Goal: Task Accomplishment & Management: Use online tool/utility

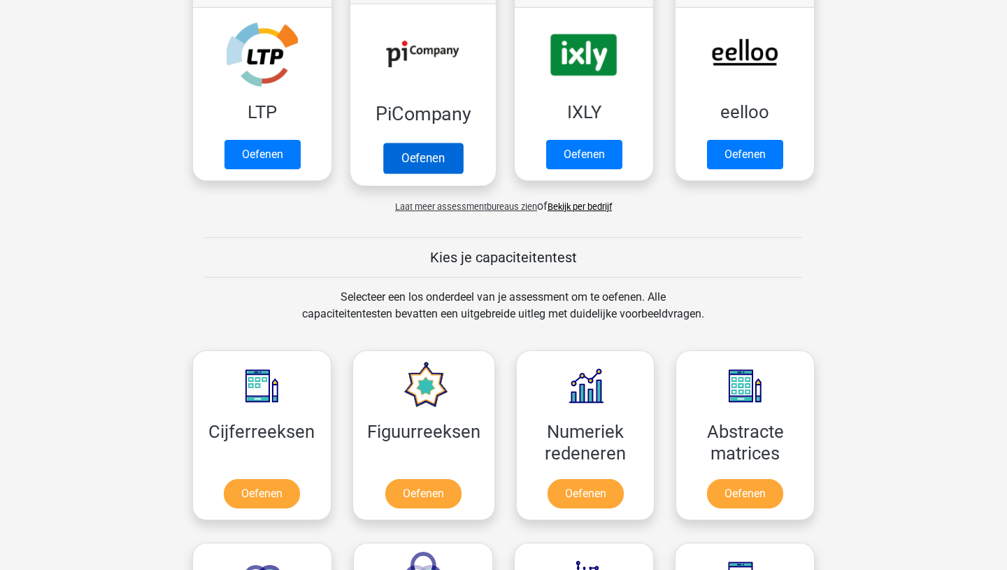
scroll to position [403, 0]
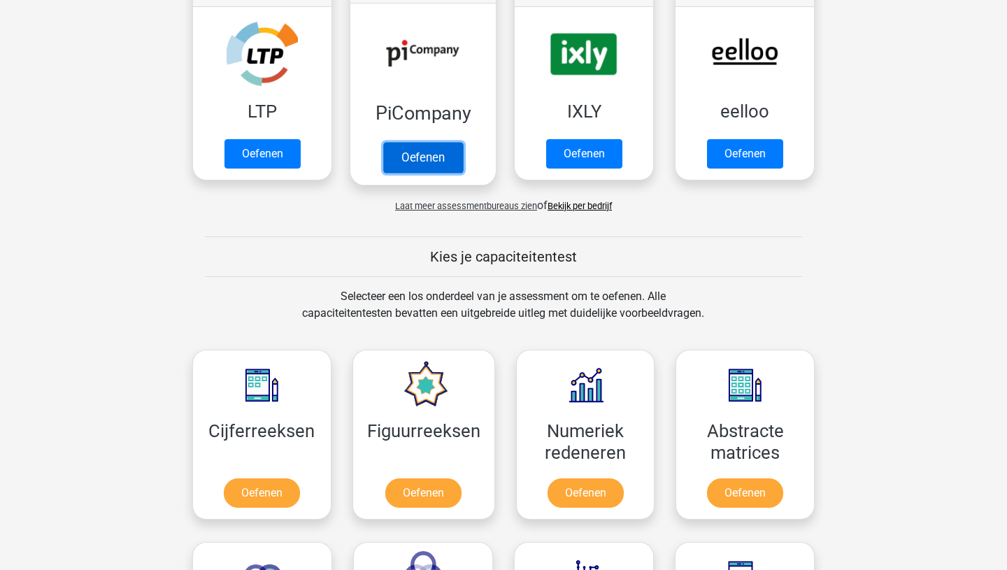
click at [415, 166] on link "Oefenen" at bounding box center [423, 157] width 80 height 31
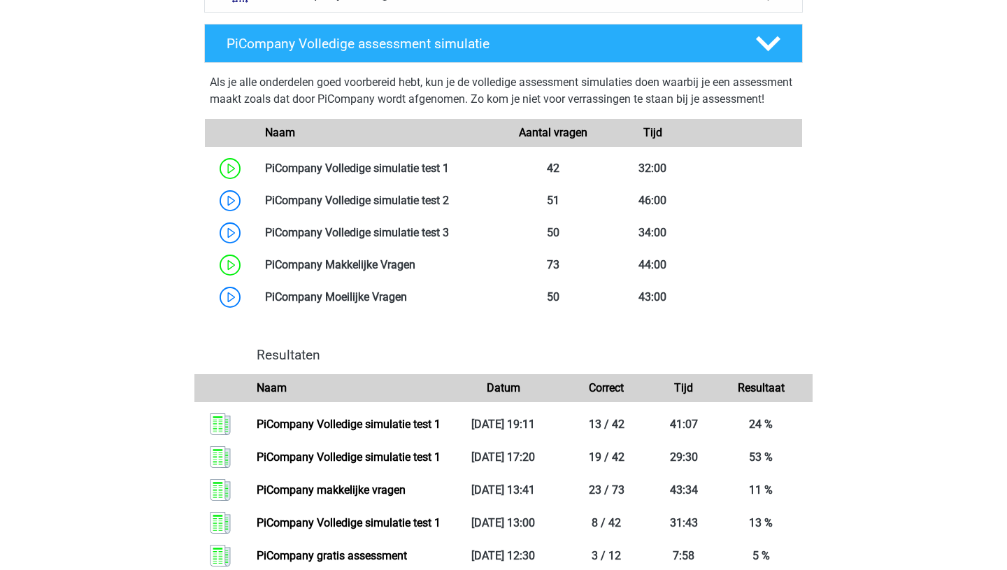
scroll to position [786, 0]
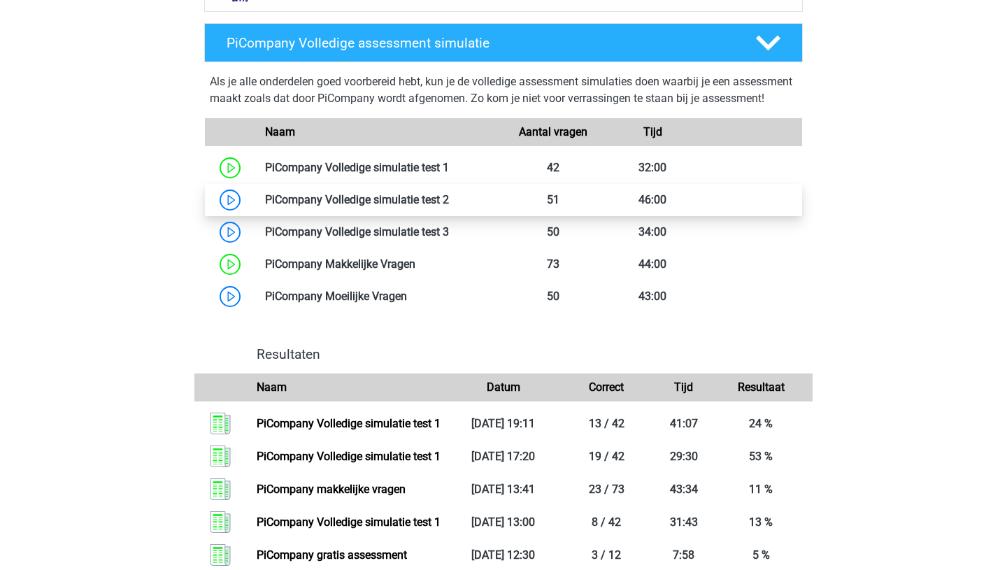
click at [449, 206] on link at bounding box center [449, 199] width 0 height 13
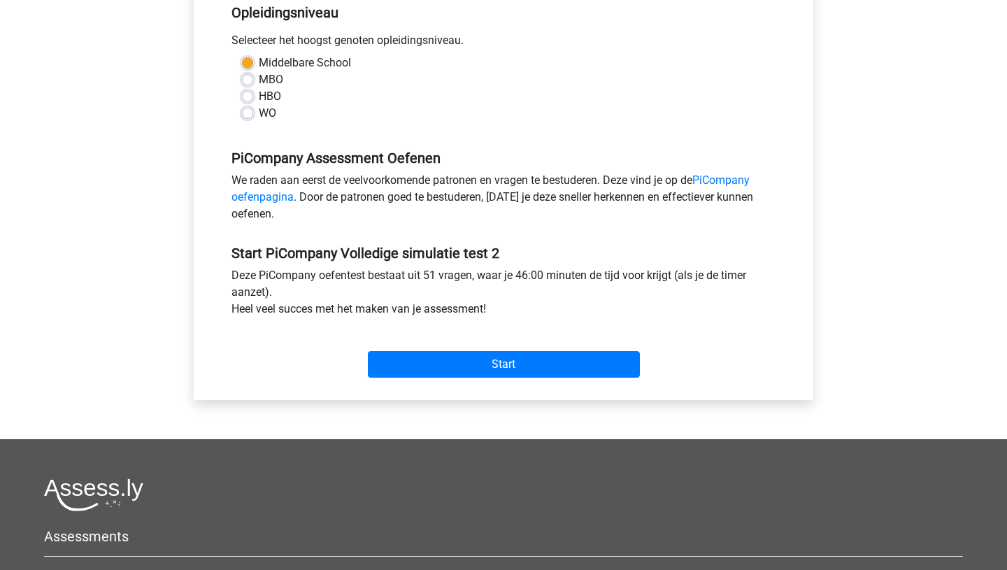
scroll to position [317, 0]
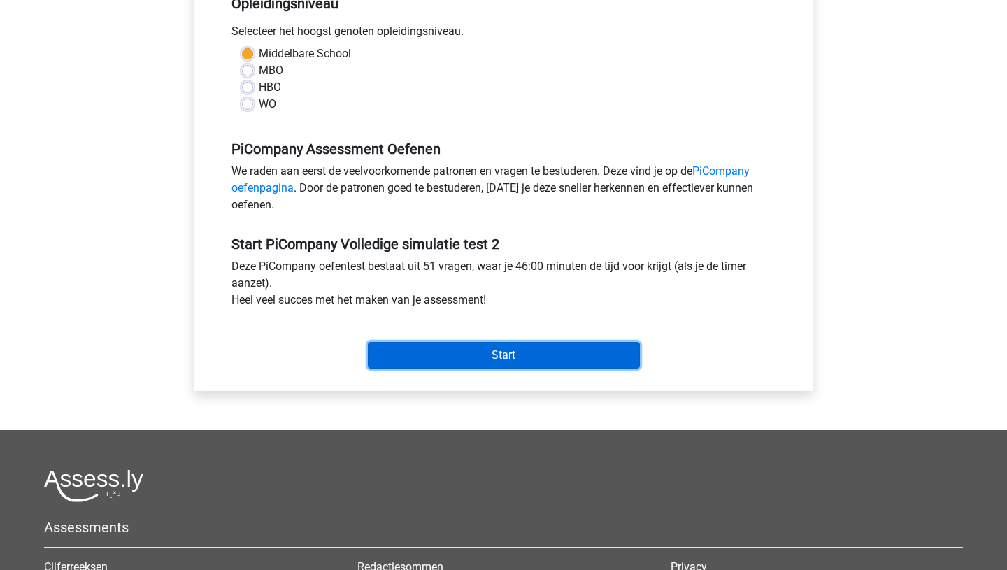
click at [531, 367] on input "Start" at bounding box center [504, 355] width 272 height 27
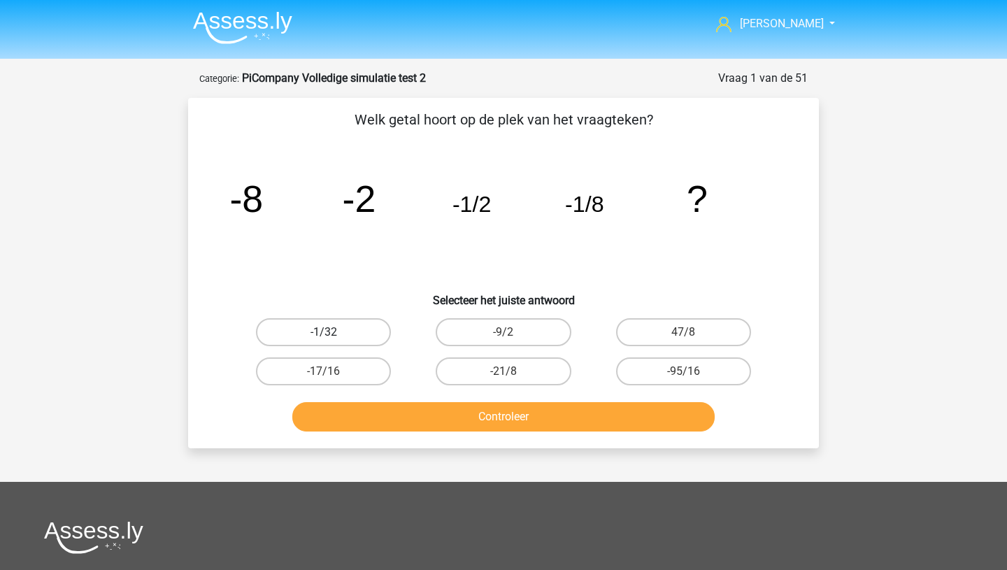
click at [338, 339] on label "-1/32" at bounding box center [323, 332] width 135 height 28
click at [333, 339] on input "-1/32" at bounding box center [328, 336] width 9 height 9
radio input "true"
click at [427, 426] on button "Controleer" at bounding box center [503, 416] width 423 height 29
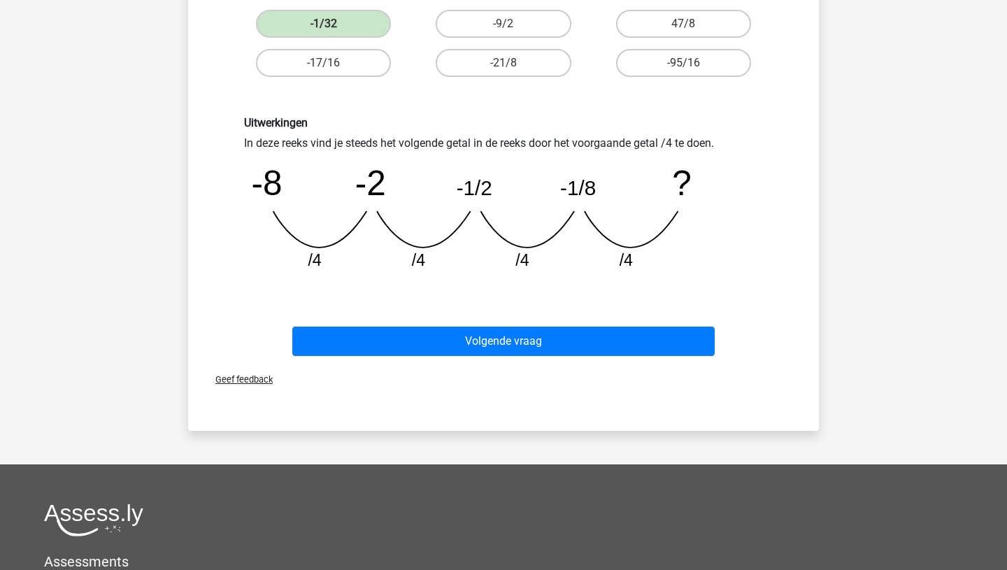
scroll to position [299, 0]
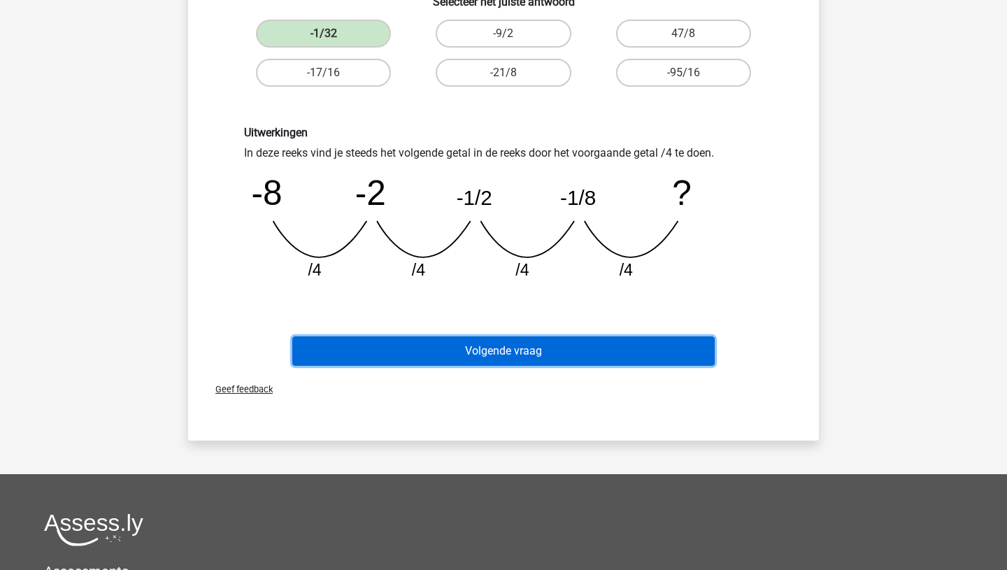
click at [516, 347] on button "Volgende vraag" at bounding box center [503, 350] width 423 height 29
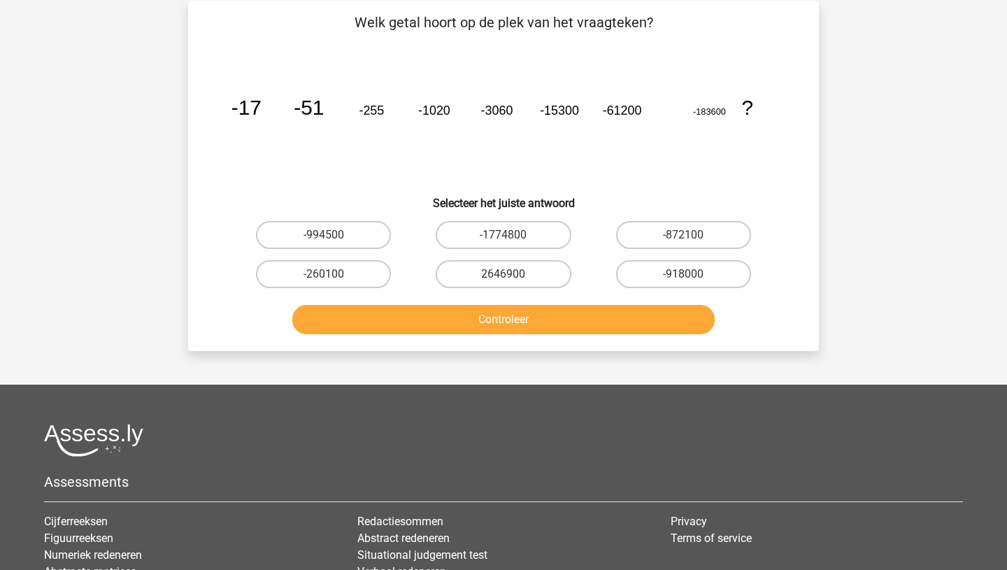
scroll to position [70, 0]
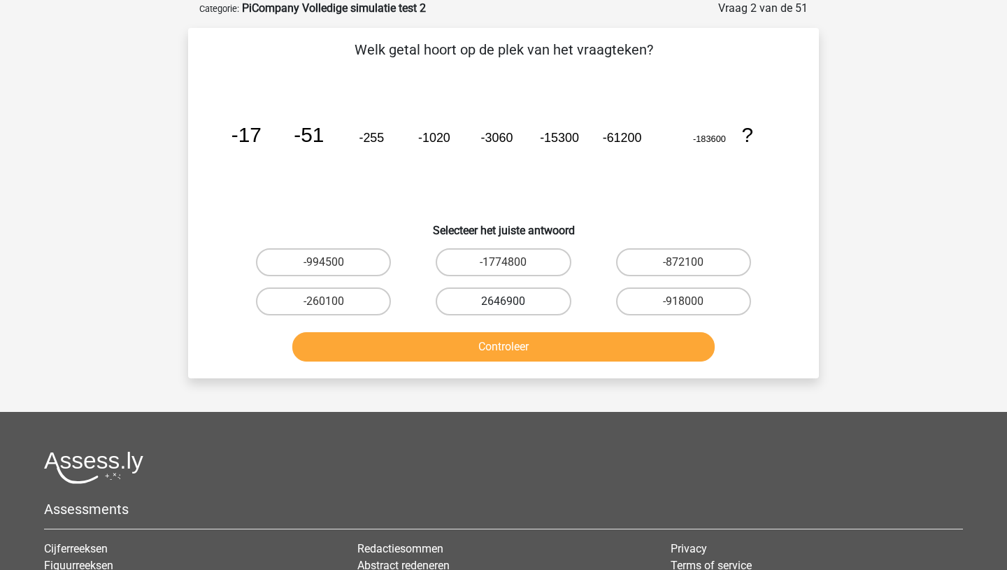
click at [464, 296] on label "2646900" at bounding box center [503, 301] width 135 height 28
click at [503, 301] on input "2646900" at bounding box center [507, 305] width 9 height 9
radio input "true"
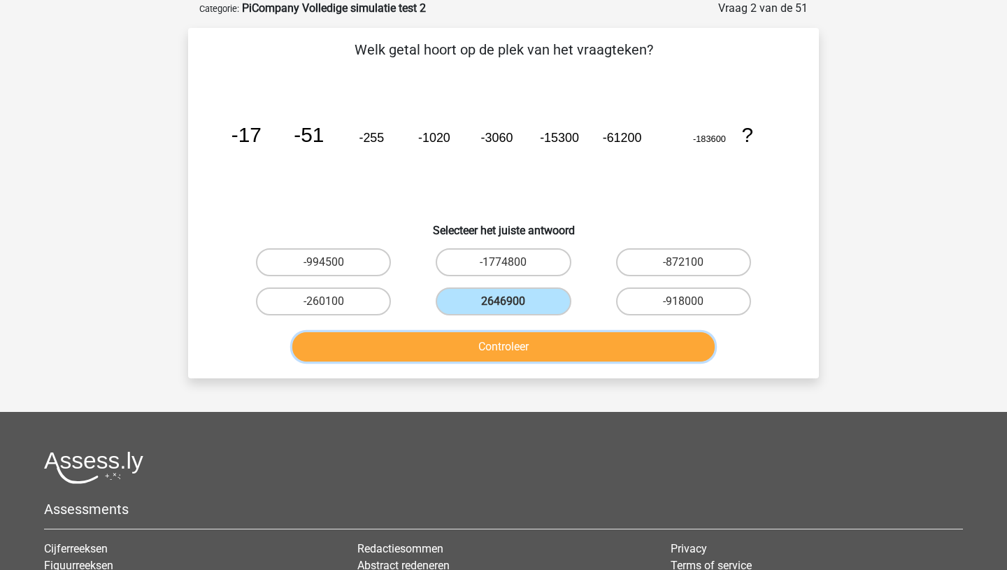
click at [472, 356] on button "Controleer" at bounding box center [503, 346] width 423 height 29
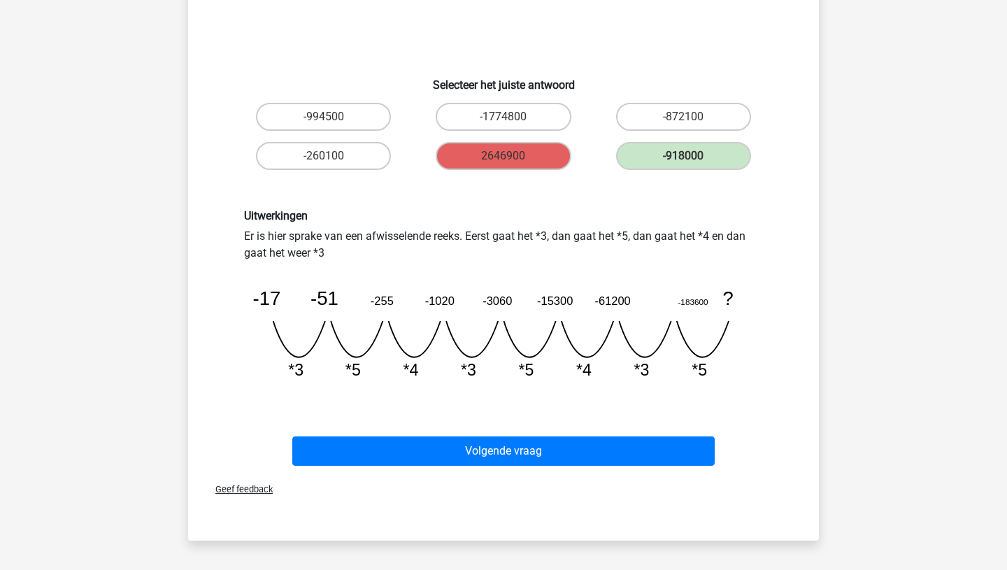
scroll to position [217, 0]
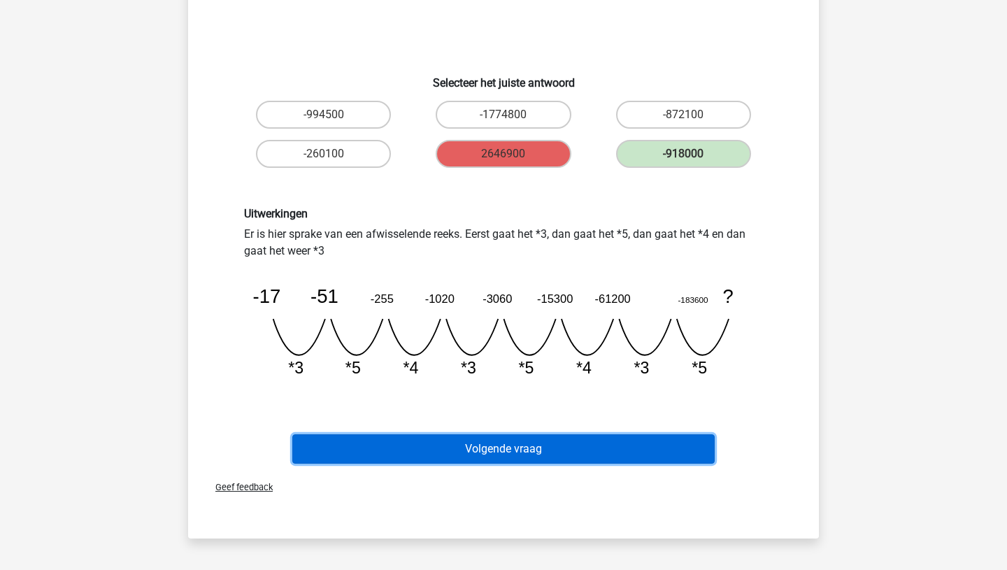
click at [370, 452] on button "Volgende vraag" at bounding box center [503, 448] width 423 height 29
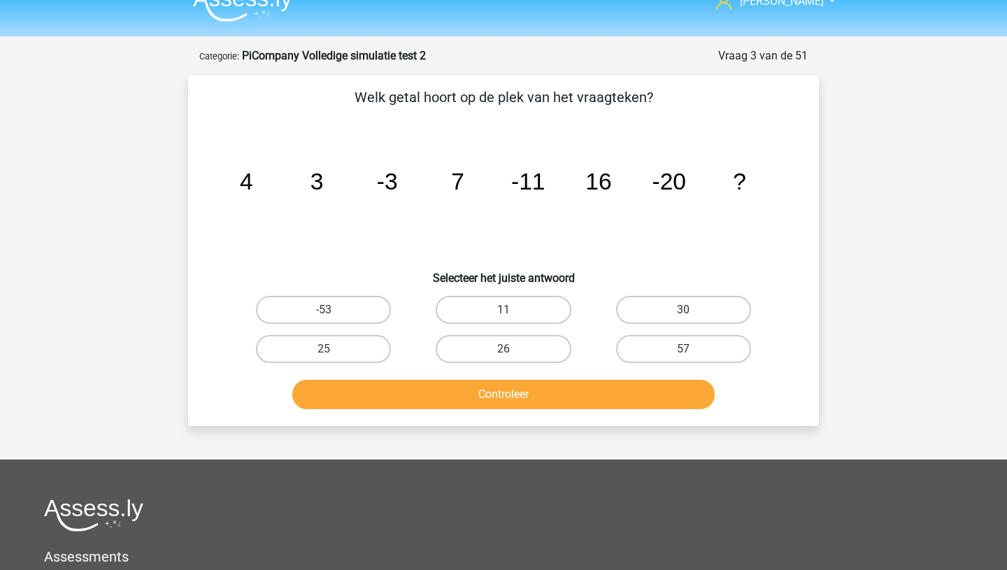
scroll to position [15, 0]
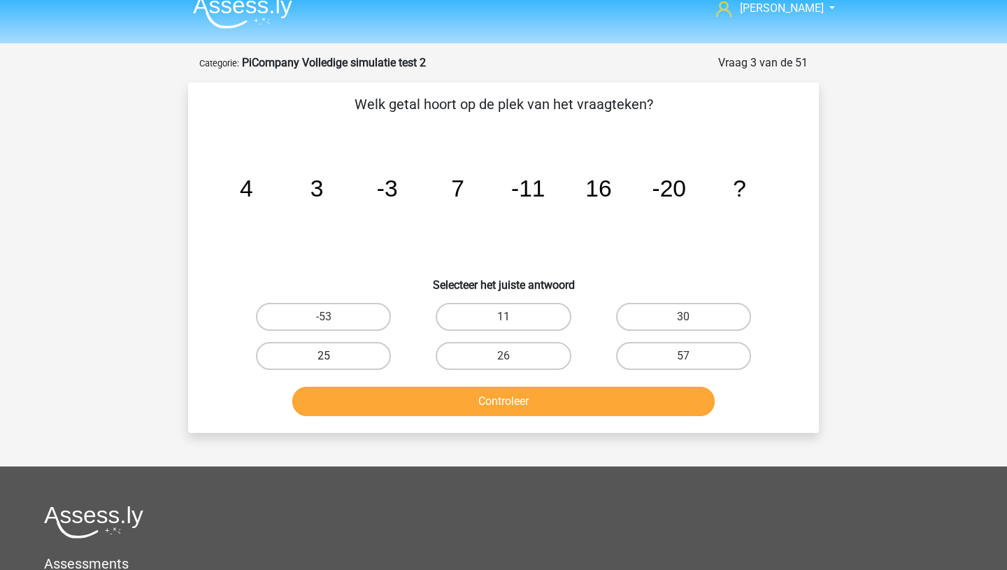
click at [287, 344] on label "25" at bounding box center [323, 356] width 135 height 28
click at [324, 356] on input "25" at bounding box center [328, 360] width 9 height 9
radio input "true"
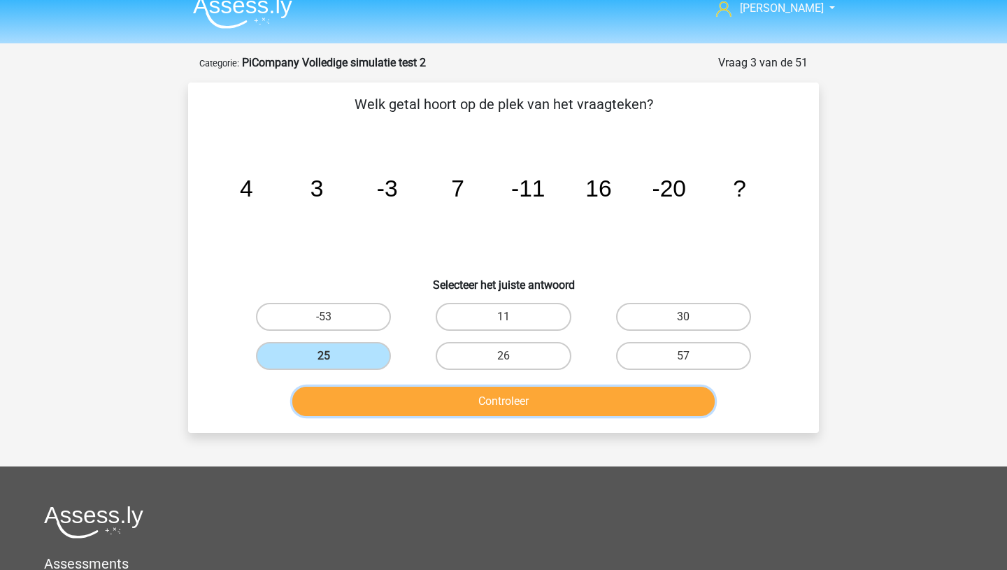
click at [357, 387] on button "Controleer" at bounding box center [503, 401] width 423 height 29
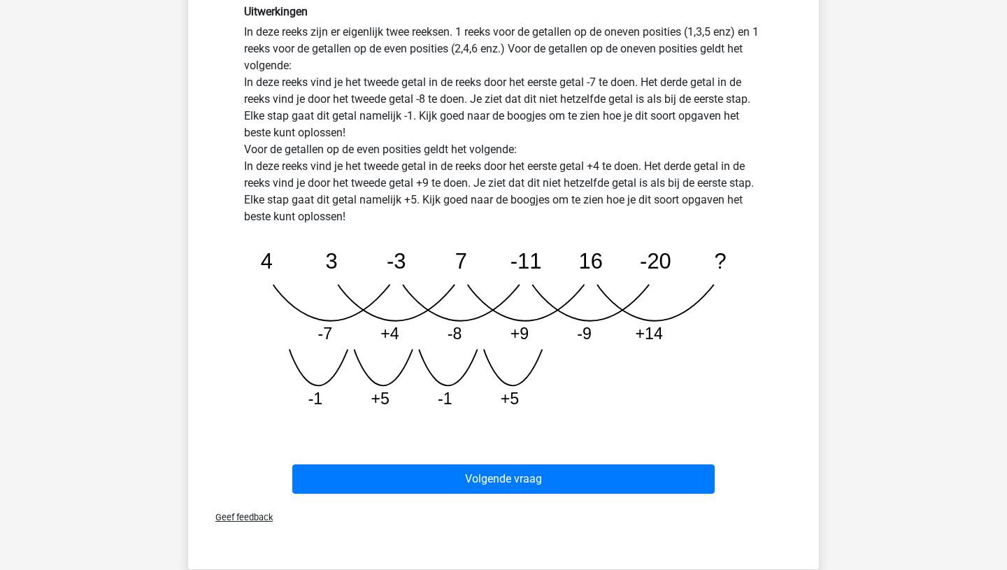
scroll to position [420, 0]
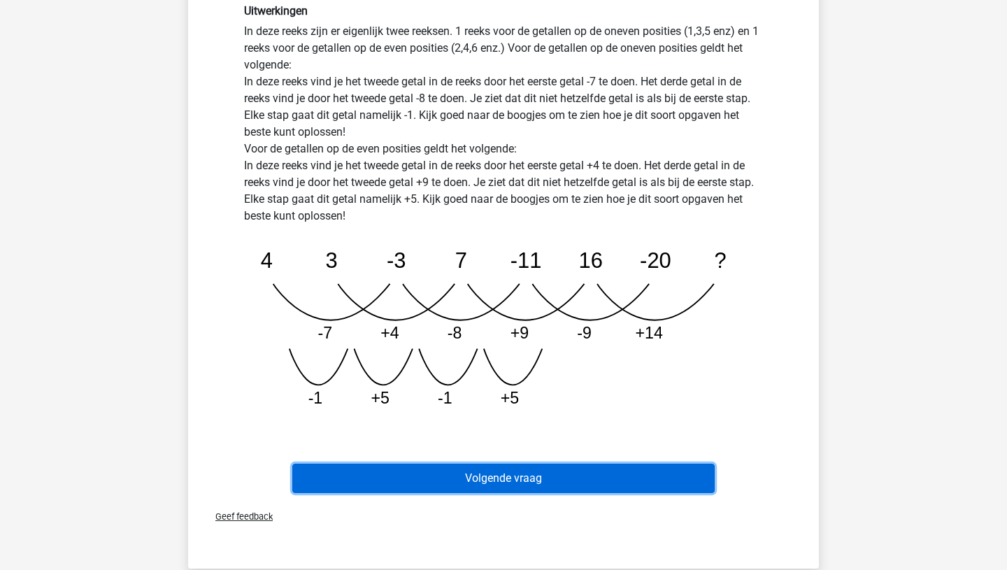
click at [504, 484] on button "Volgende vraag" at bounding box center [503, 478] width 423 height 29
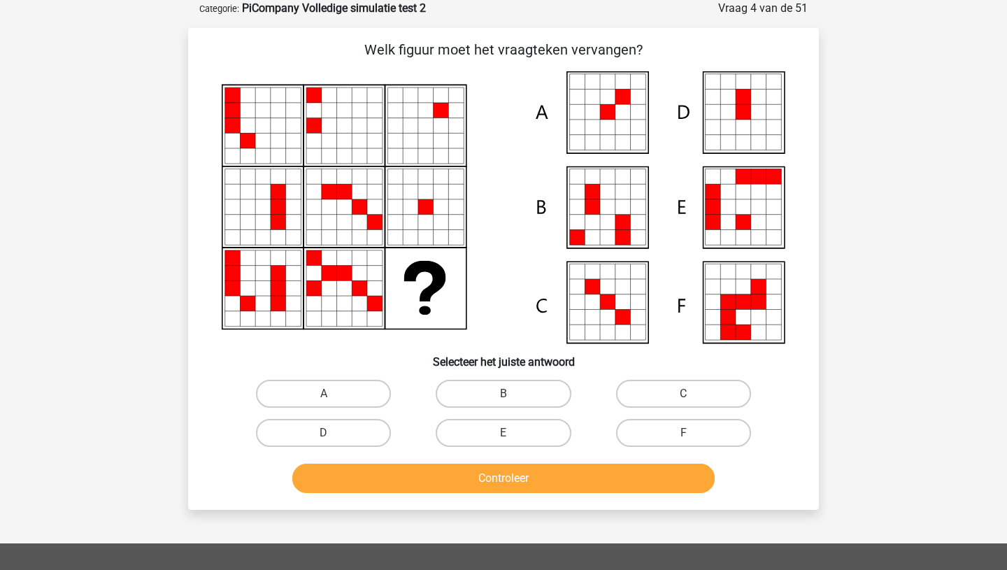
scroll to position [0, 0]
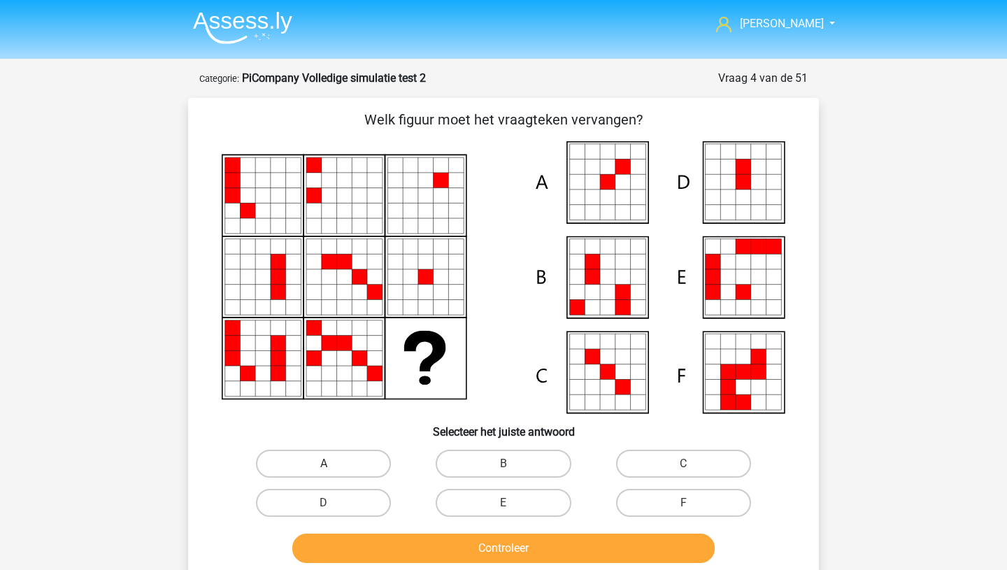
click at [306, 460] on label "A" at bounding box center [323, 464] width 135 height 28
click at [324, 464] on input "A" at bounding box center [328, 468] width 9 height 9
radio input "true"
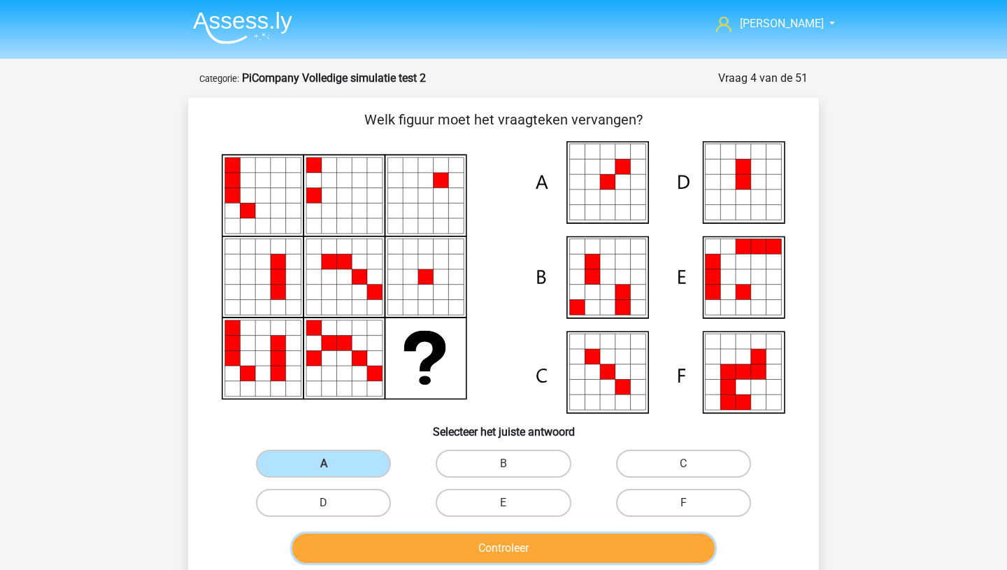
click at [383, 536] on button "Controleer" at bounding box center [503, 548] width 423 height 29
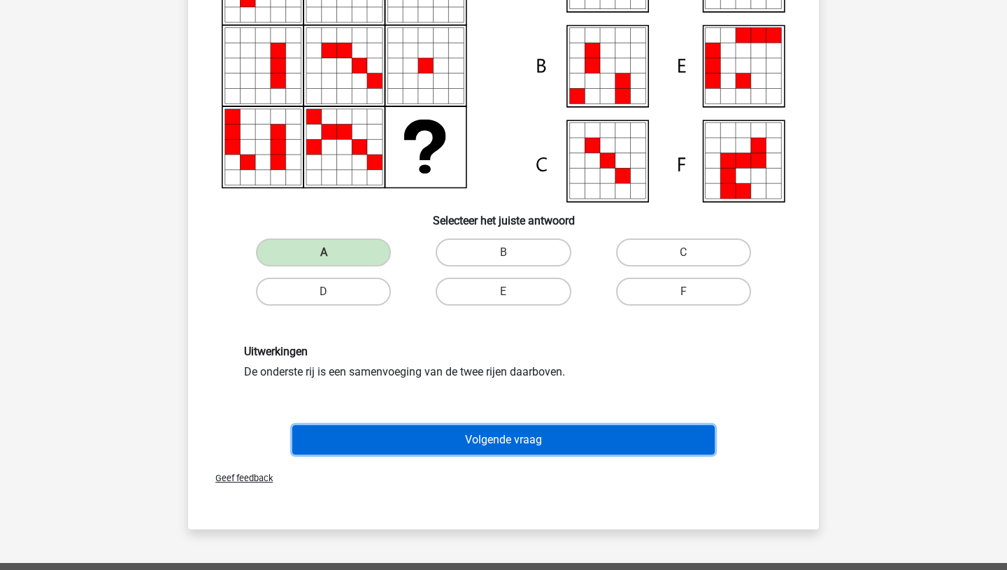
click at [406, 448] on button "Volgende vraag" at bounding box center [503, 439] width 423 height 29
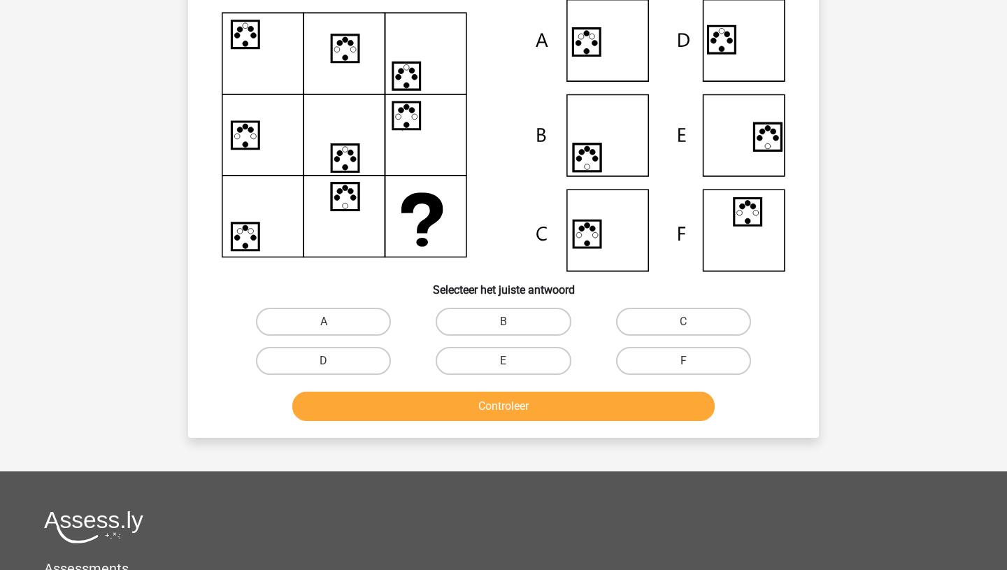
scroll to position [70, 0]
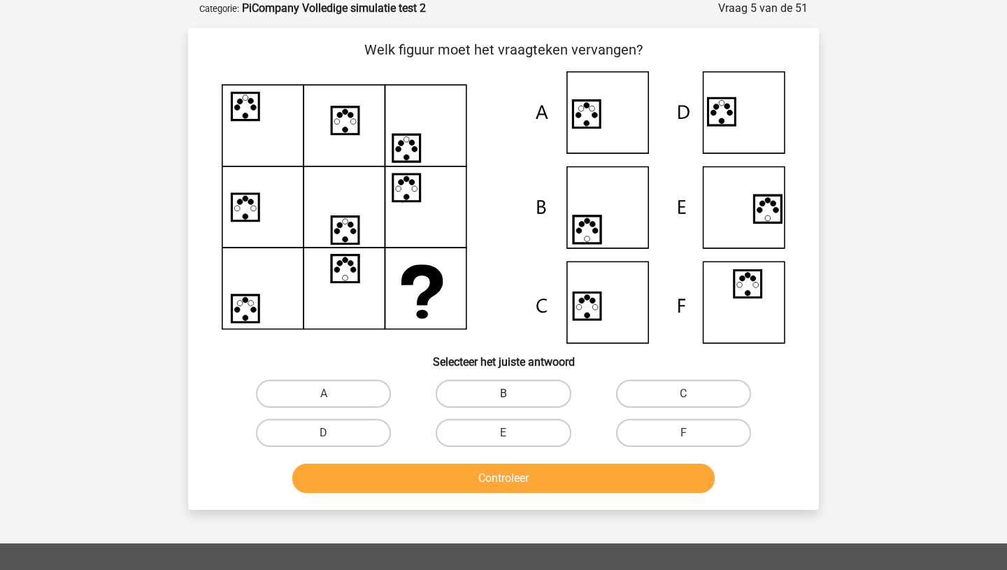
click at [501, 397] on label "B" at bounding box center [503, 394] width 135 height 28
click at [503, 397] on input "B" at bounding box center [507, 398] width 9 height 9
radio input "true"
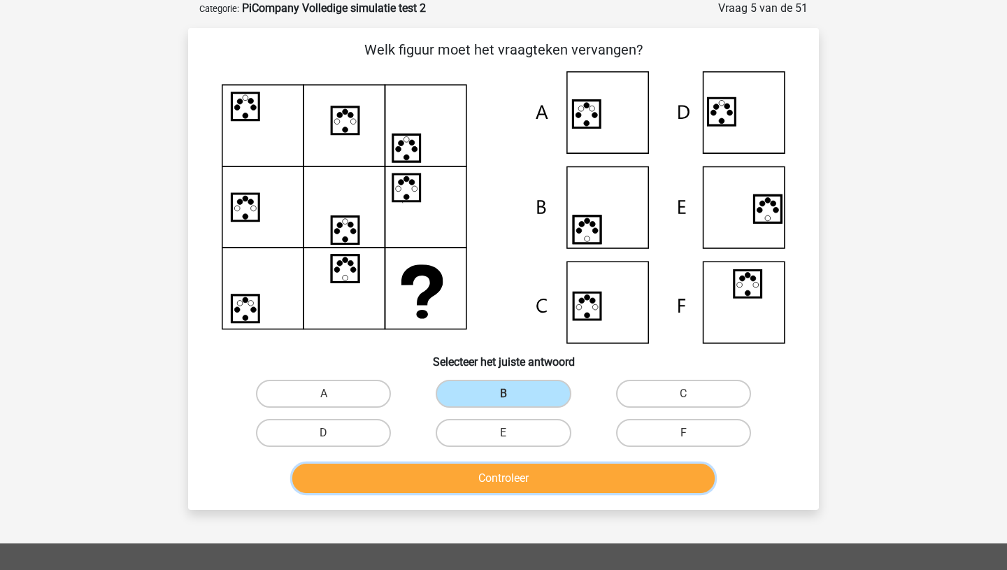
click at [504, 469] on button "Controleer" at bounding box center [503, 478] width 423 height 29
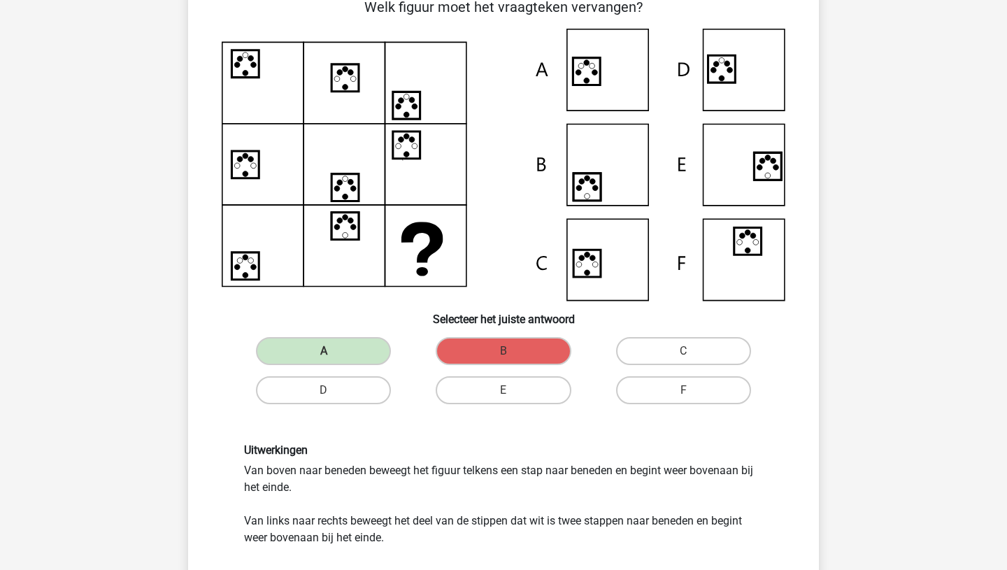
scroll to position [104, 0]
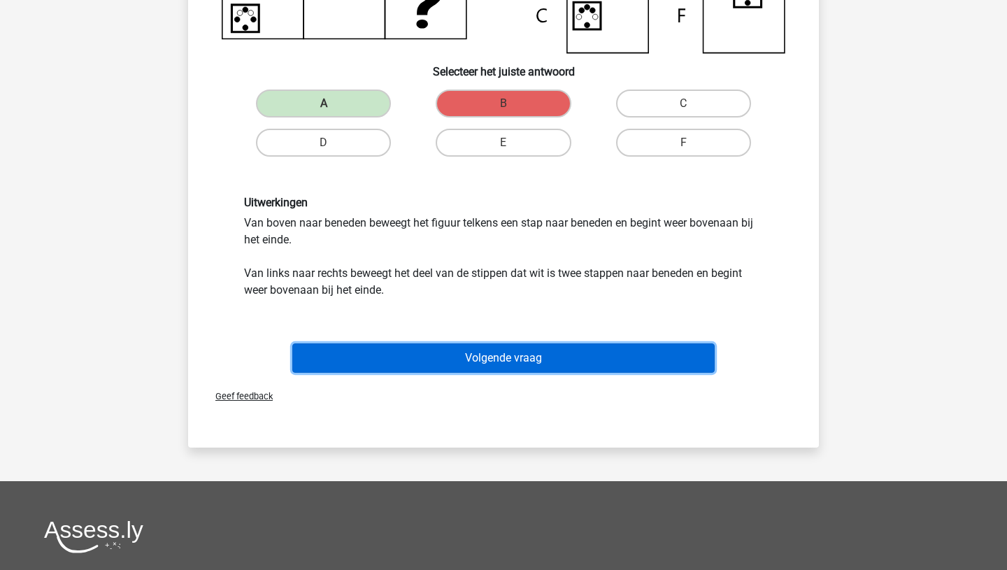
click at [427, 347] on button "Volgende vraag" at bounding box center [503, 357] width 423 height 29
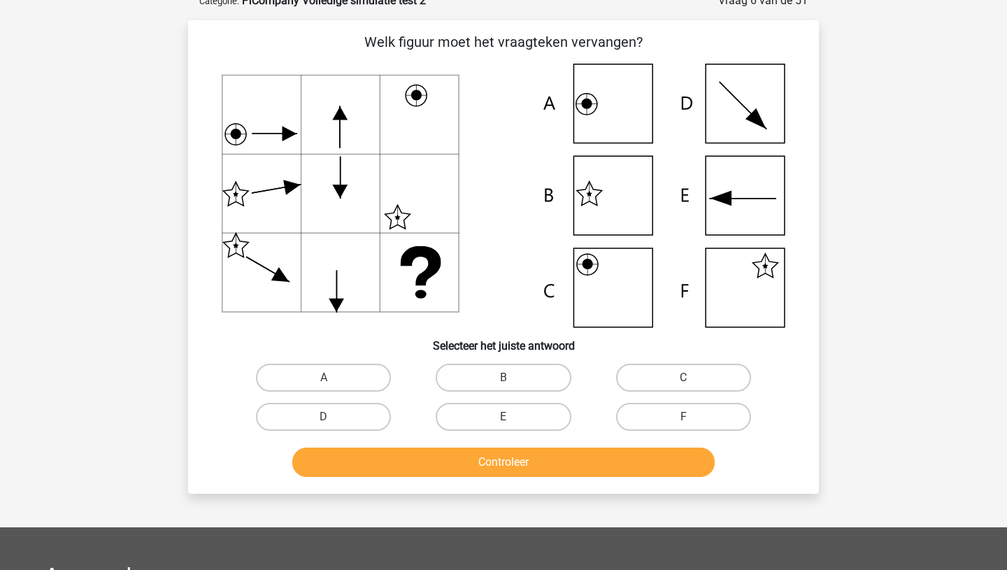
scroll to position [70, 0]
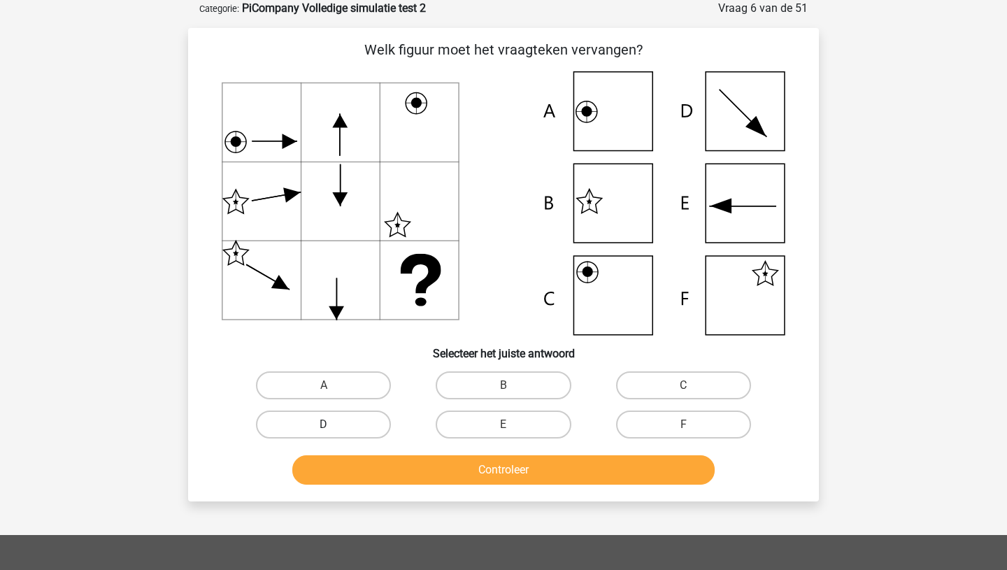
click at [358, 417] on label "D" at bounding box center [323, 424] width 135 height 28
click at [333, 424] on input "D" at bounding box center [328, 428] width 9 height 9
radio input "true"
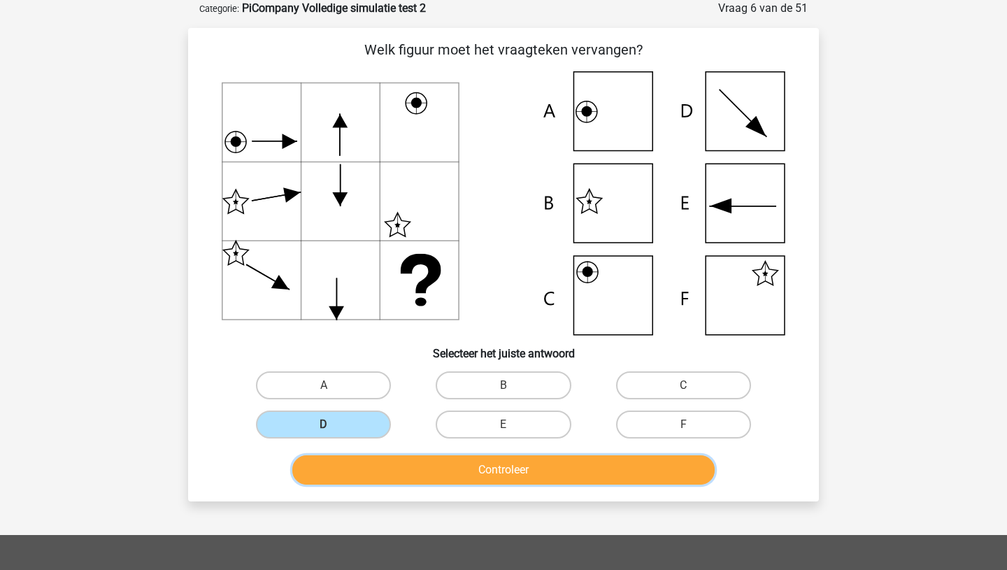
click at [391, 475] on button "Controleer" at bounding box center [503, 469] width 423 height 29
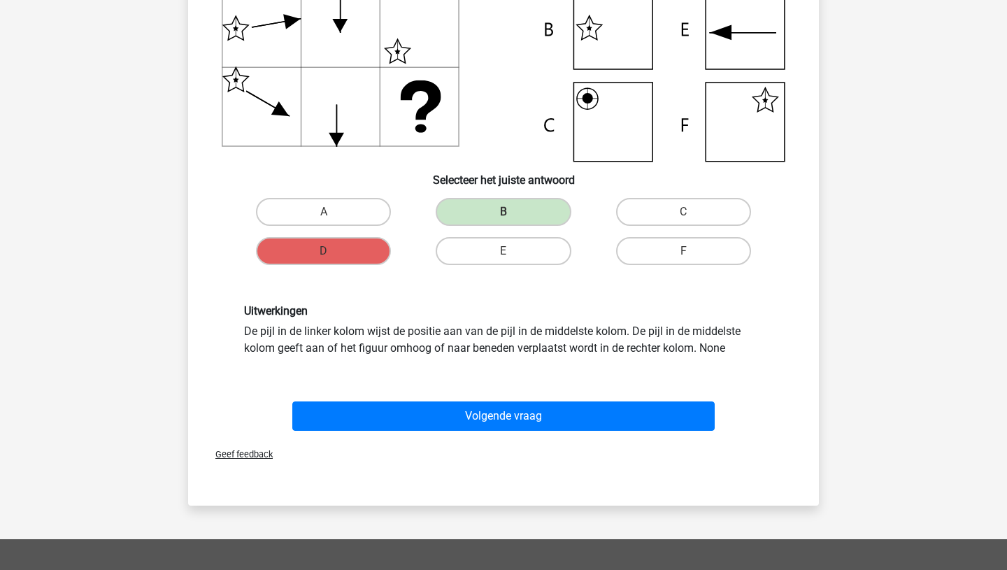
scroll to position [246, 0]
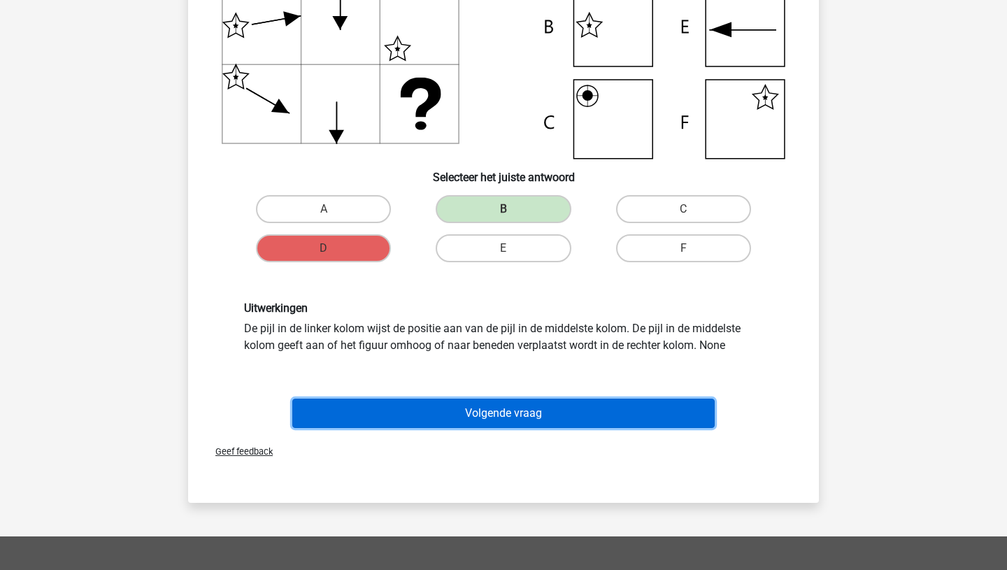
click at [522, 424] on button "Volgende vraag" at bounding box center [503, 413] width 423 height 29
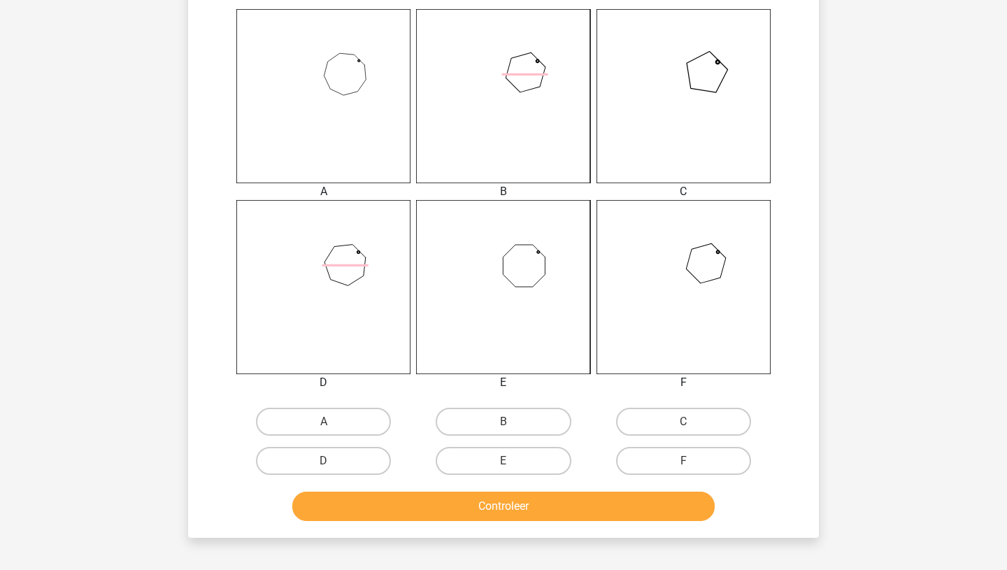
scroll to position [548, 0]
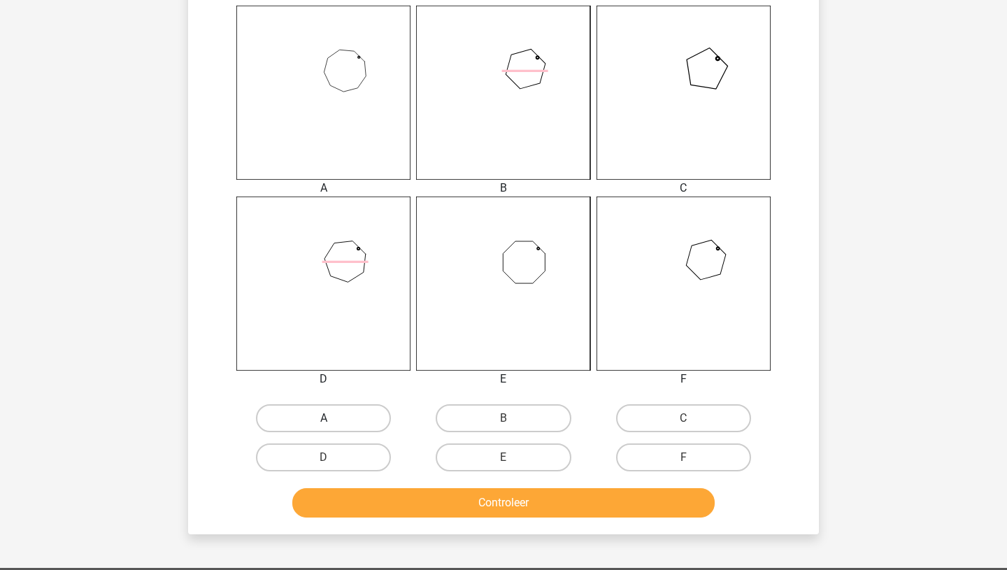
click at [323, 413] on label "A" at bounding box center [323, 418] width 135 height 28
click at [324, 418] on input "A" at bounding box center [328, 422] width 9 height 9
radio input "true"
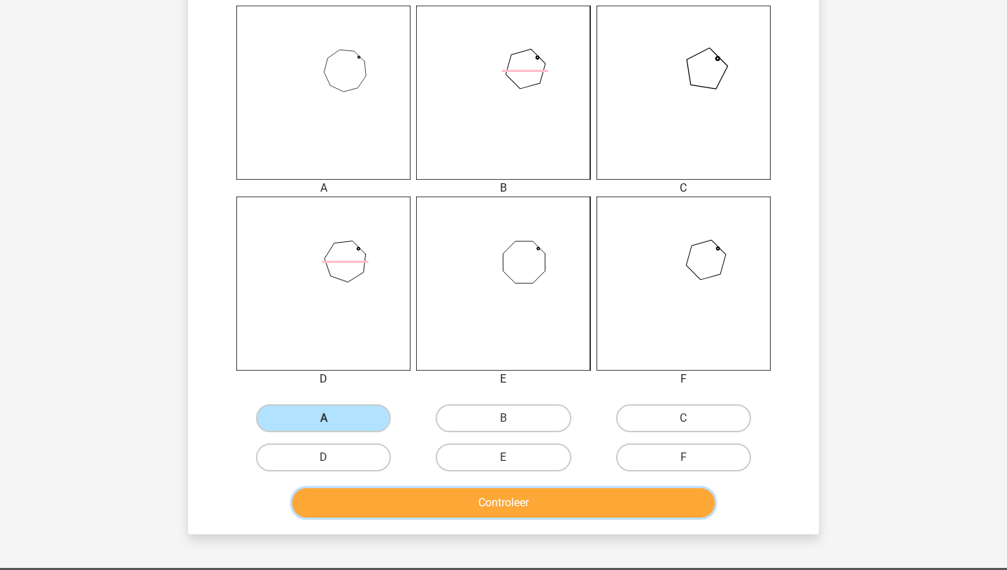
click at [366, 508] on button "Controleer" at bounding box center [503, 502] width 423 height 29
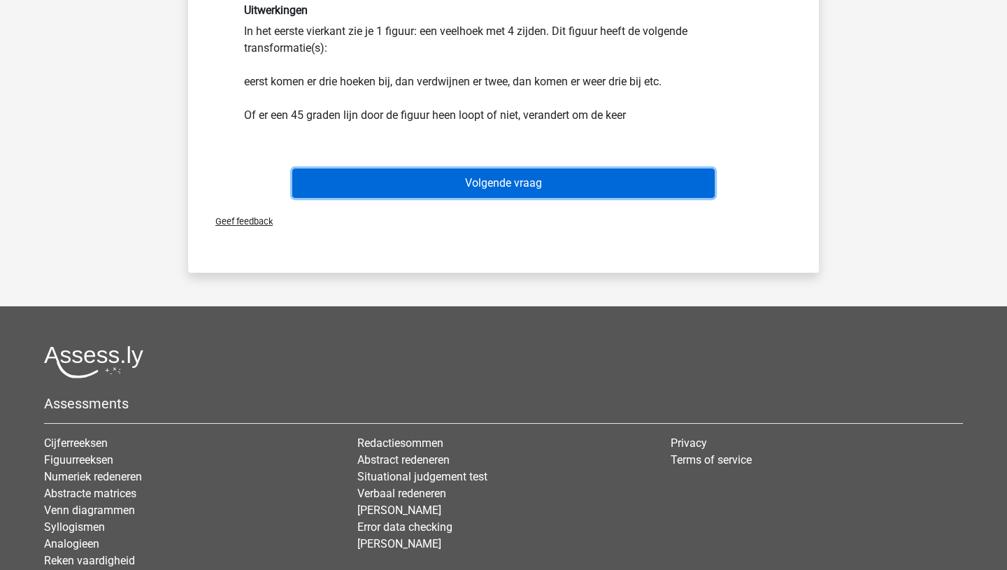
click at [361, 180] on button "Volgende vraag" at bounding box center [503, 183] width 423 height 29
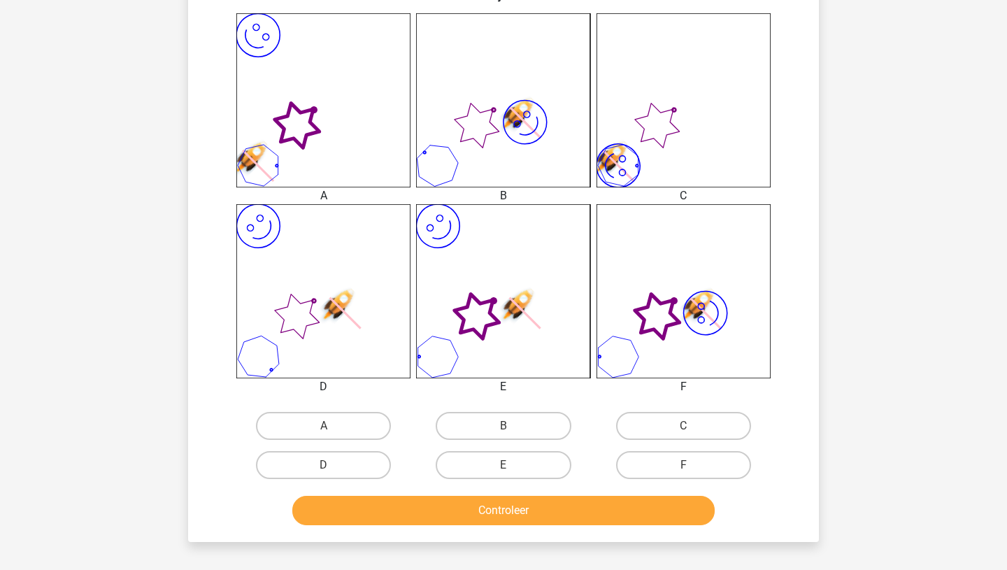
scroll to position [555, 0]
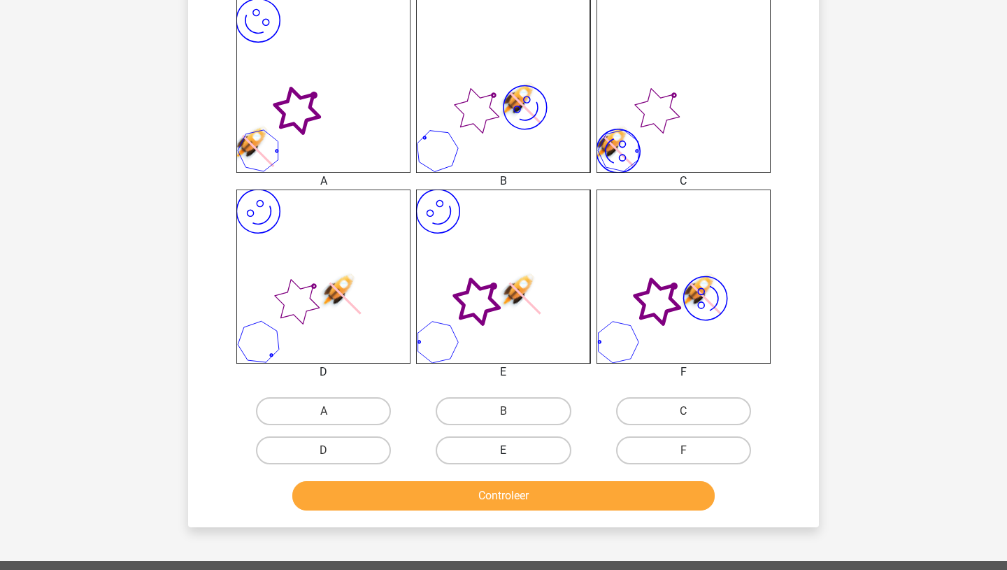
click at [485, 455] on label "E" at bounding box center [503, 450] width 135 height 28
click at [503, 455] on input "E" at bounding box center [507, 454] width 9 height 9
radio input "true"
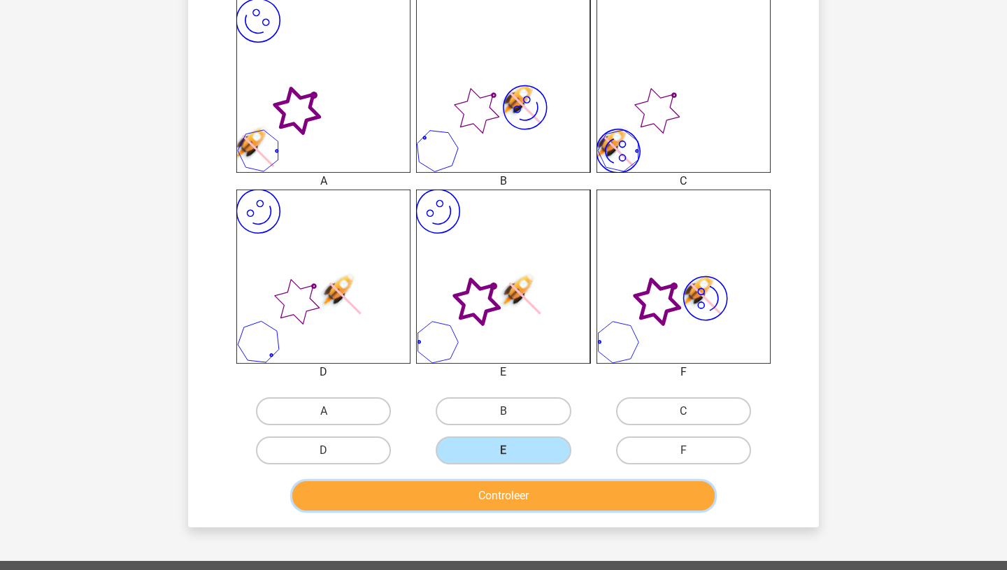
click at [484, 499] on button "Controleer" at bounding box center [503, 495] width 423 height 29
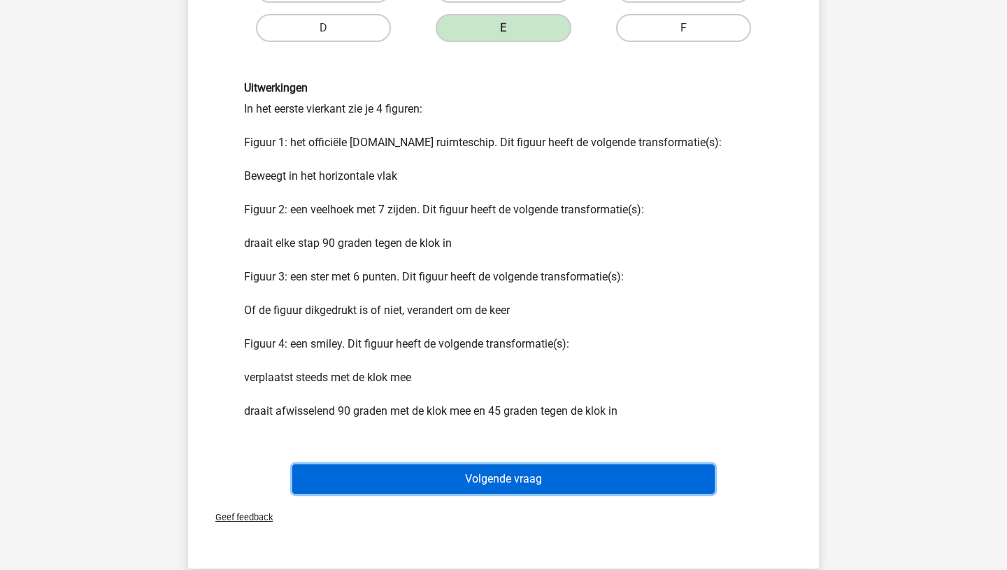
click at [482, 477] on button "Volgende vraag" at bounding box center [503, 478] width 423 height 29
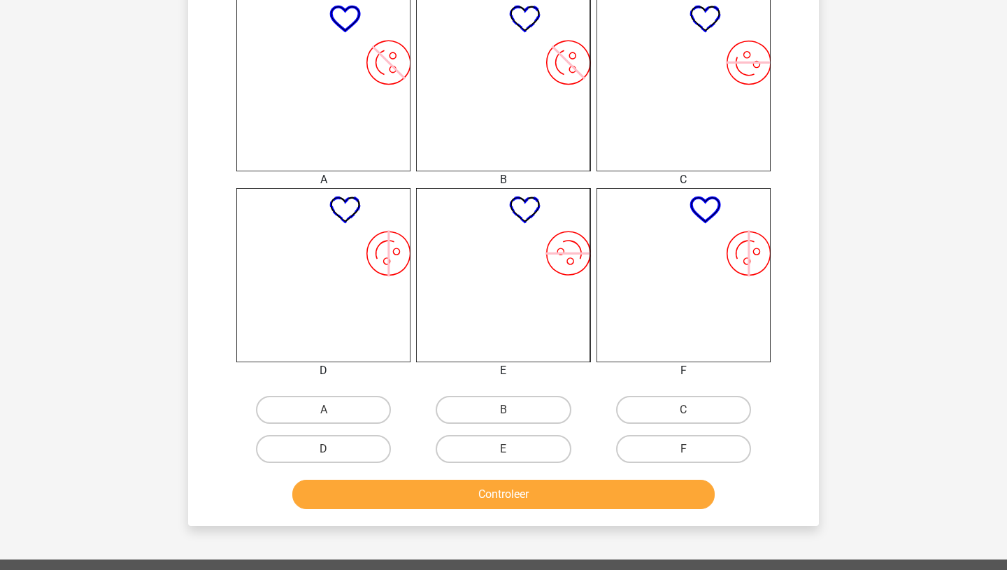
scroll to position [562, 0]
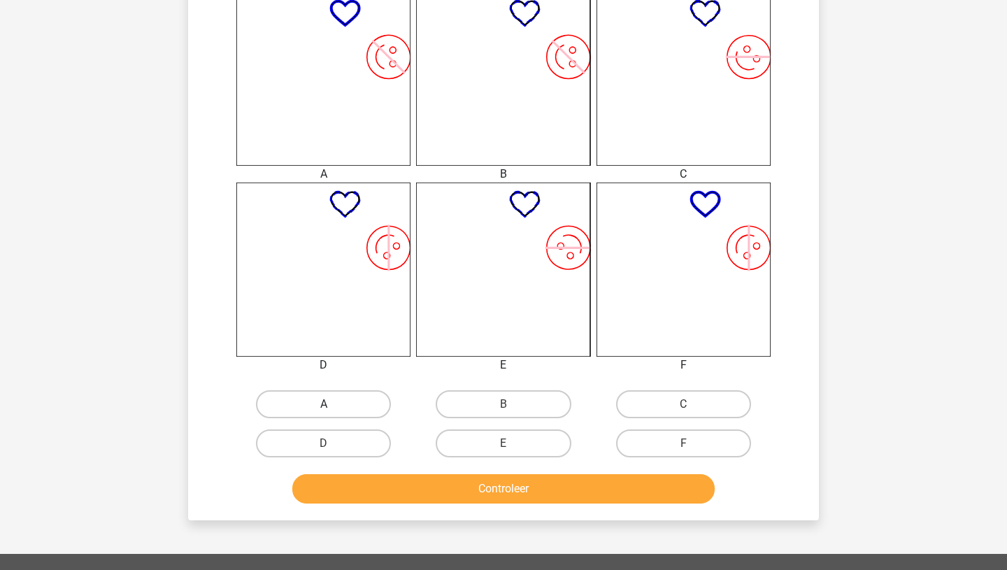
click at [338, 417] on label "A" at bounding box center [323, 404] width 135 height 28
click at [333, 413] on input "A" at bounding box center [328, 408] width 9 height 9
radio input "true"
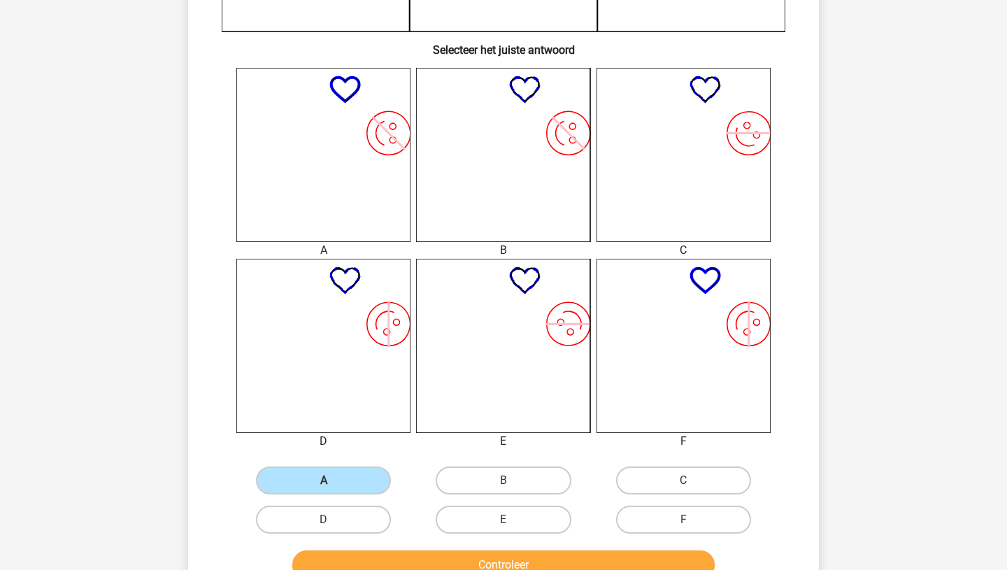
scroll to position [488, 0]
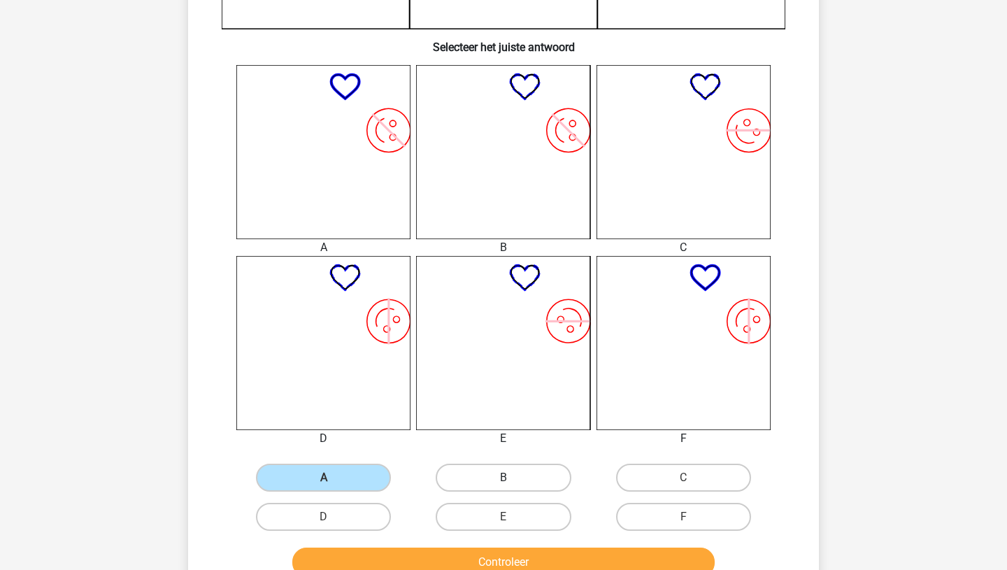
click at [449, 469] on label "B" at bounding box center [503, 478] width 135 height 28
click at [503, 478] on input "B" at bounding box center [507, 482] width 9 height 9
radio input "true"
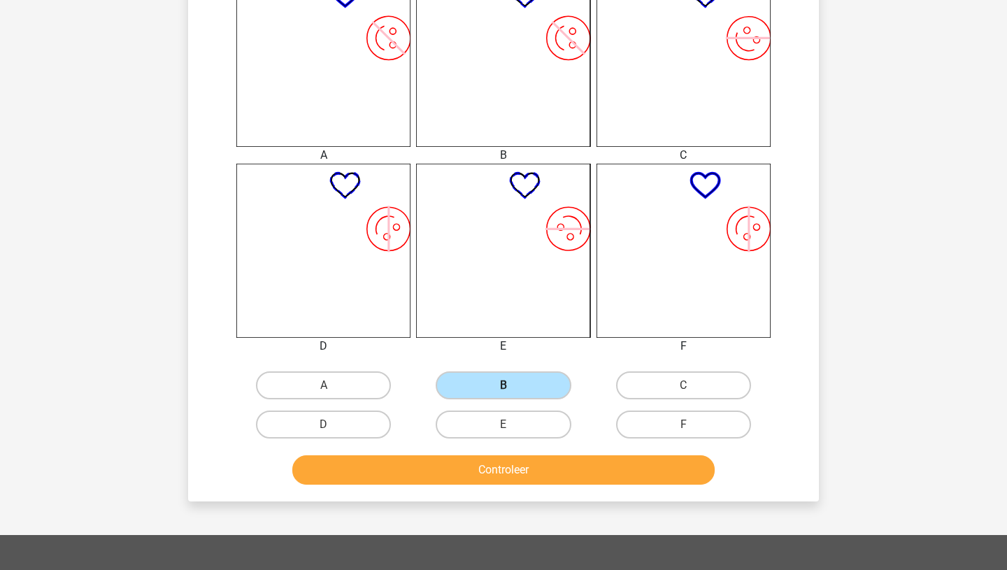
scroll to position [587, 0]
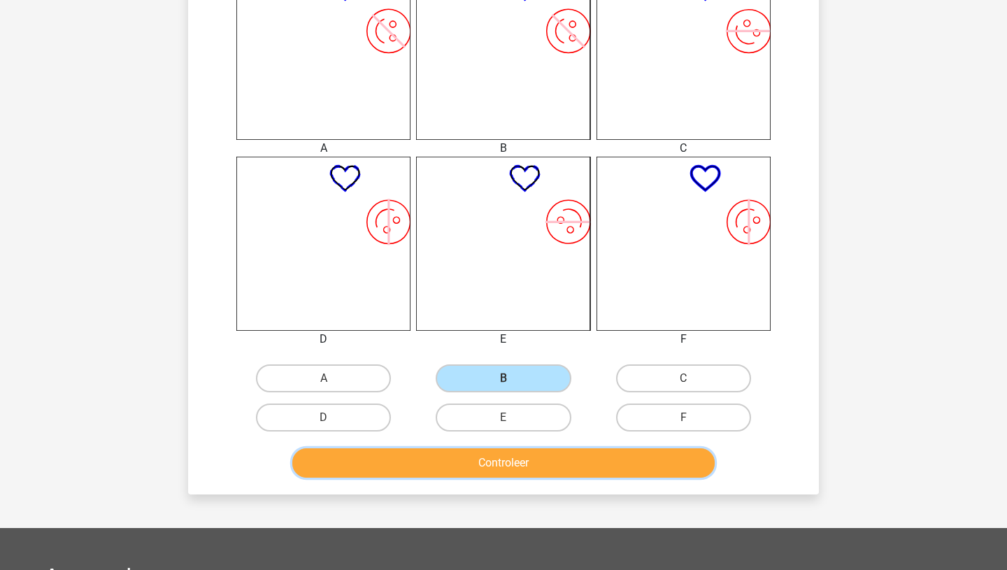
click at [450, 468] on button "Controleer" at bounding box center [503, 462] width 423 height 29
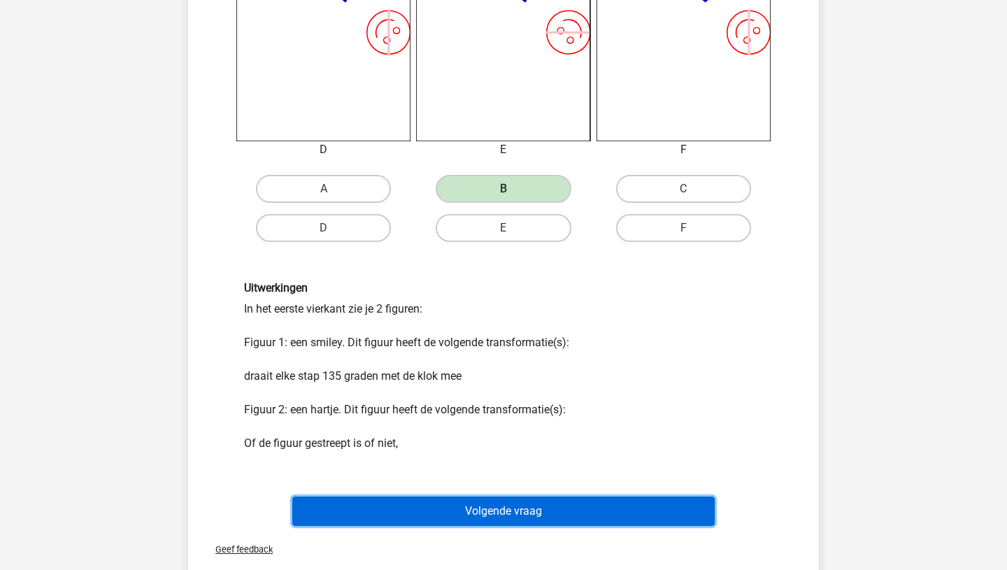
click at [448, 516] on button "Volgende vraag" at bounding box center [503, 510] width 423 height 29
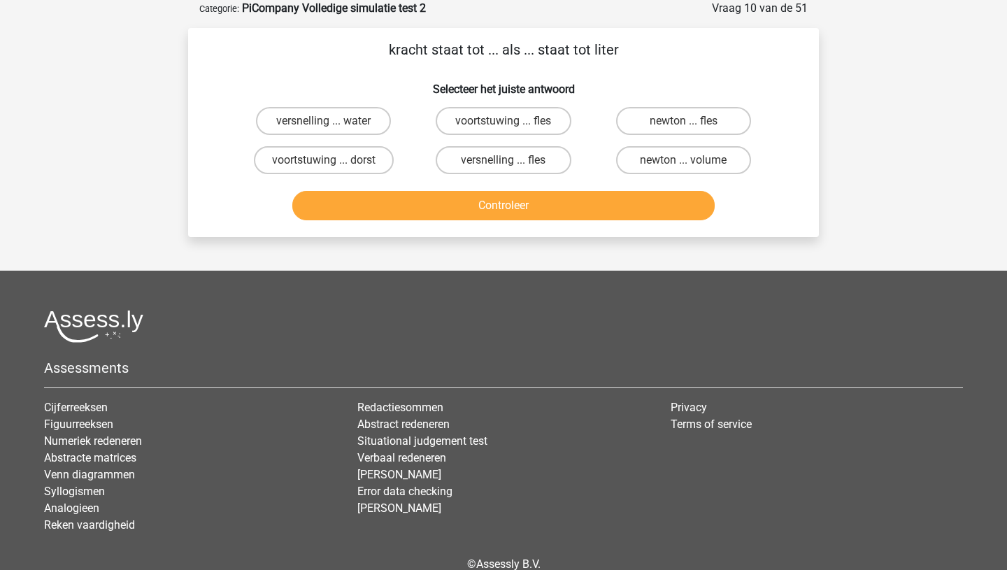
scroll to position [0, 0]
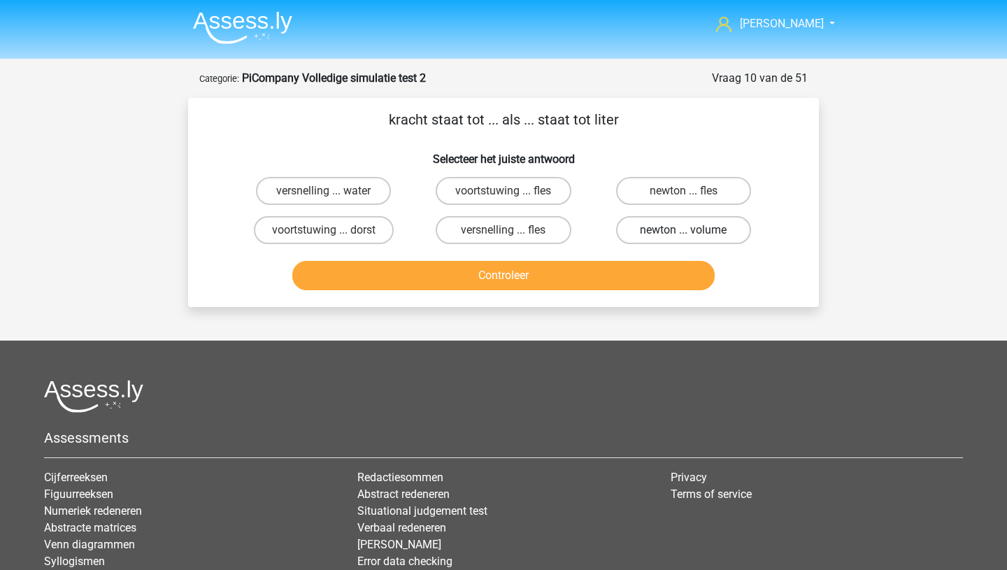
click at [638, 229] on label "newton ... volume" at bounding box center [683, 230] width 135 height 28
click at [683, 230] on input "newton ... volume" at bounding box center [687, 234] width 9 height 9
radio input "true"
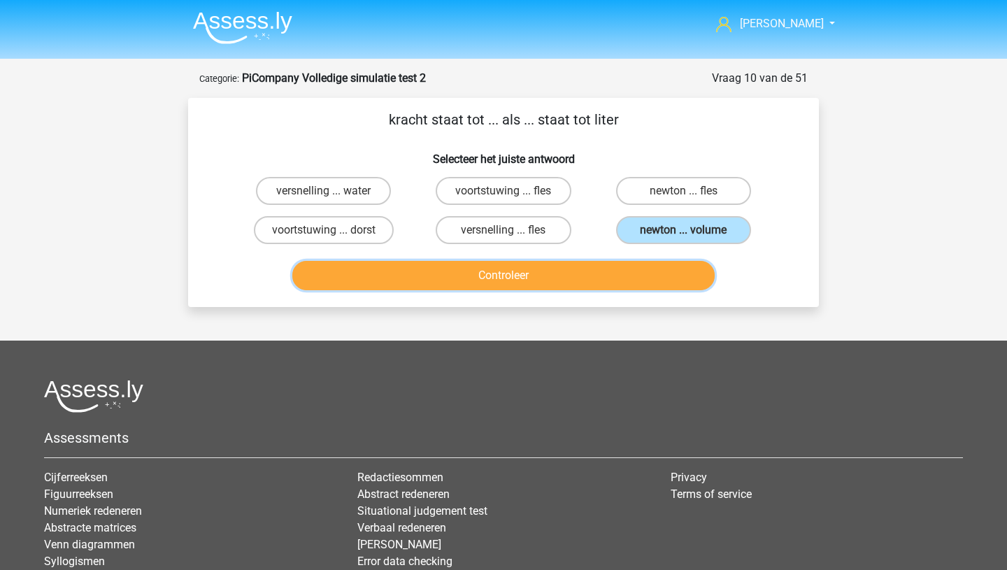
click at [610, 271] on button "Controleer" at bounding box center [503, 275] width 423 height 29
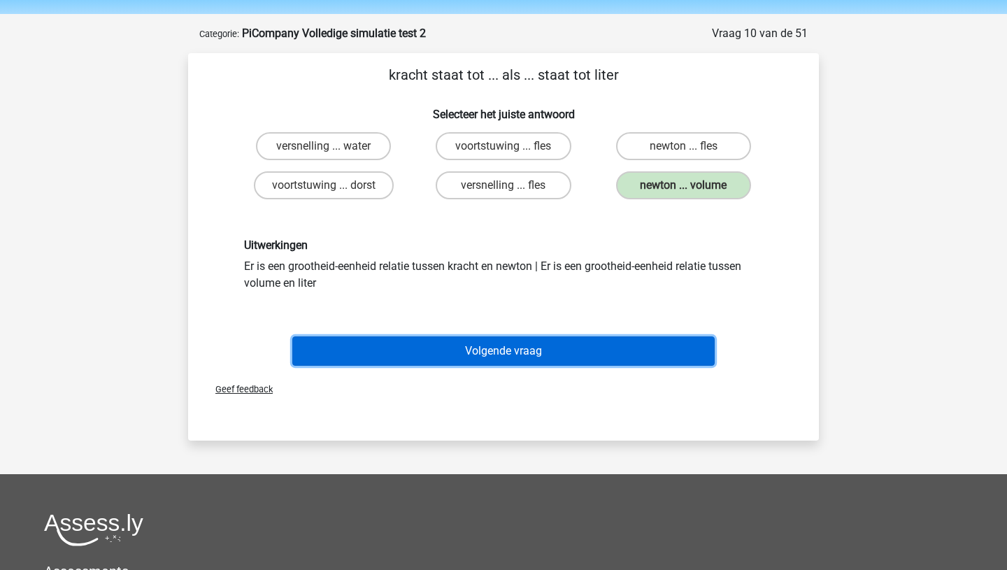
click at [542, 355] on button "Volgende vraag" at bounding box center [503, 350] width 423 height 29
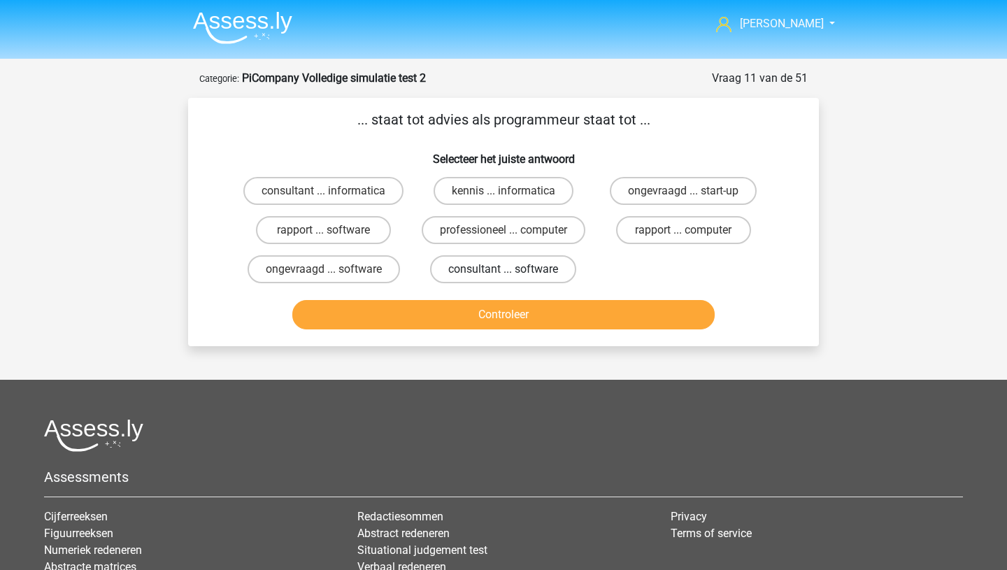
click at [459, 275] on label "consultant ... software" at bounding box center [503, 269] width 146 height 28
click at [503, 275] on input "consultant ... software" at bounding box center [507, 273] width 9 height 9
radio input "true"
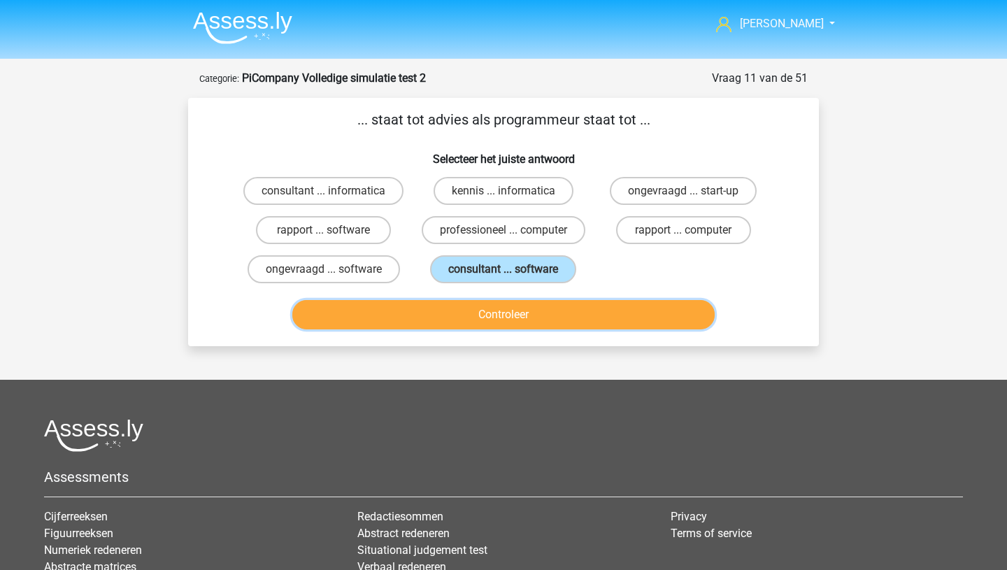
click at [462, 316] on button "Controleer" at bounding box center [503, 314] width 423 height 29
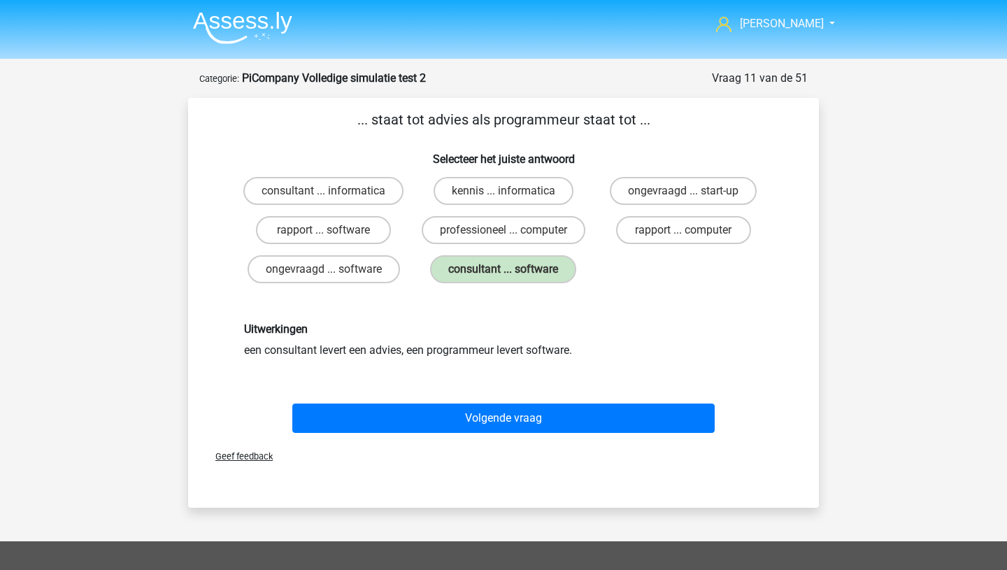
click at [456, 441] on div "Geef feedback" at bounding box center [504, 456] width 620 height 36
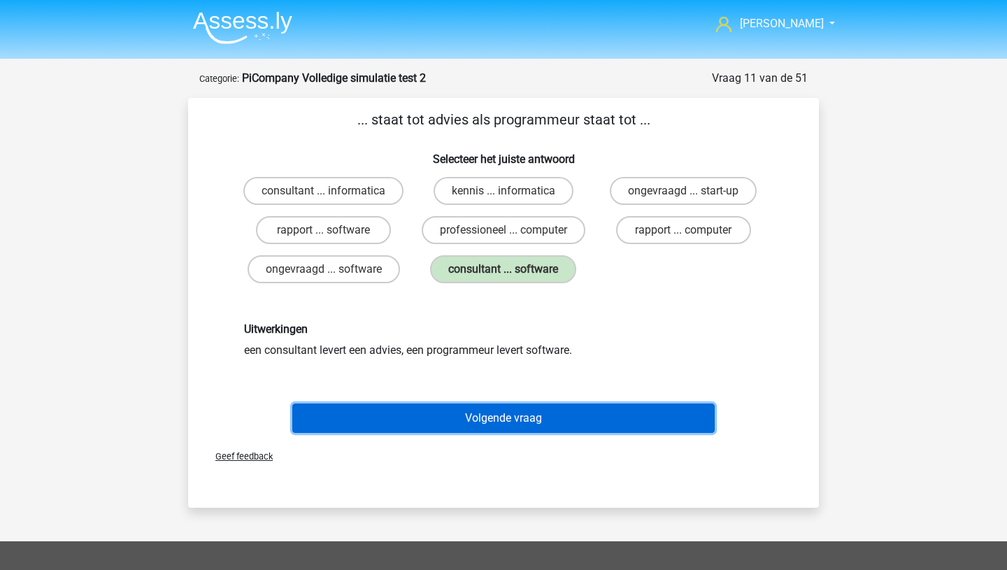
click at [455, 419] on button "Volgende vraag" at bounding box center [503, 417] width 423 height 29
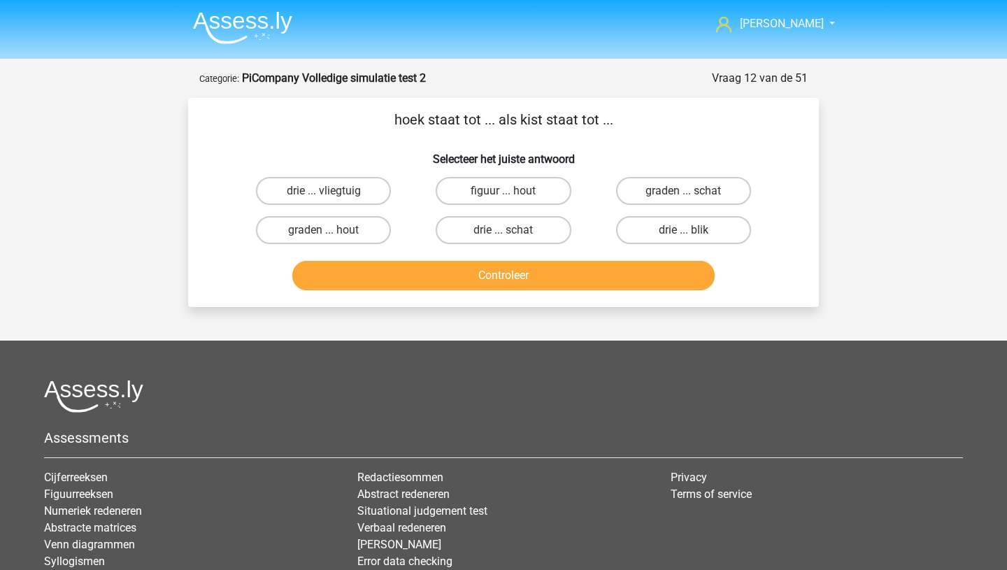
scroll to position [15, 0]
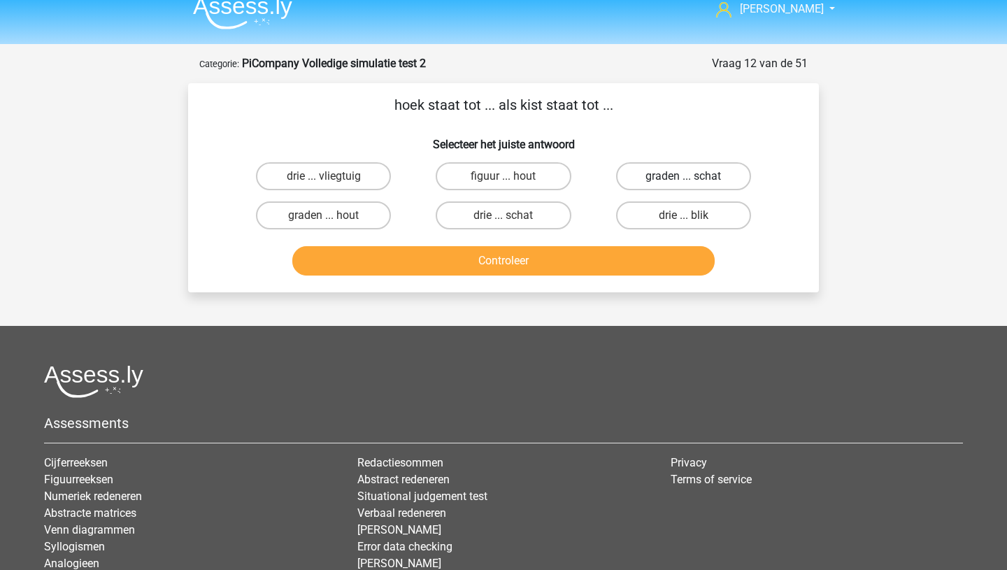
click at [651, 172] on label "graden ... schat" at bounding box center [683, 176] width 135 height 28
click at [683, 176] on input "graden ... schat" at bounding box center [687, 180] width 9 height 9
radio input "true"
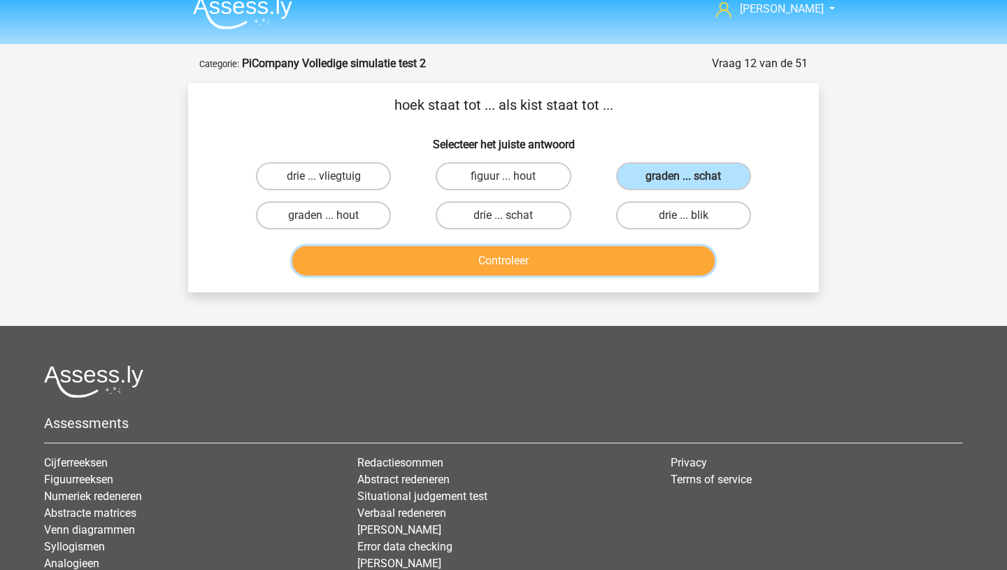
click at [581, 248] on button "Controleer" at bounding box center [503, 260] width 423 height 29
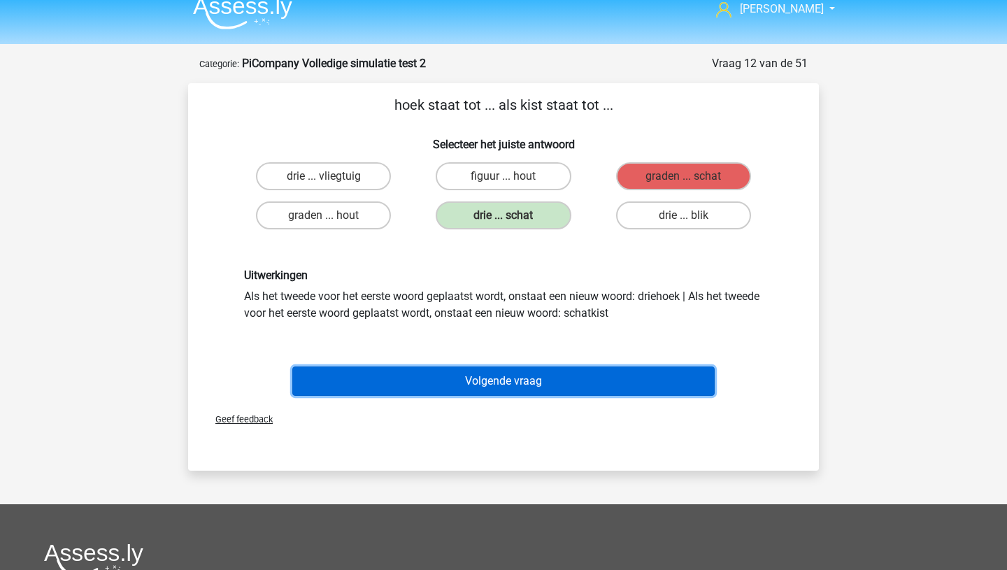
click at [467, 384] on button "Volgende vraag" at bounding box center [503, 380] width 423 height 29
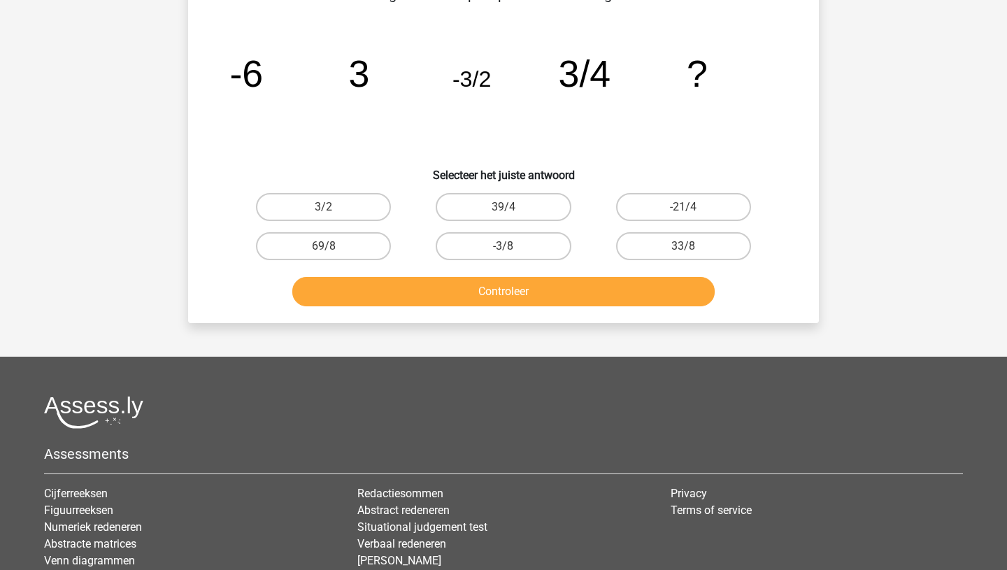
scroll to position [126, 0]
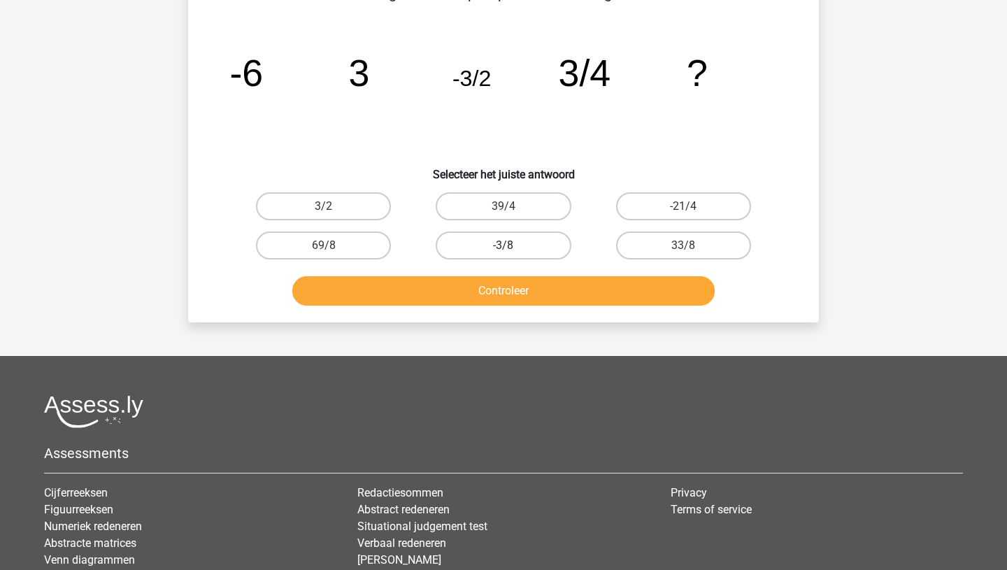
click at [464, 241] on label "-3/8" at bounding box center [503, 245] width 135 height 28
click at [503, 245] on input "-3/8" at bounding box center [507, 249] width 9 height 9
radio input "true"
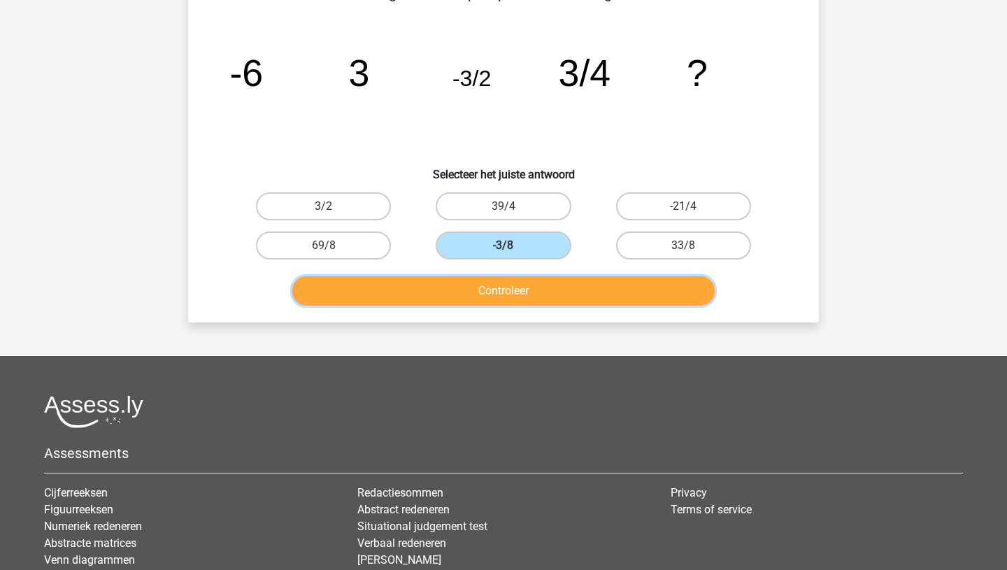
click at [465, 284] on button "Controleer" at bounding box center [503, 290] width 423 height 29
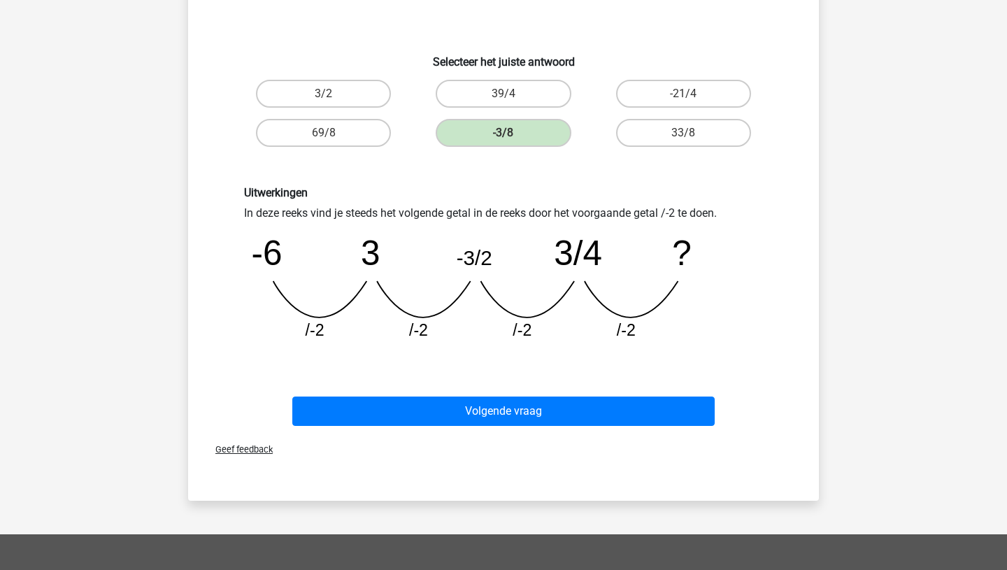
scroll to position [245, 0]
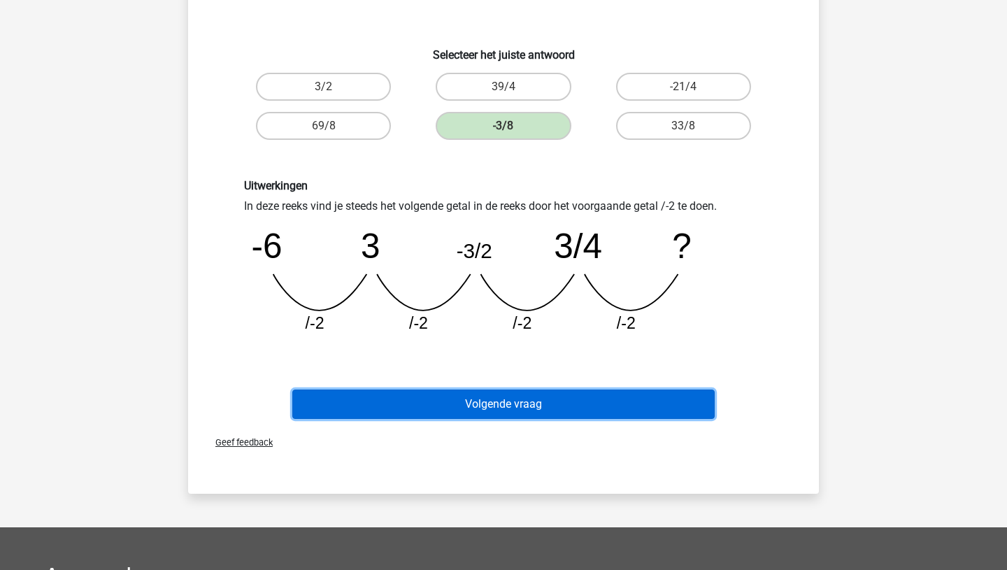
click at [475, 402] on button "Volgende vraag" at bounding box center [503, 403] width 423 height 29
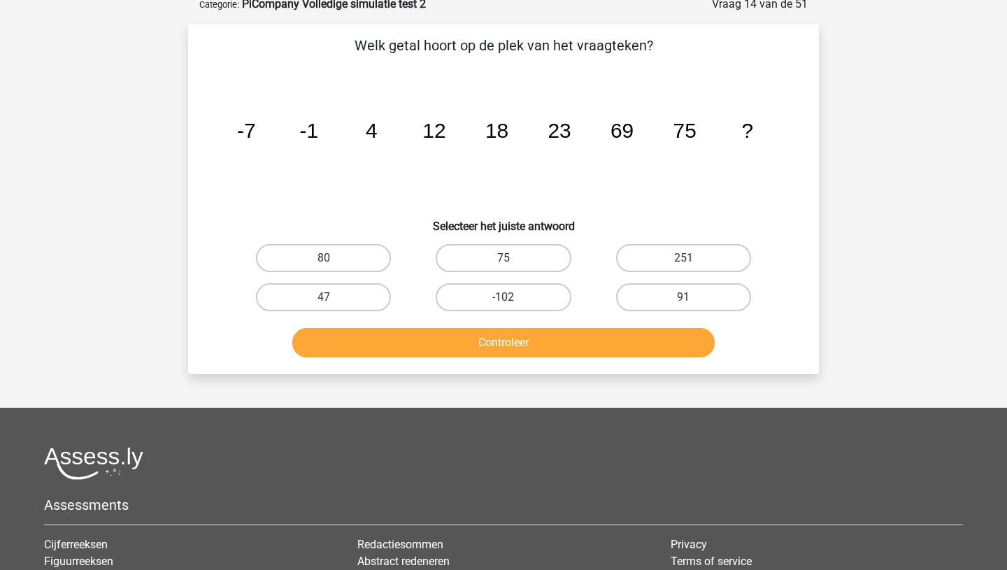
scroll to position [70, 0]
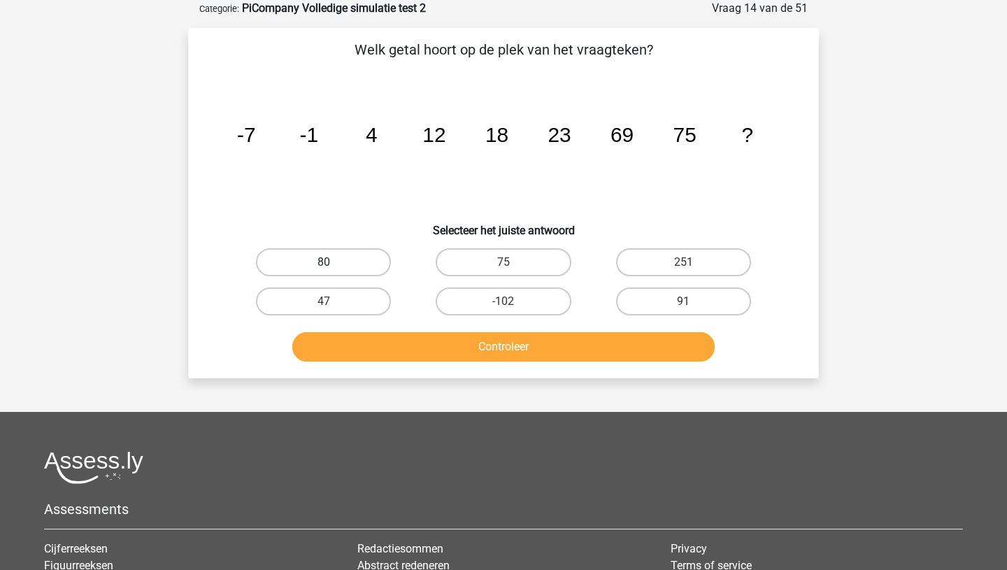
click at [319, 260] on label "80" at bounding box center [323, 262] width 135 height 28
click at [324, 262] on input "80" at bounding box center [328, 266] width 9 height 9
radio input "true"
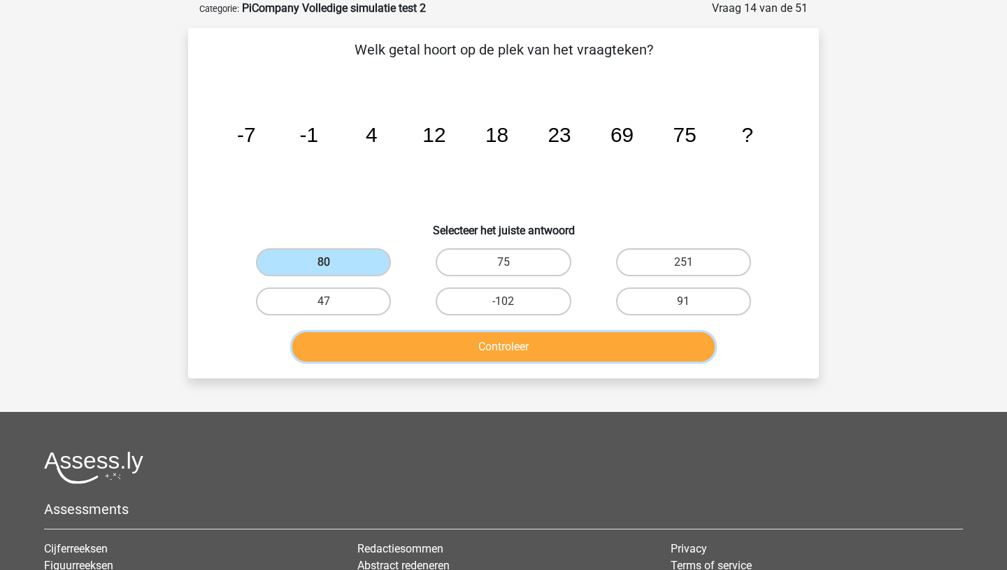
click at [356, 339] on button "Controleer" at bounding box center [503, 346] width 423 height 29
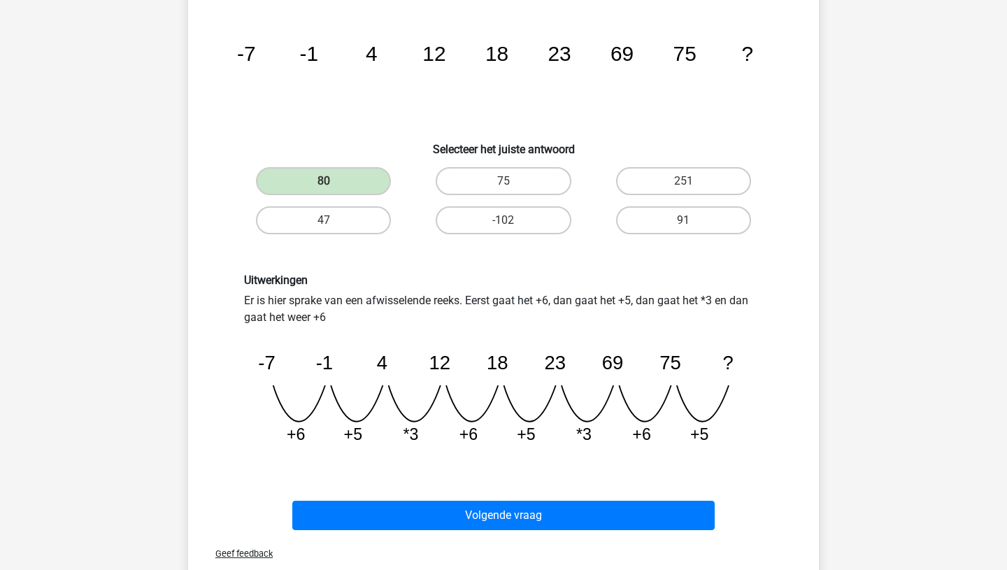
scroll to position [154, 0]
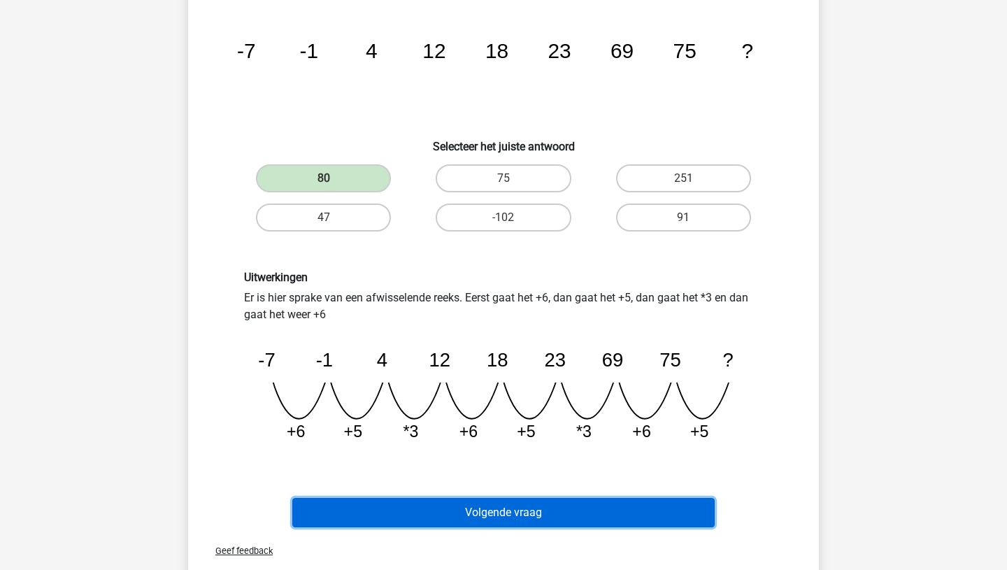
click at [448, 517] on button "Volgende vraag" at bounding box center [503, 512] width 423 height 29
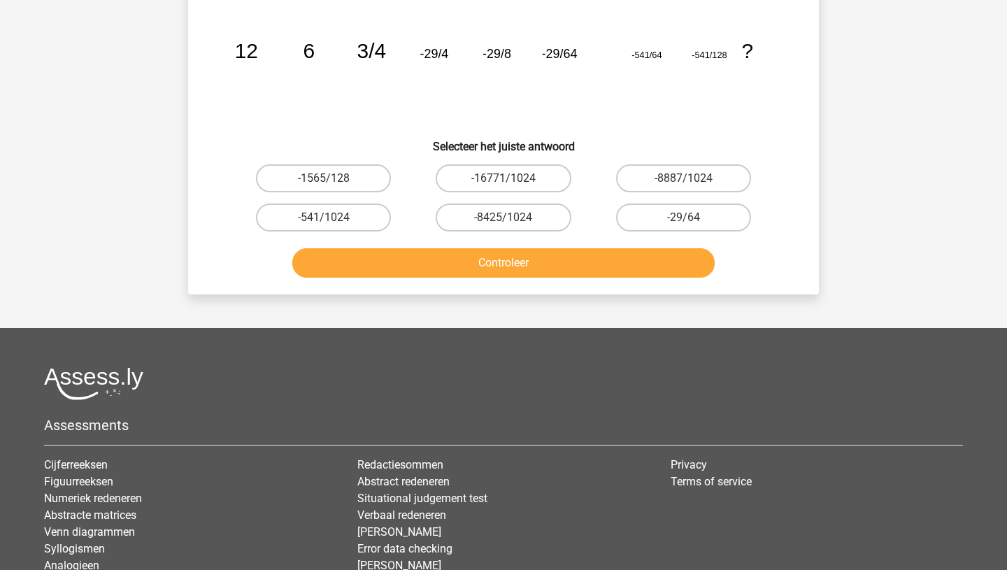
scroll to position [70, 0]
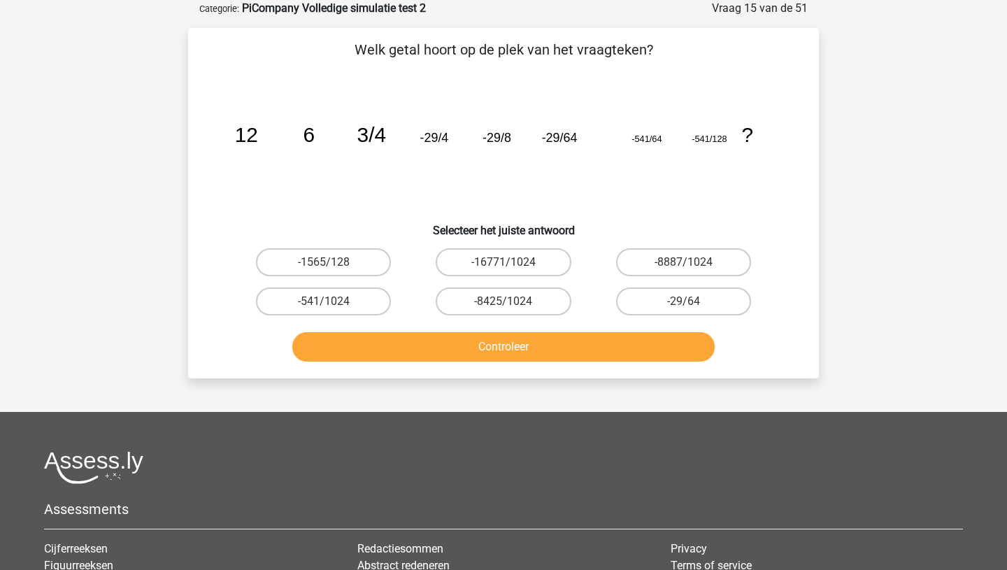
click at [326, 304] on input "-541/1024" at bounding box center [328, 305] width 9 height 9
radio input "true"
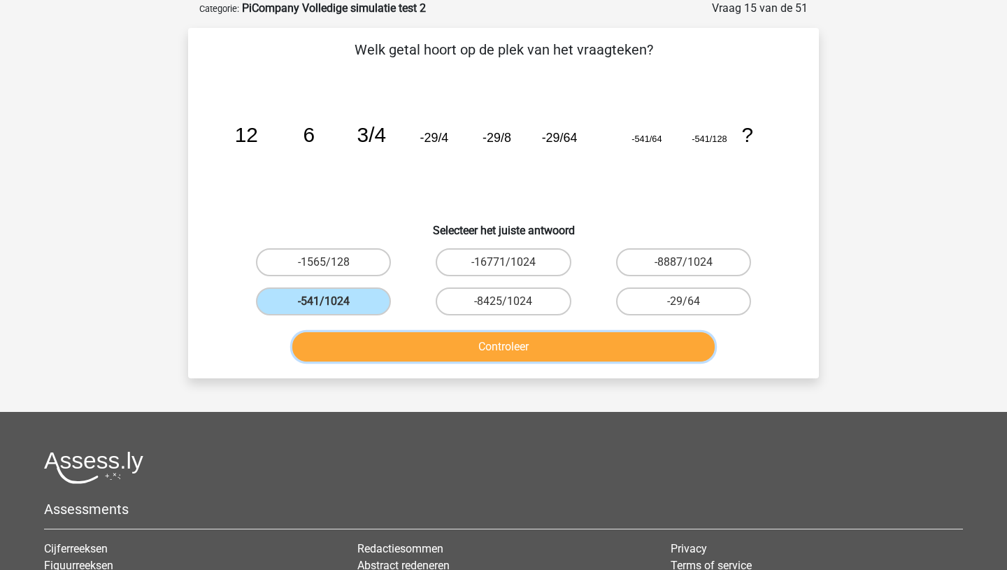
click at [345, 341] on button "Controleer" at bounding box center [503, 346] width 423 height 29
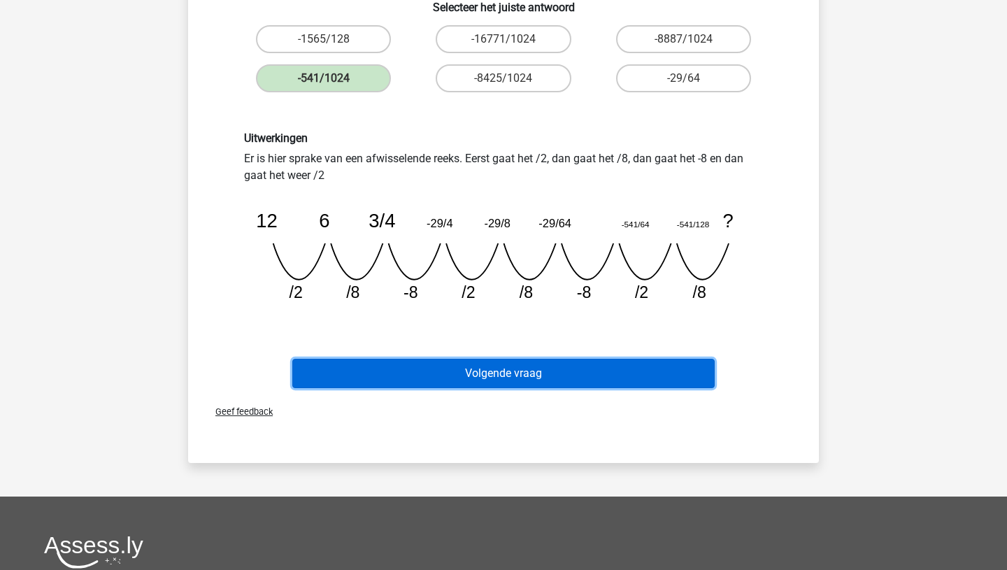
click at [387, 378] on button "Volgende vraag" at bounding box center [503, 373] width 423 height 29
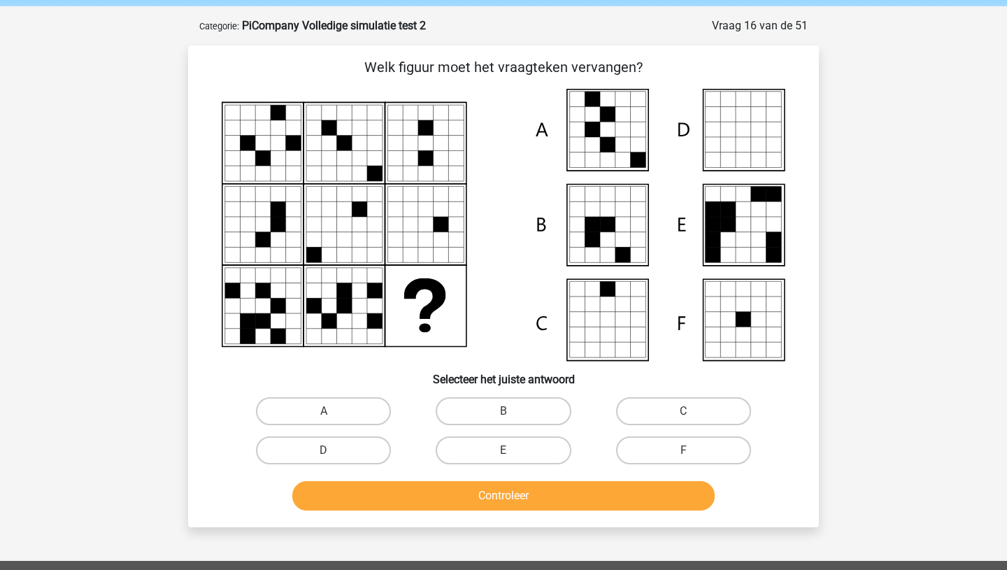
scroll to position [51, 0]
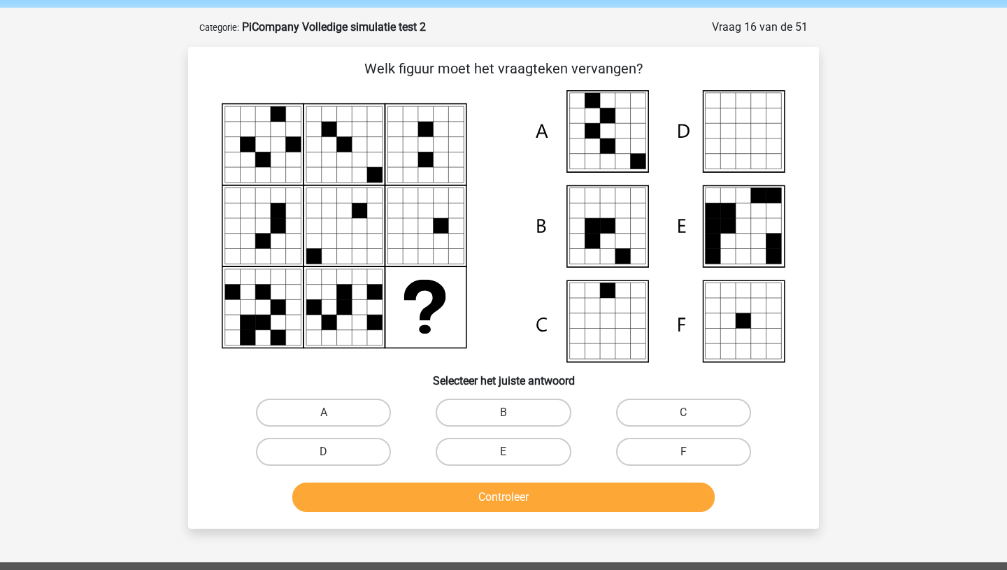
click at [329, 413] on input "A" at bounding box center [328, 417] width 9 height 9
radio input "true"
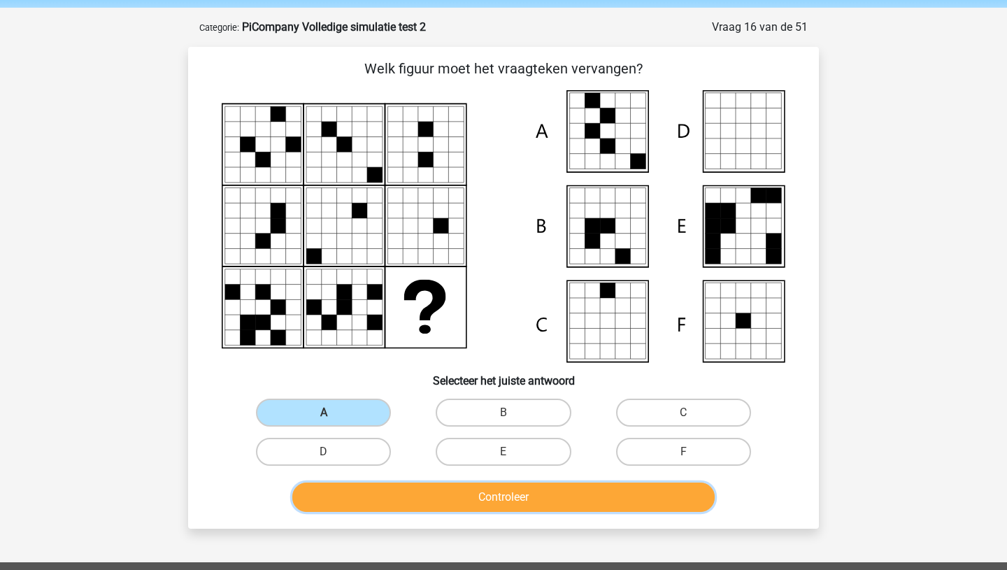
click at [373, 500] on button "Controleer" at bounding box center [503, 496] width 423 height 29
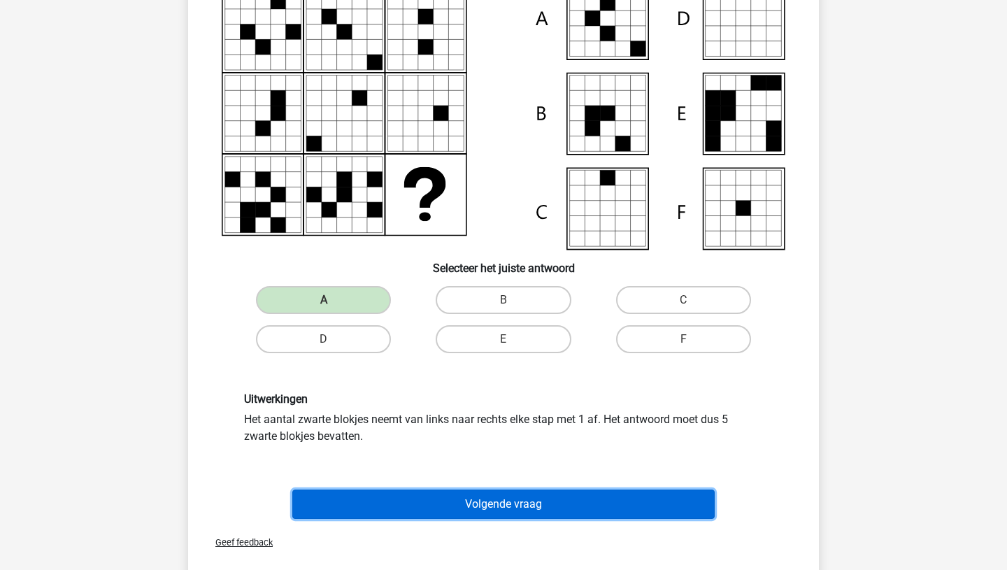
click at [437, 499] on button "Volgende vraag" at bounding box center [503, 503] width 423 height 29
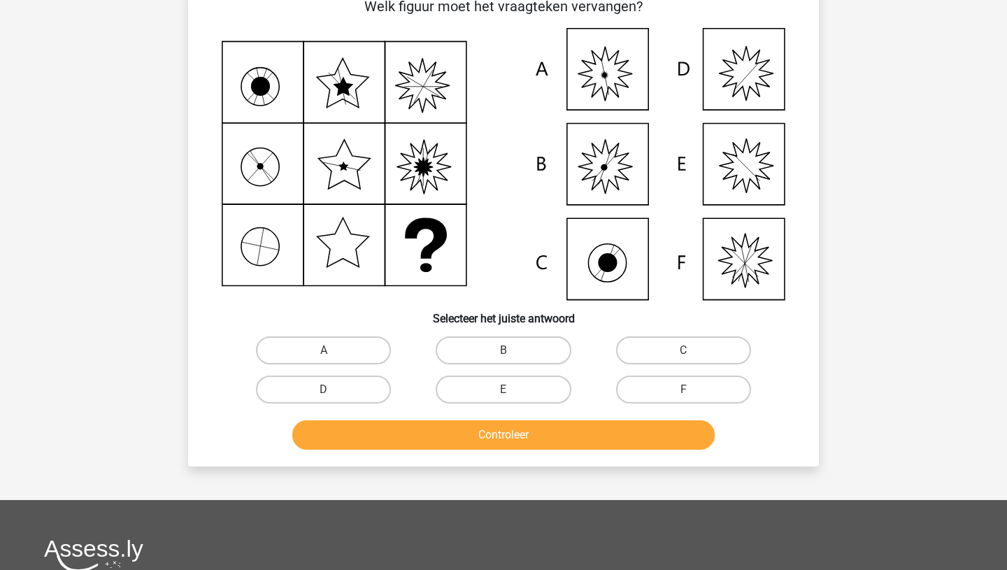
scroll to position [70, 0]
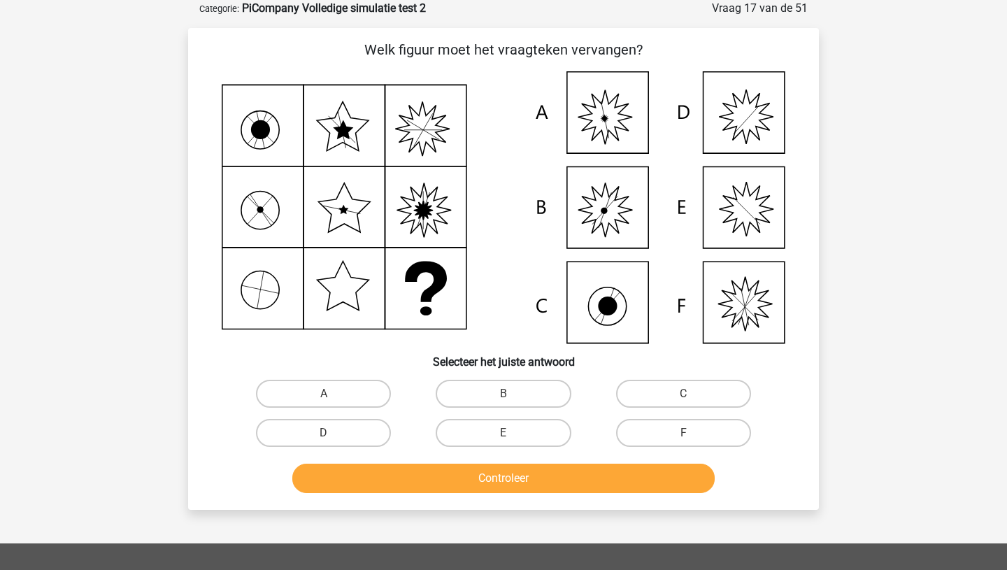
click at [325, 399] on input "A" at bounding box center [328, 398] width 9 height 9
radio input "true"
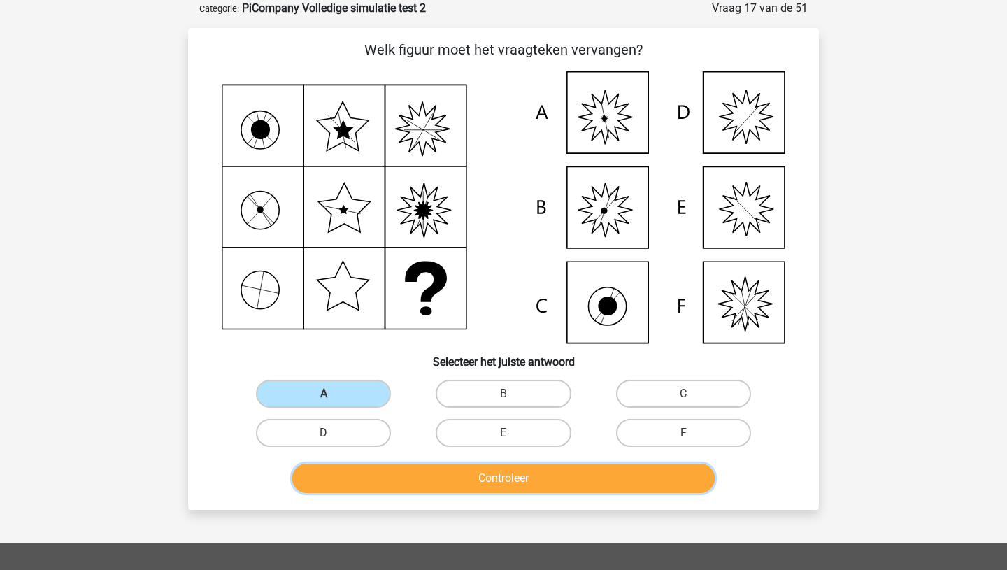
click at [375, 466] on button "Controleer" at bounding box center [503, 478] width 423 height 29
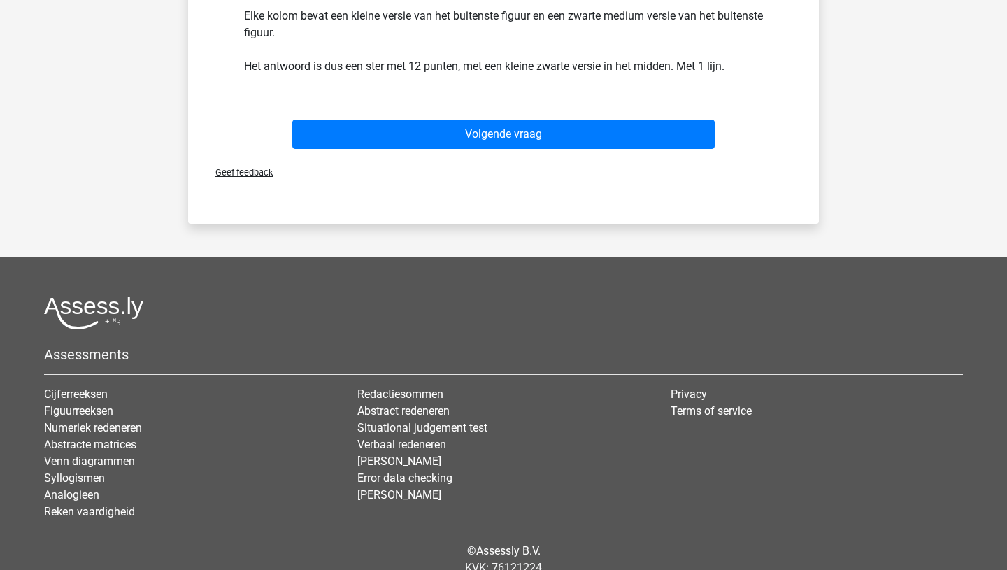
scroll to position [508, 0]
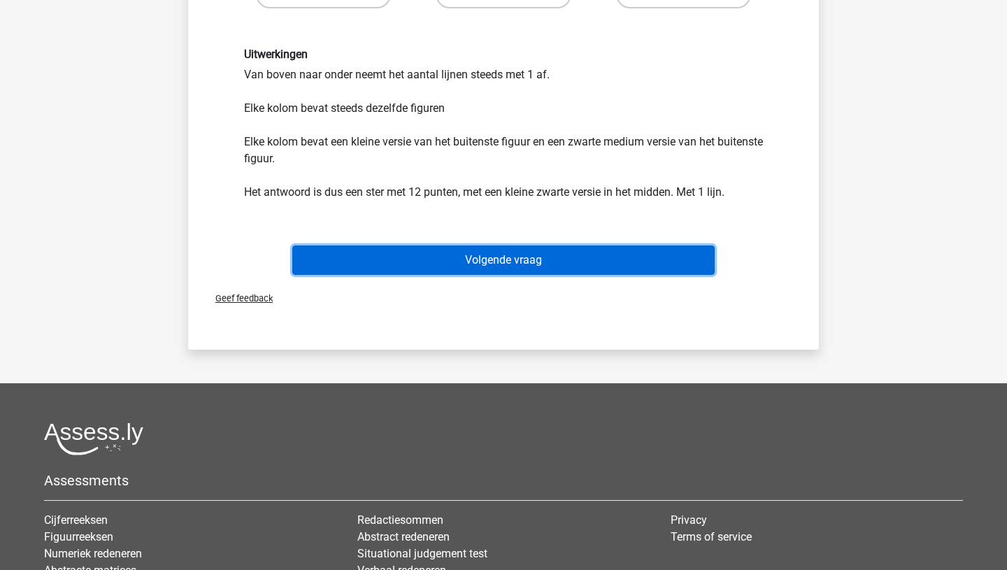
click at [415, 252] on button "Volgende vraag" at bounding box center [503, 259] width 423 height 29
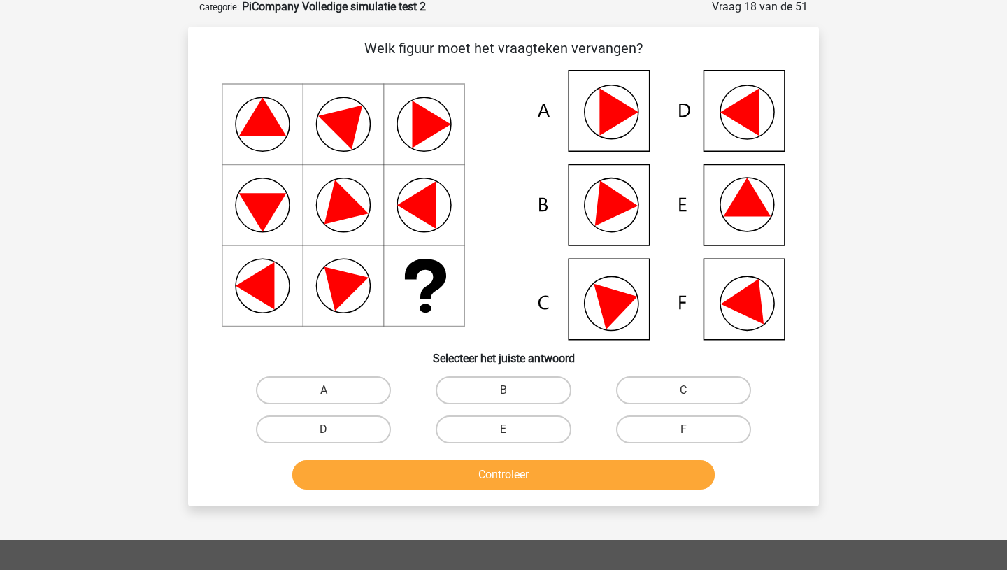
scroll to position [70, 0]
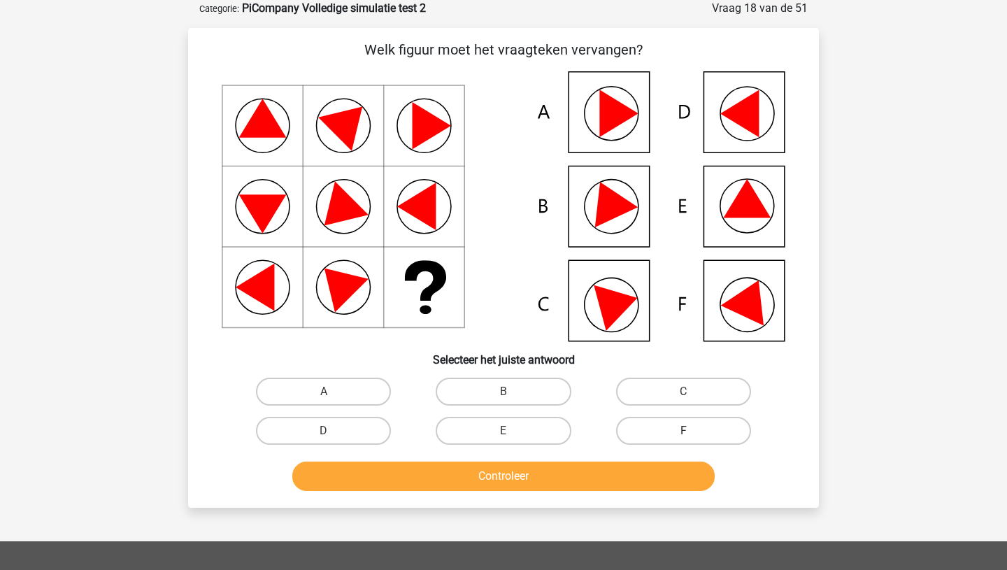
click at [648, 419] on label "F" at bounding box center [683, 431] width 135 height 28
click at [683, 431] on input "F" at bounding box center [687, 435] width 9 height 9
radio input "true"
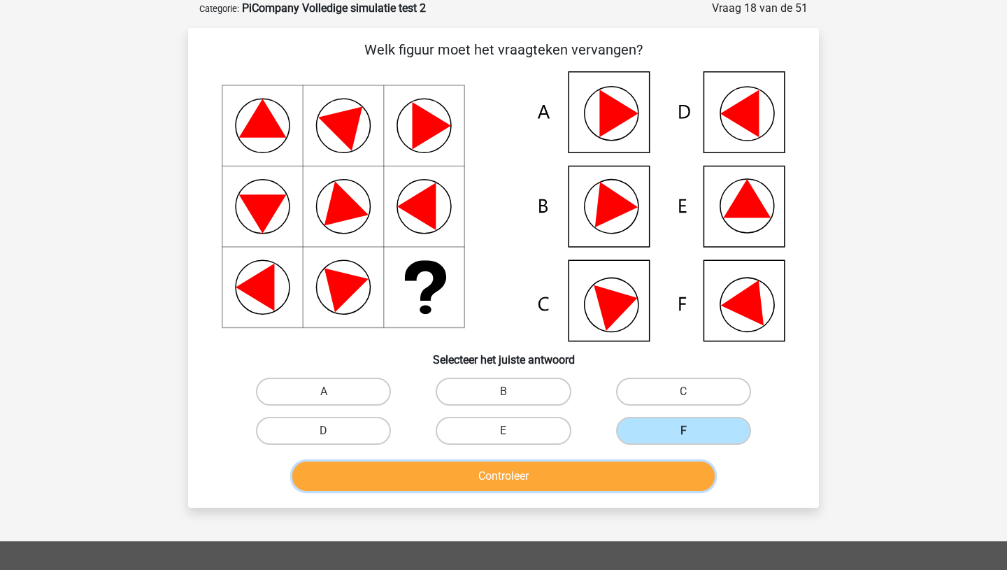
click at [624, 485] on button "Controleer" at bounding box center [503, 476] width 423 height 29
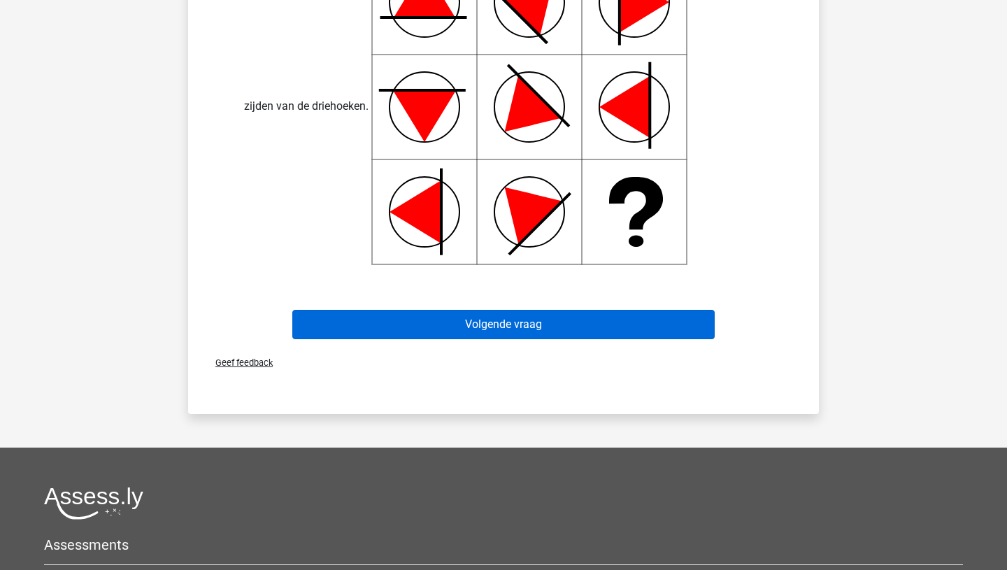
scroll to position [722, 0]
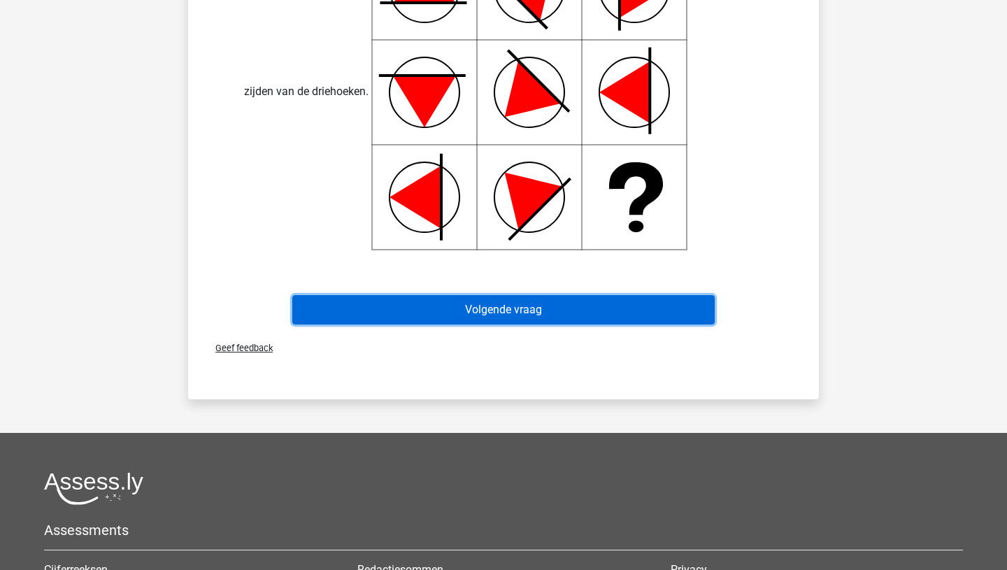
click at [456, 312] on button "Volgende vraag" at bounding box center [503, 309] width 423 height 29
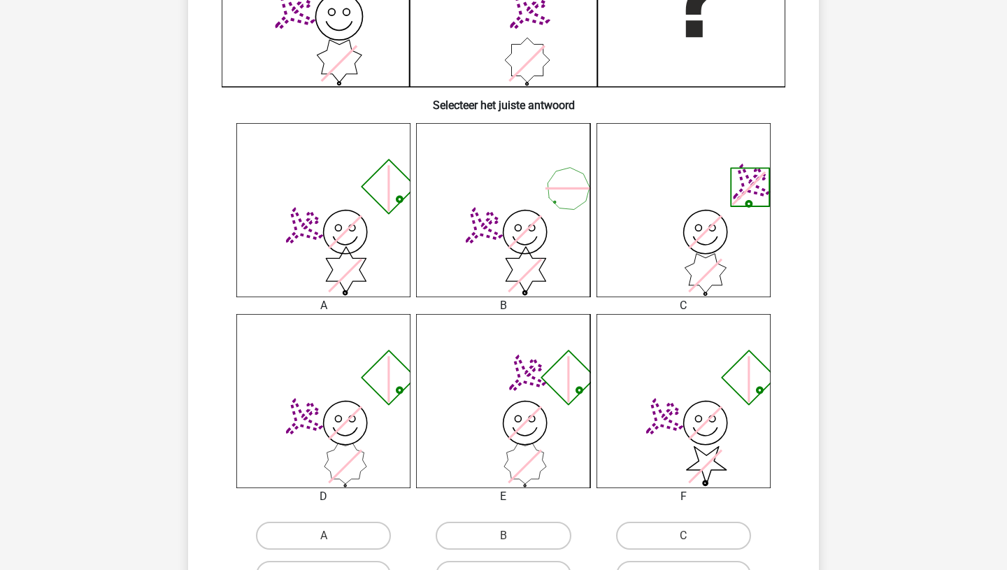
scroll to position [473, 0]
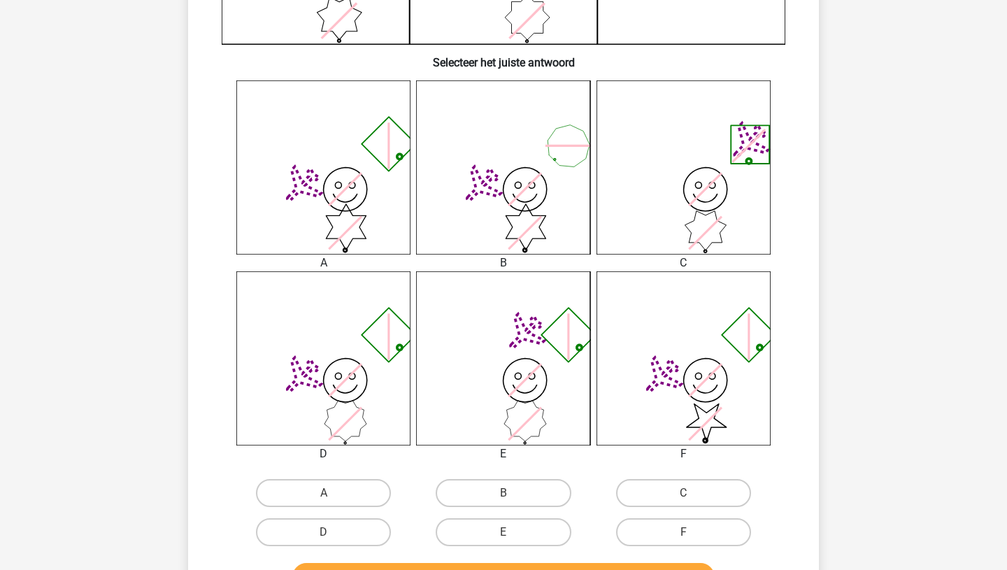
click at [329, 536] on input "D" at bounding box center [328, 536] width 9 height 9
radio input "true"
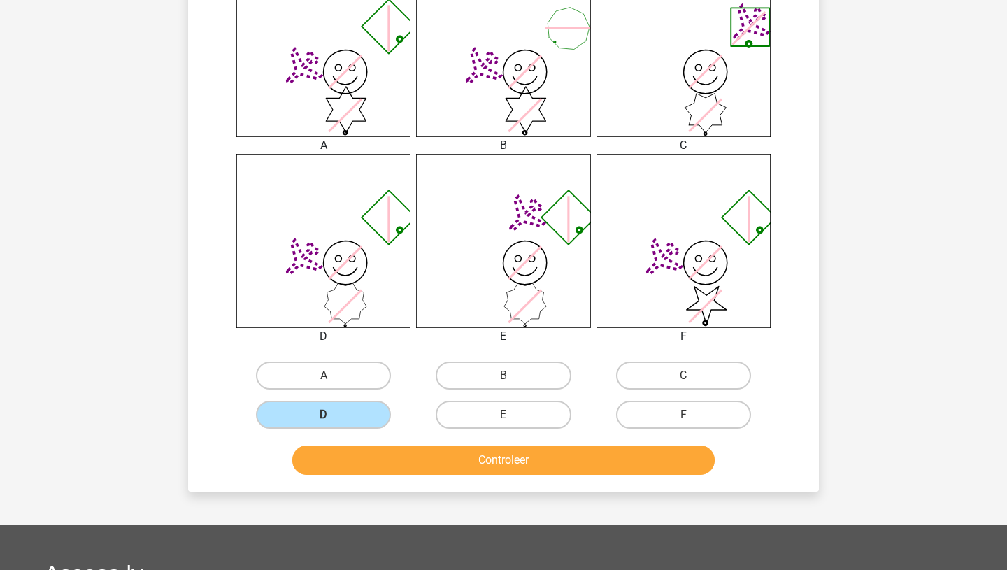
scroll to position [589, 0]
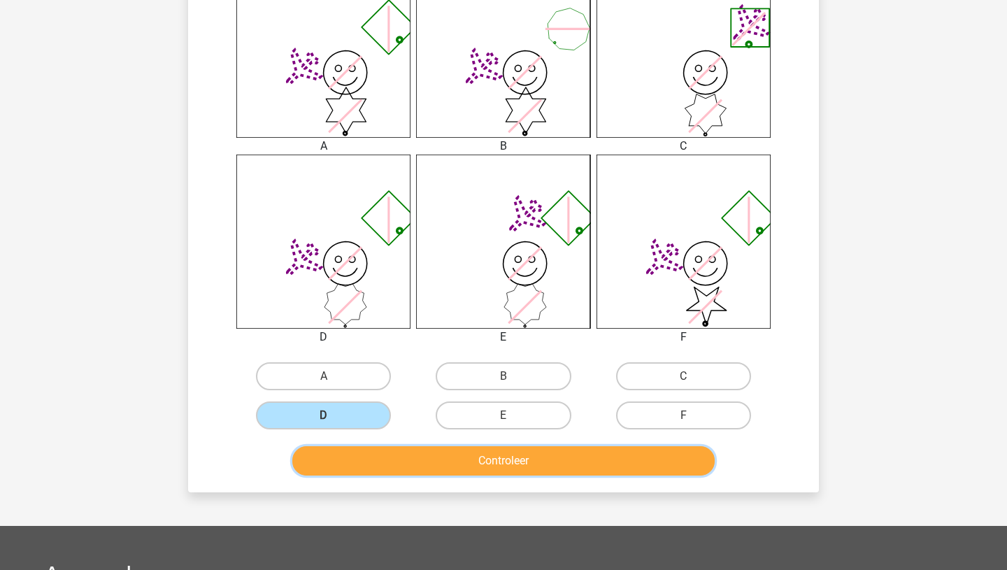
click at [347, 469] on button "Controleer" at bounding box center [503, 460] width 423 height 29
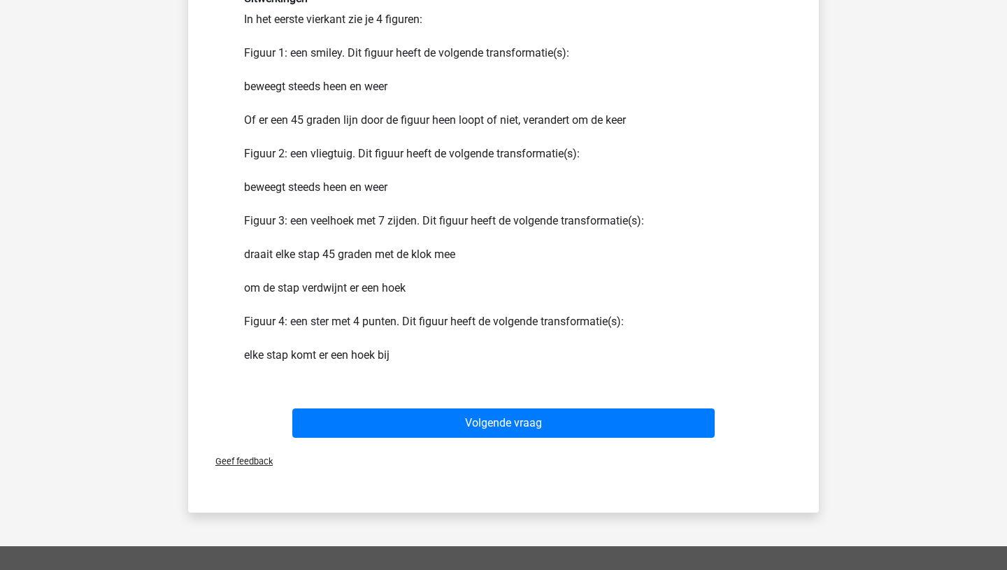
scroll to position [1068, 0]
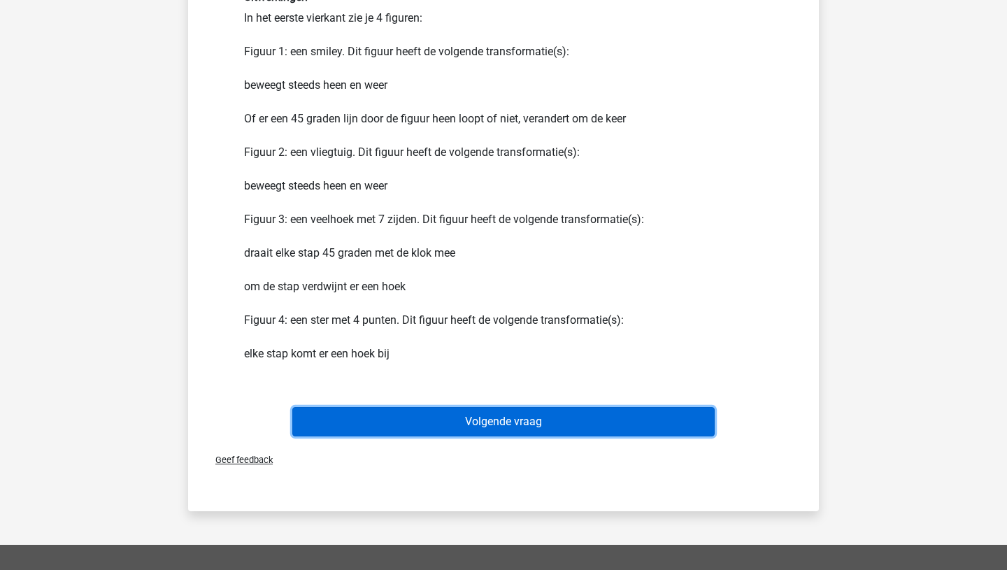
click at [428, 424] on button "Volgende vraag" at bounding box center [503, 421] width 423 height 29
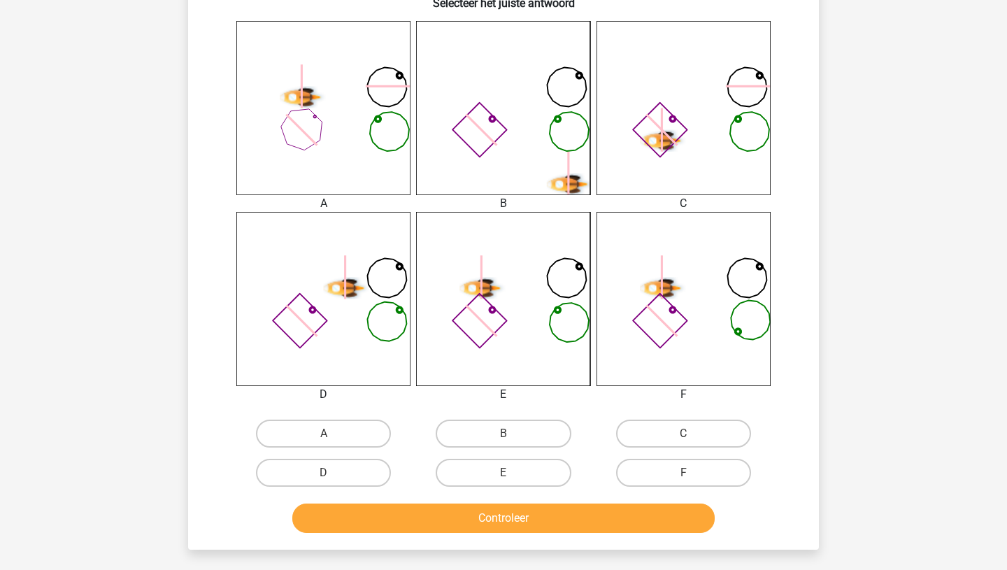
scroll to position [538, 0]
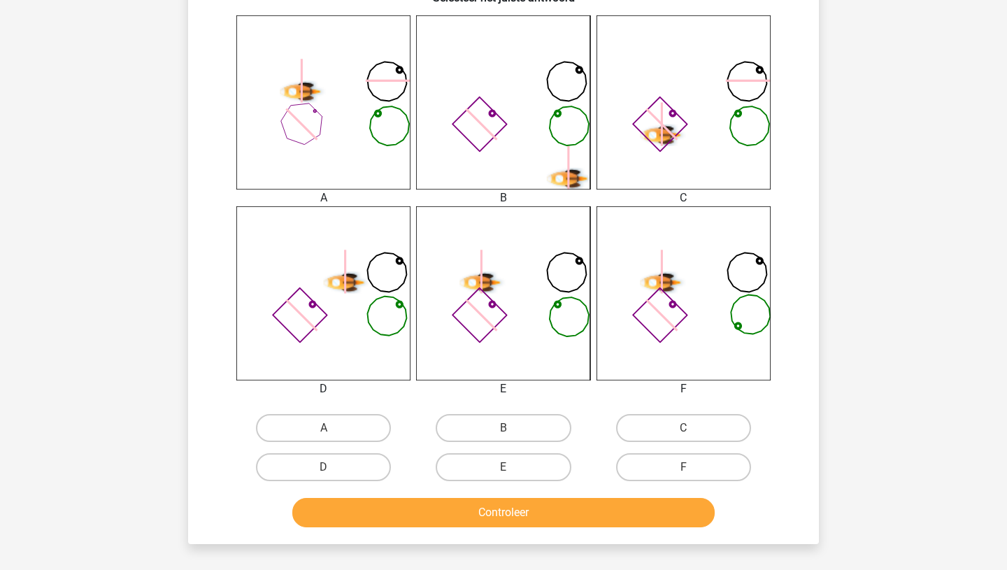
click at [508, 473] on input "E" at bounding box center [507, 471] width 9 height 9
radio input "true"
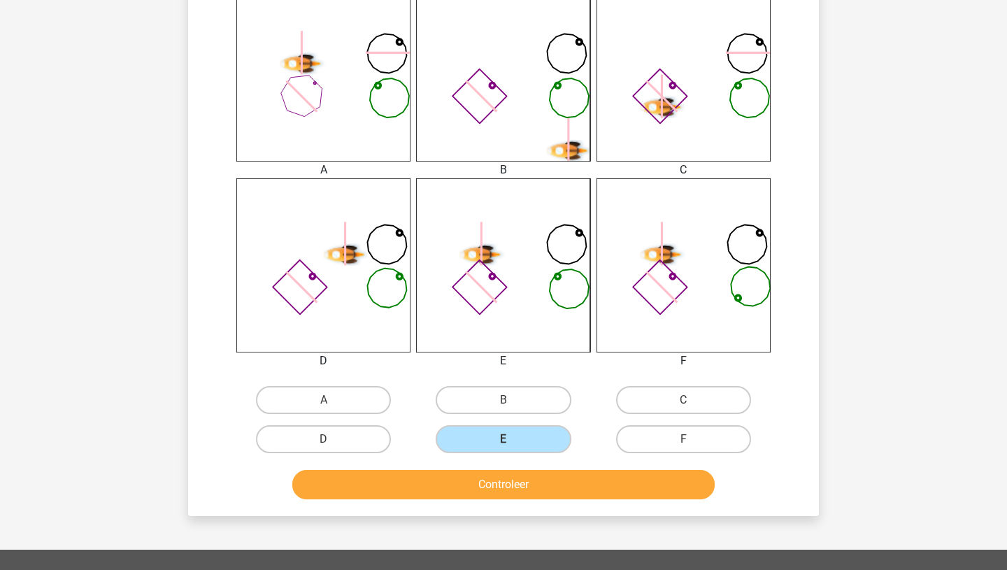
scroll to position [578, 0]
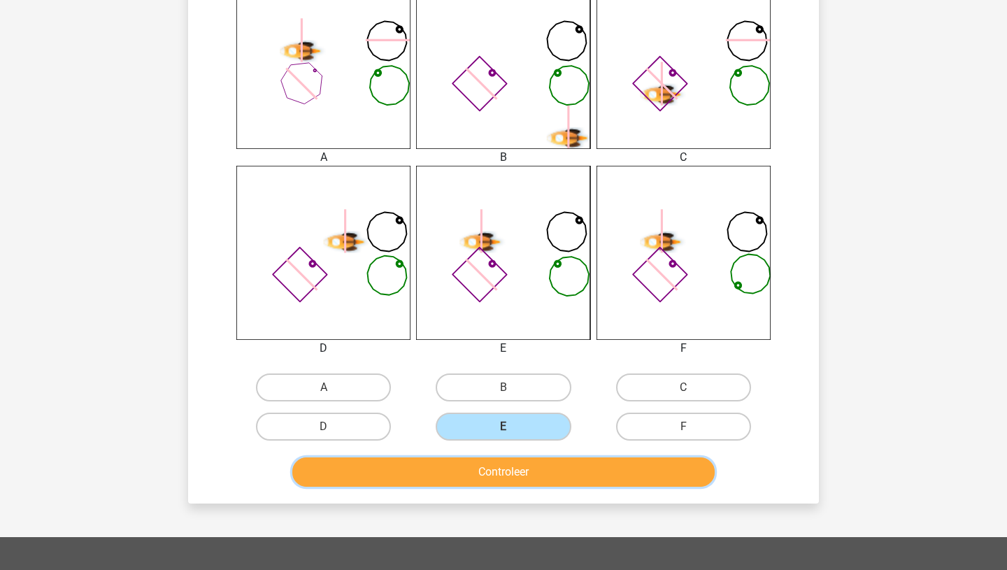
click at [492, 469] on button "Controleer" at bounding box center [503, 471] width 423 height 29
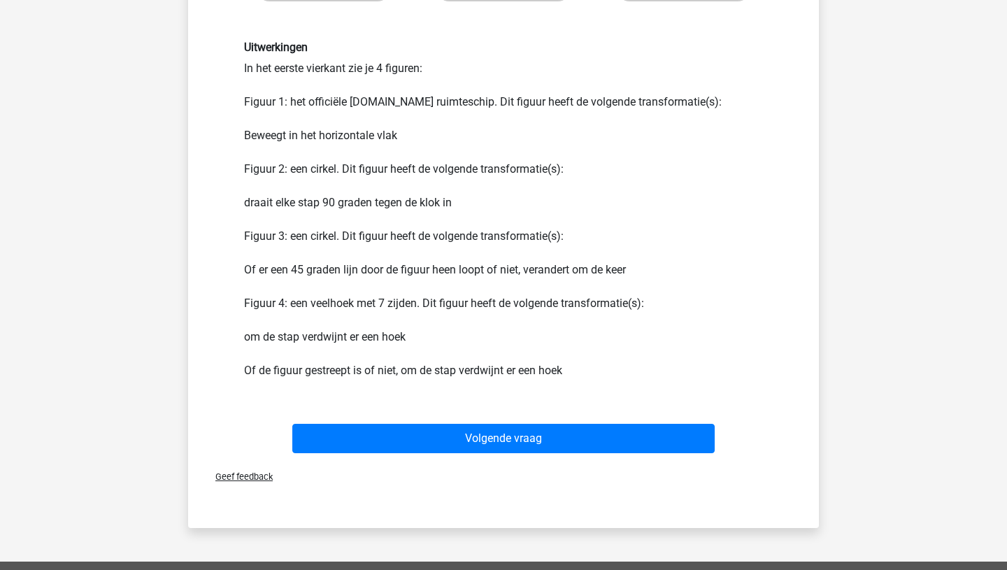
scroll to position [1018, 0]
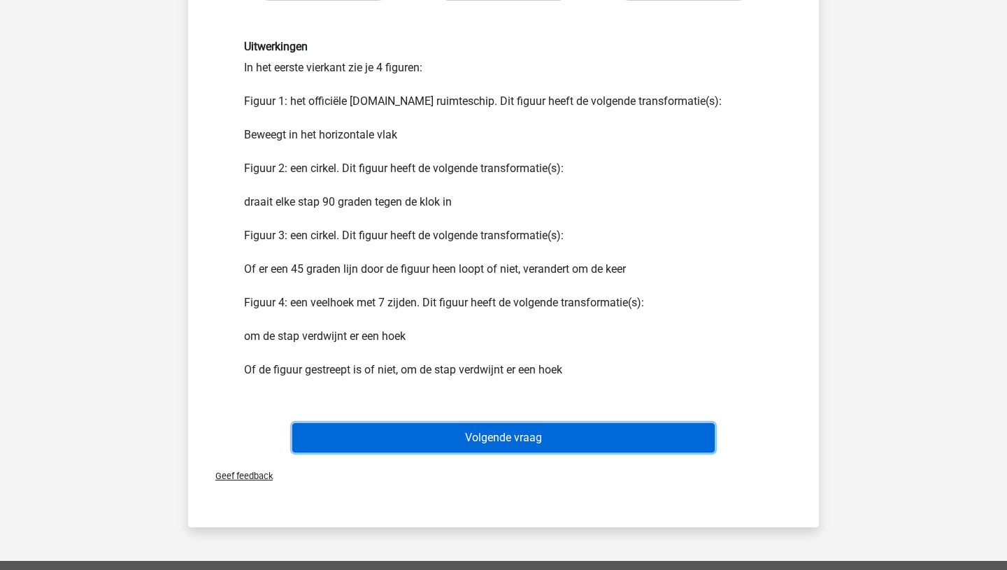
click at [478, 424] on button "Volgende vraag" at bounding box center [503, 437] width 423 height 29
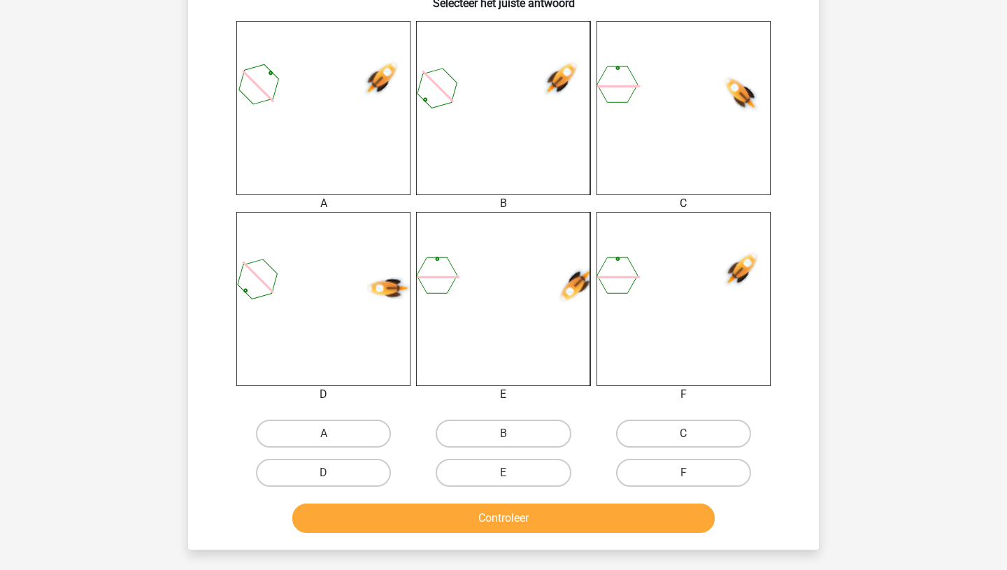
scroll to position [538, 0]
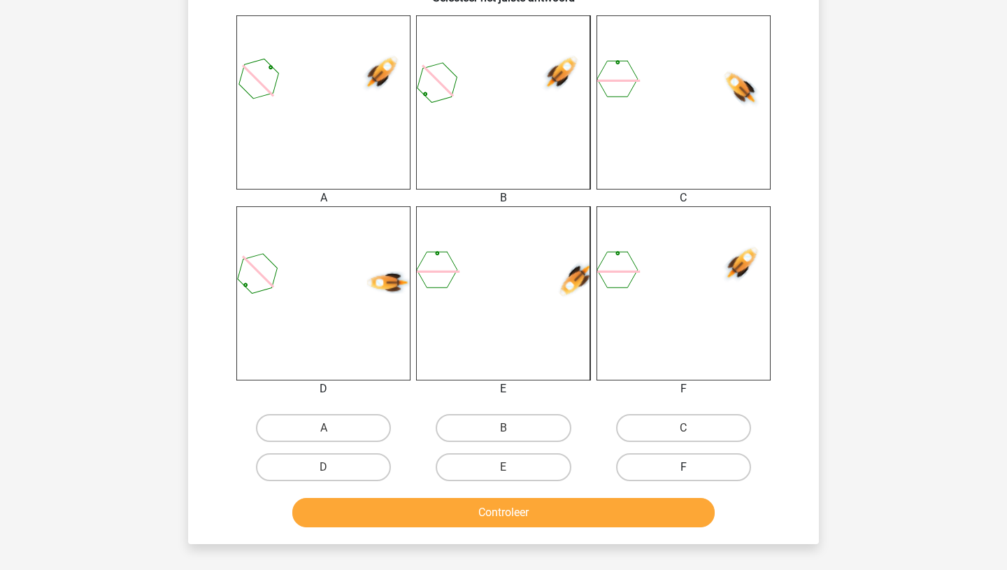
click at [648, 471] on label "F" at bounding box center [683, 467] width 135 height 28
click at [683, 471] on input "F" at bounding box center [687, 471] width 9 height 9
radio input "true"
click at [599, 500] on button "Controleer" at bounding box center [503, 512] width 423 height 29
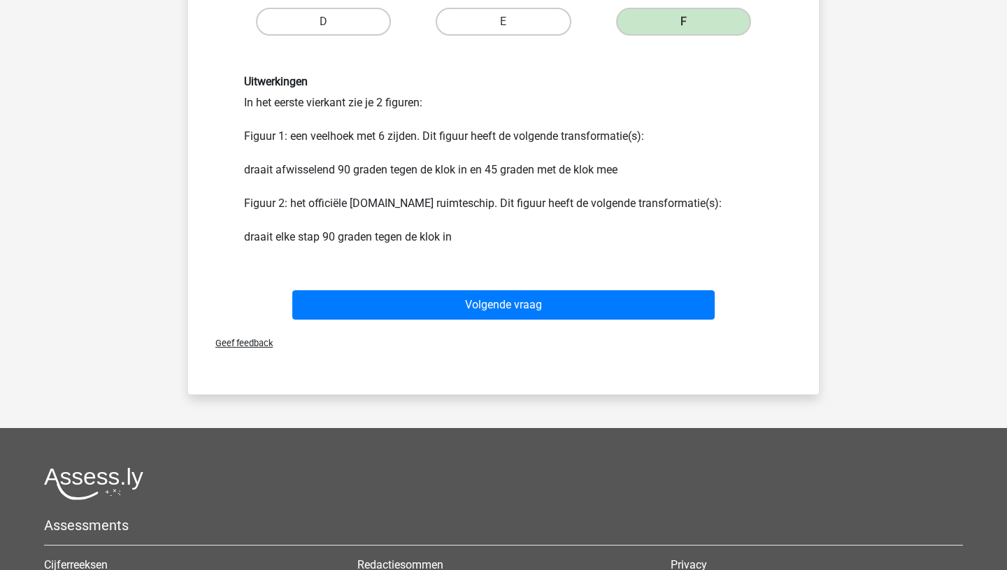
scroll to position [995, 0]
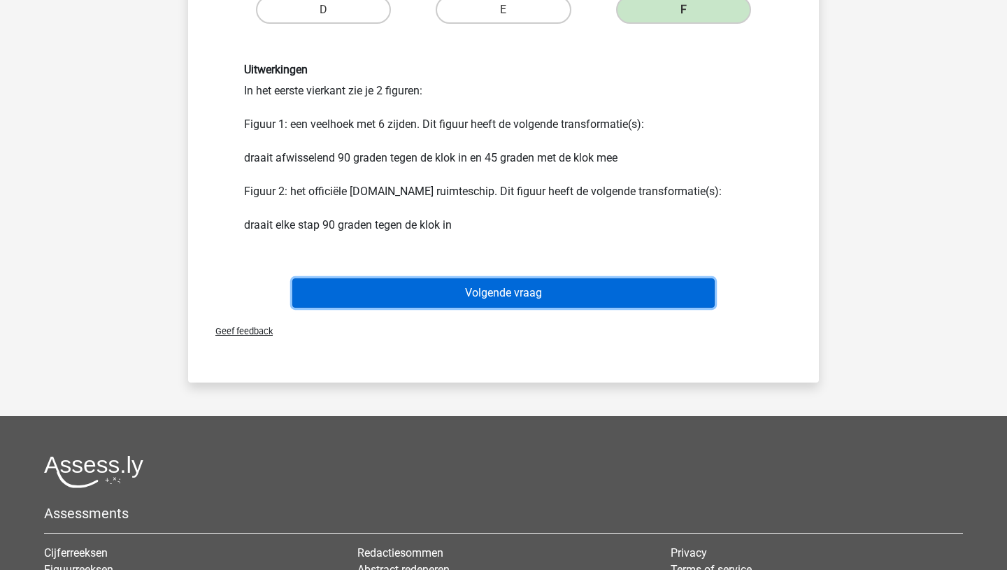
click at [471, 289] on button "Volgende vraag" at bounding box center [503, 292] width 423 height 29
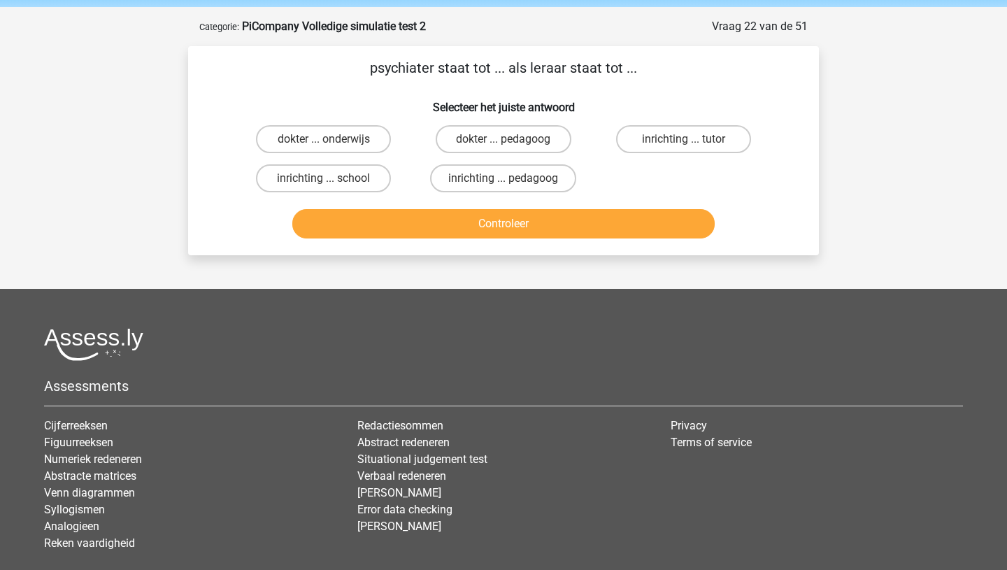
scroll to position [48, 0]
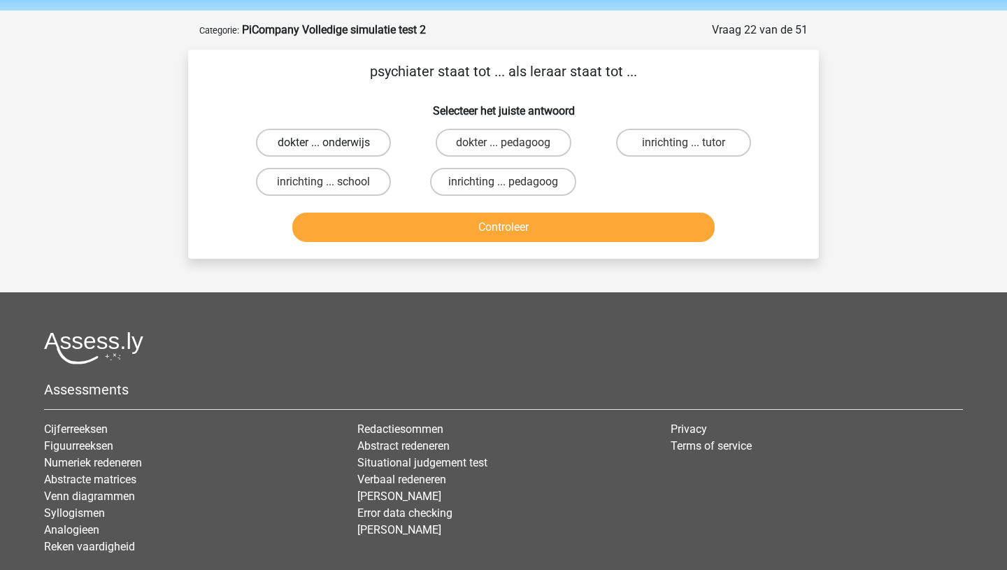
click at [296, 141] on label "dokter ... onderwijs" at bounding box center [323, 143] width 135 height 28
click at [324, 143] on input "dokter ... onderwijs" at bounding box center [328, 147] width 9 height 9
radio input "true"
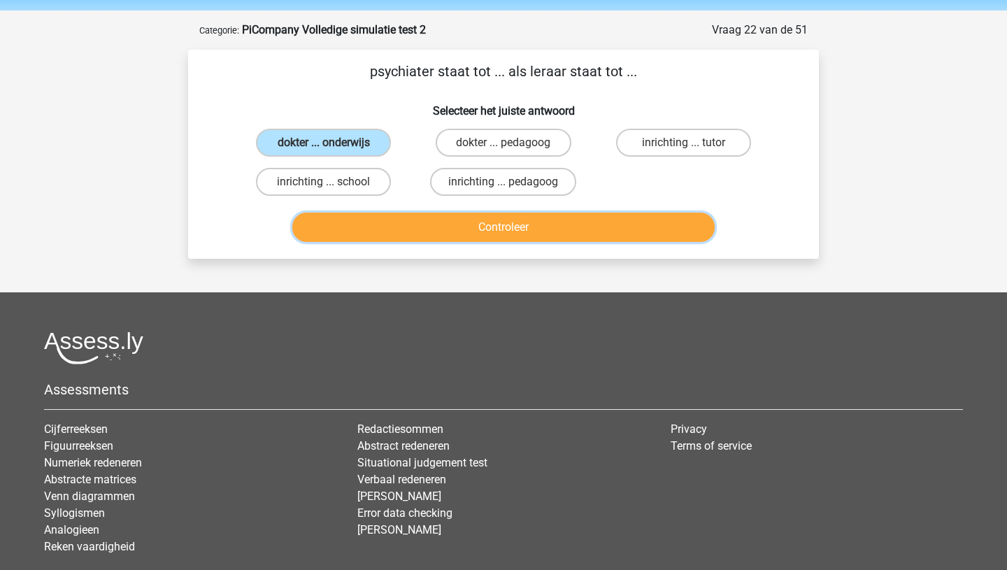
click at [480, 233] on button "Controleer" at bounding box center [503, 227] width 423 height 29
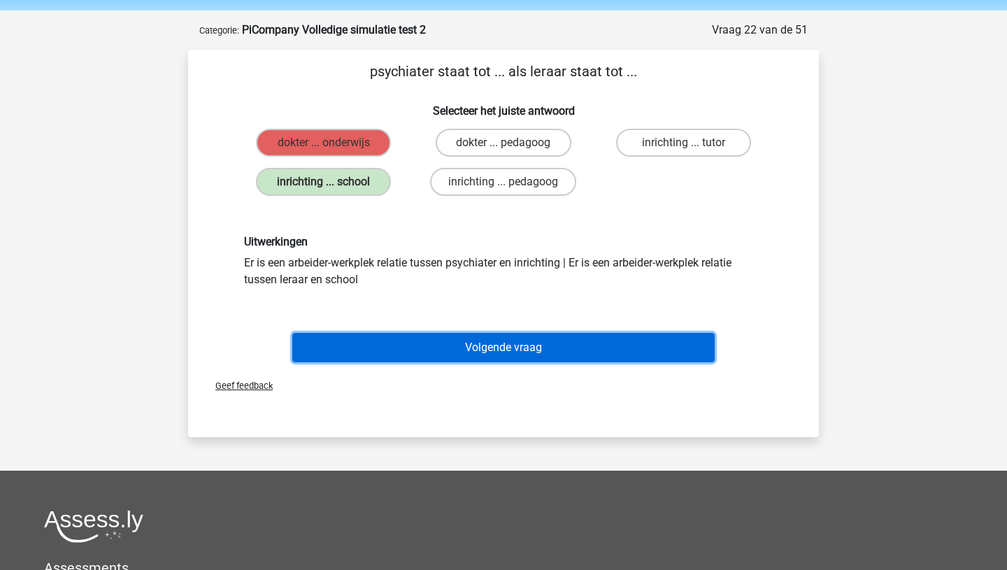
click at [412, 352] on button "Volgende vraag" at bounding box center [503, 347] width 423 height 29
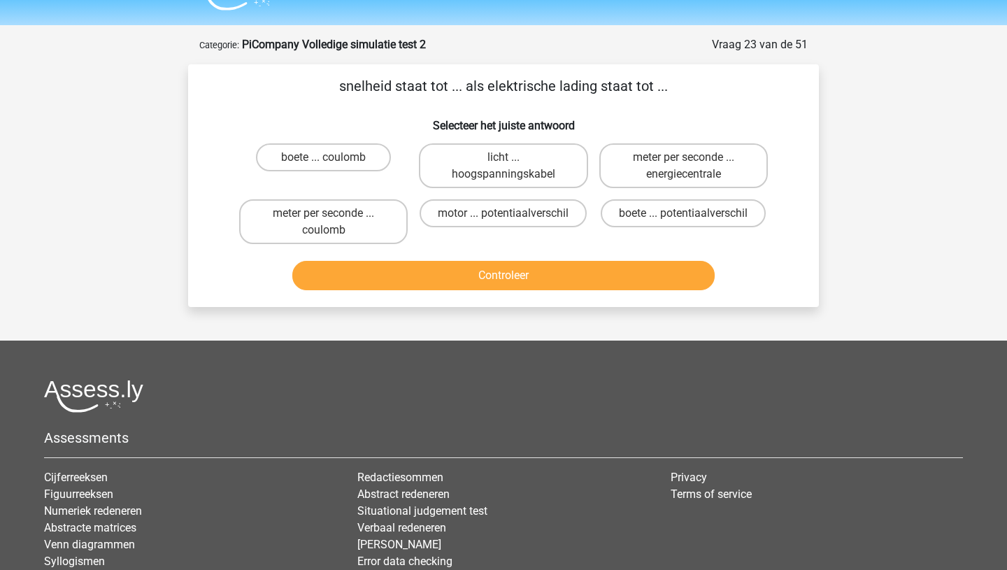
scroll to position [0, 0]
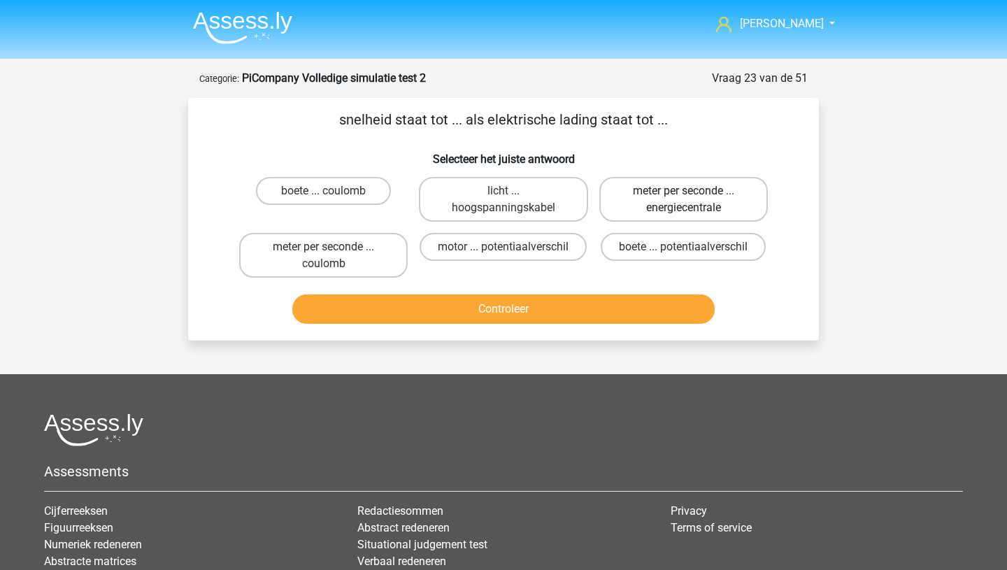
click at [631, 202] on label "meter per seconde ... energiecentrale" at bounding box center [683, 199] width 169 height 45
click at [683, 200] on input "meter per seconde ... energiecentrale" at bounding box center [687, 195] width 9 height 9
radio input "true"
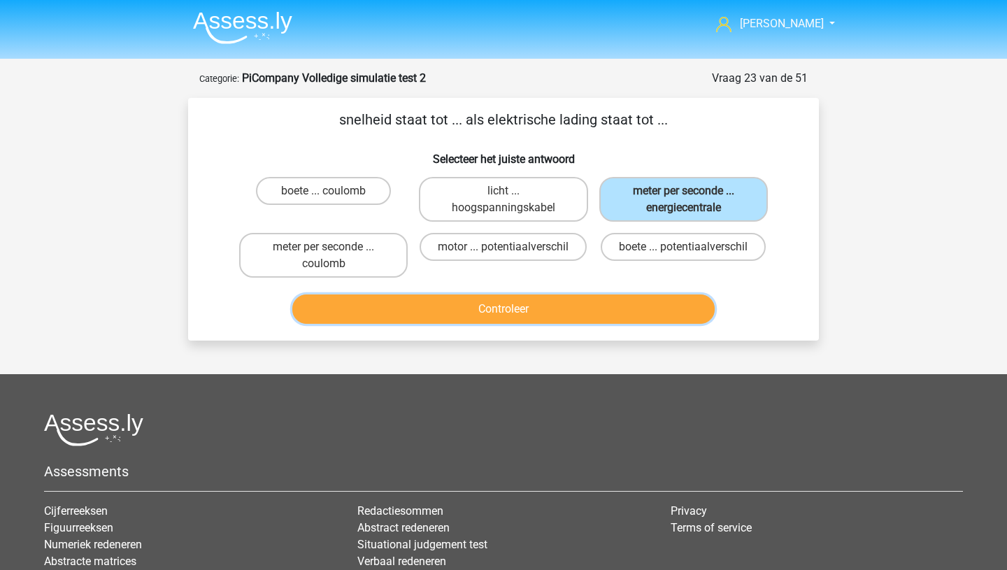
click at [562, 298] on button "Controleer" at bounding box center [503, 308] width 423 height 29
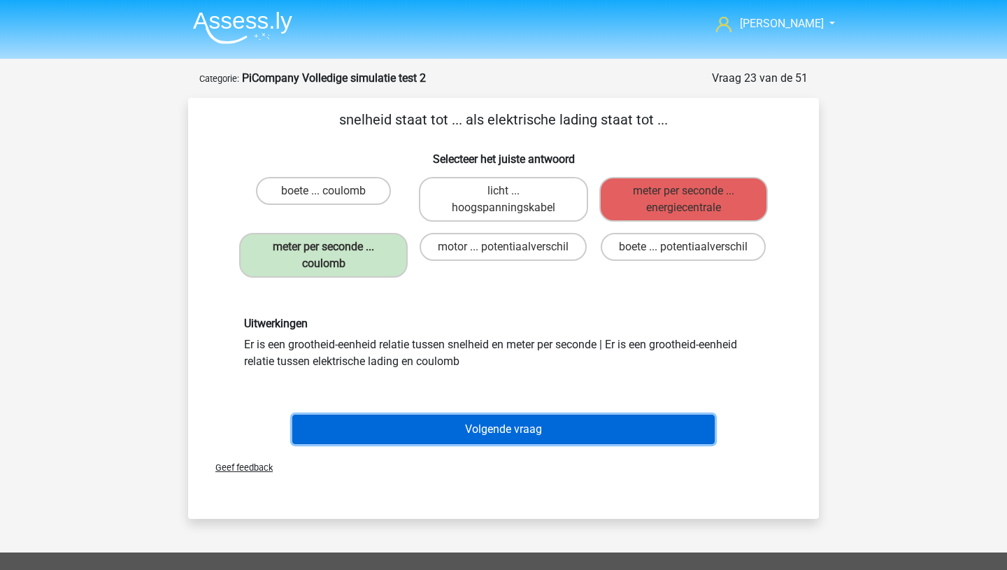
click at [397, 426] on button "Volgende vraag" at bounding box center [503, 429] width 423 height 29
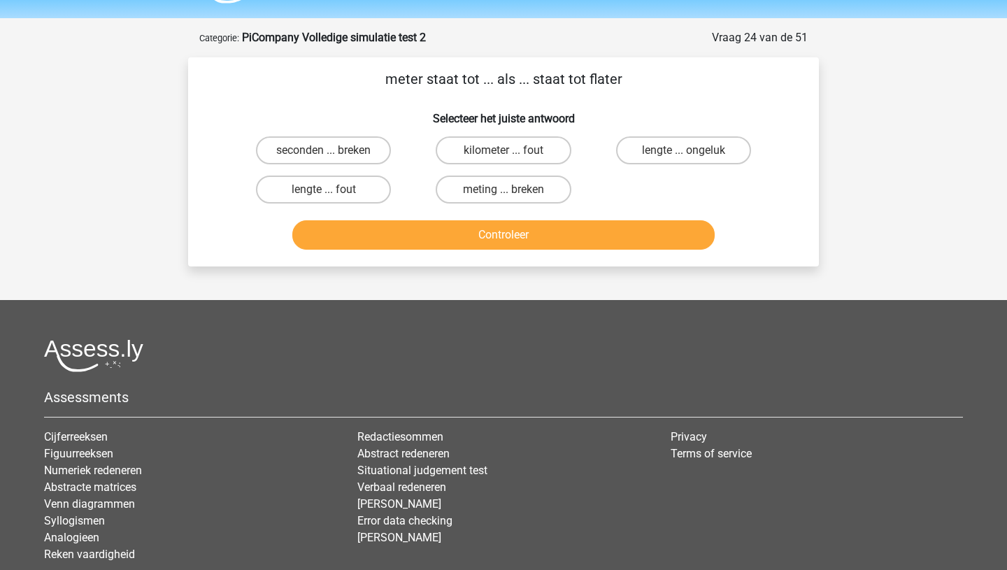
scroll to position [40, 0]
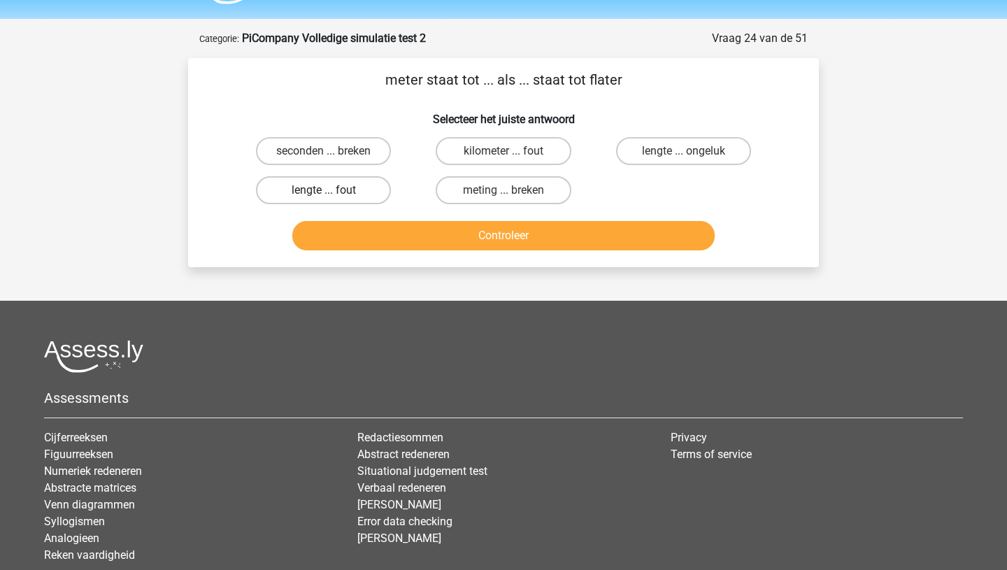
click at [366, 184] on label "lengte ... fout" at bounding box center [323, 190] width 135 height 28
click at [333, 190] on input "lengte ... fout" at bounding box center [328, 194] width 9 height 9
radio input "true"
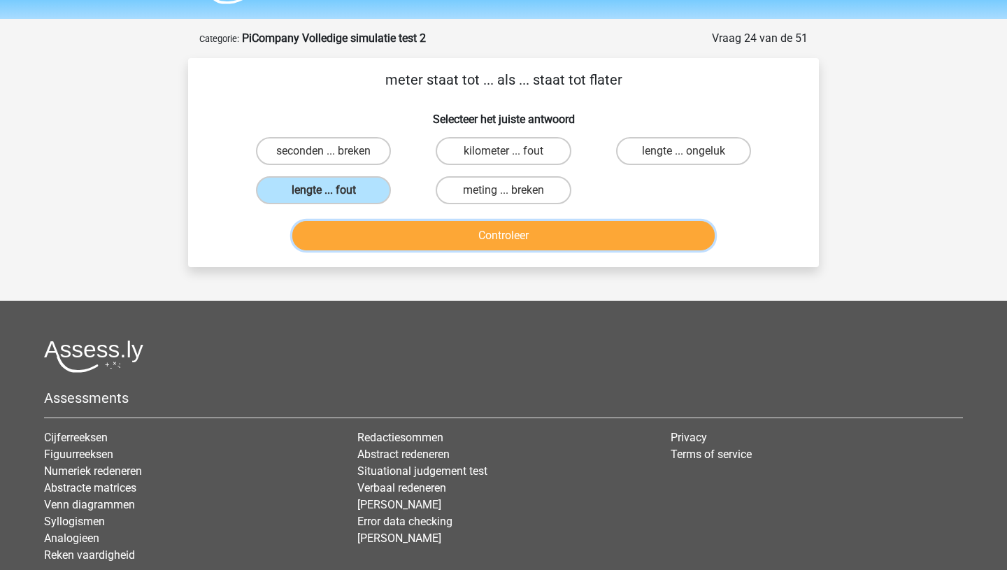
click at [366, 234] on button "Controleer" at bounding box center [503, 235] width 423 height 29
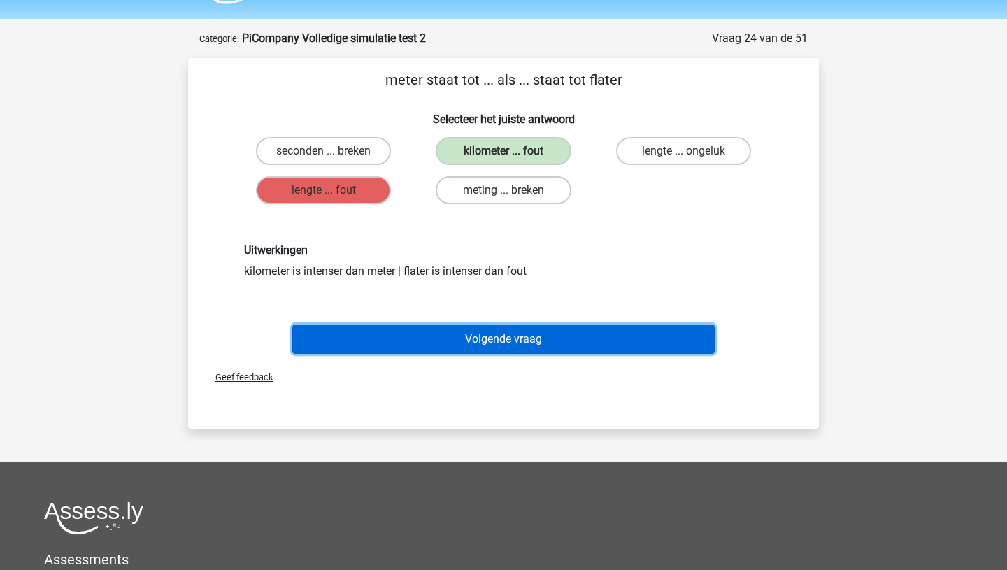
click at [430, 341] on button "Volgende vraag" at bounding box center [503, 338] width 423 height 29
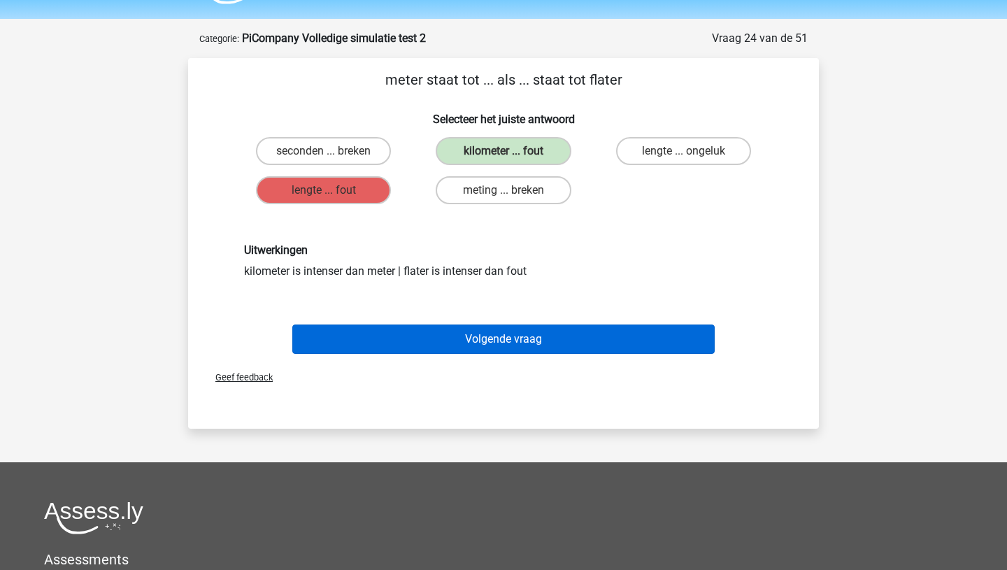
scroll to position [70, 0]
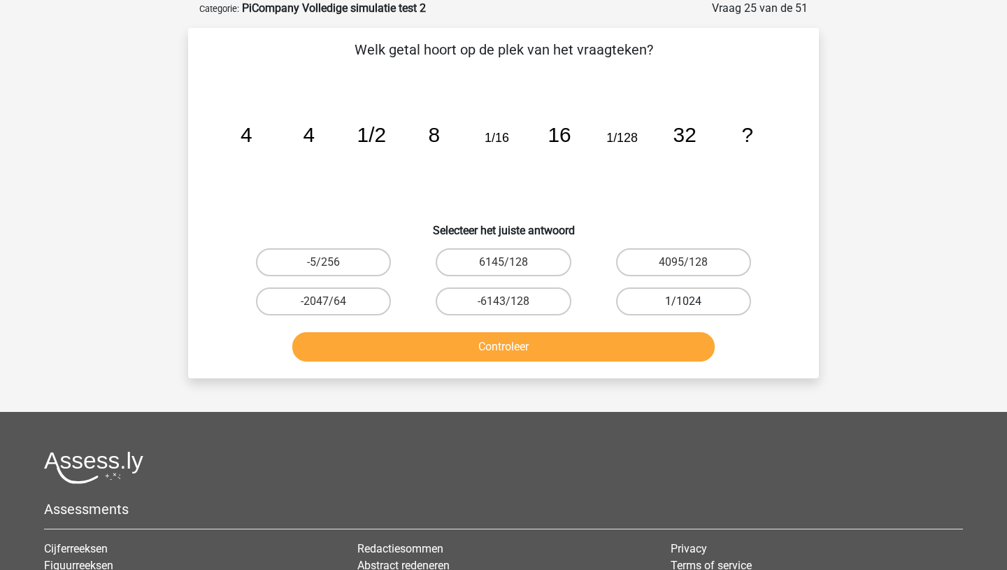
click at [655, 301] on label "1/1024" at bounding box center [683, 301] width 135 height 28
click at [683, 301] on input "1/1024" at bounding box center [687, 305] width 9 height 9
radio input "true"
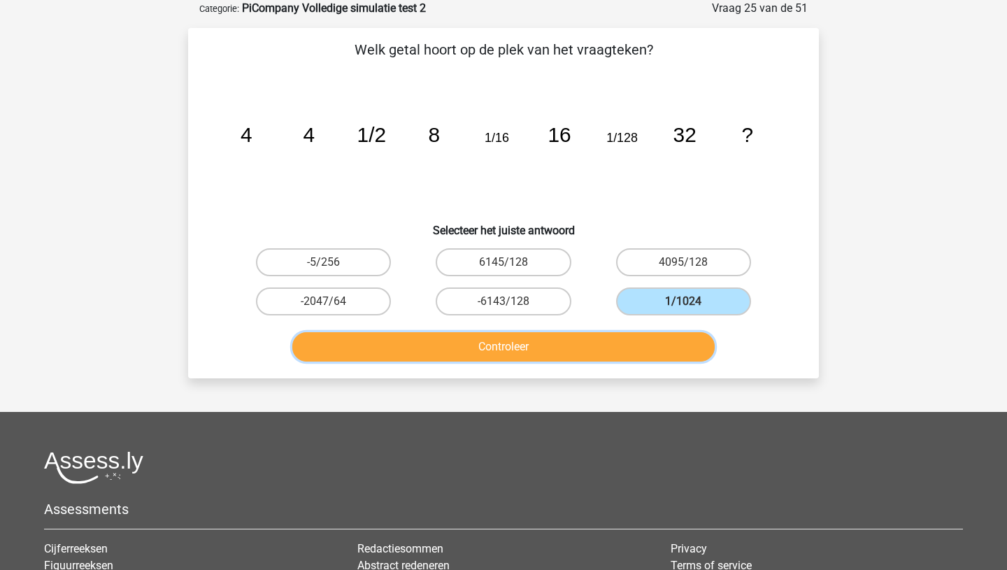
click at [575, 346] on button "Controleer" at bounding box center [503, 346] width 423 height 29
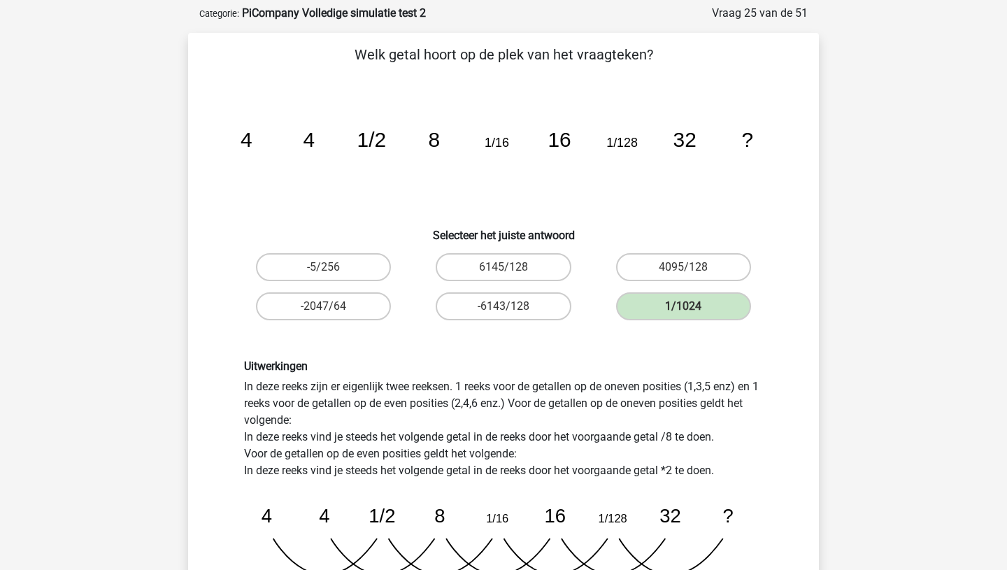
scroll to position [0, 0]
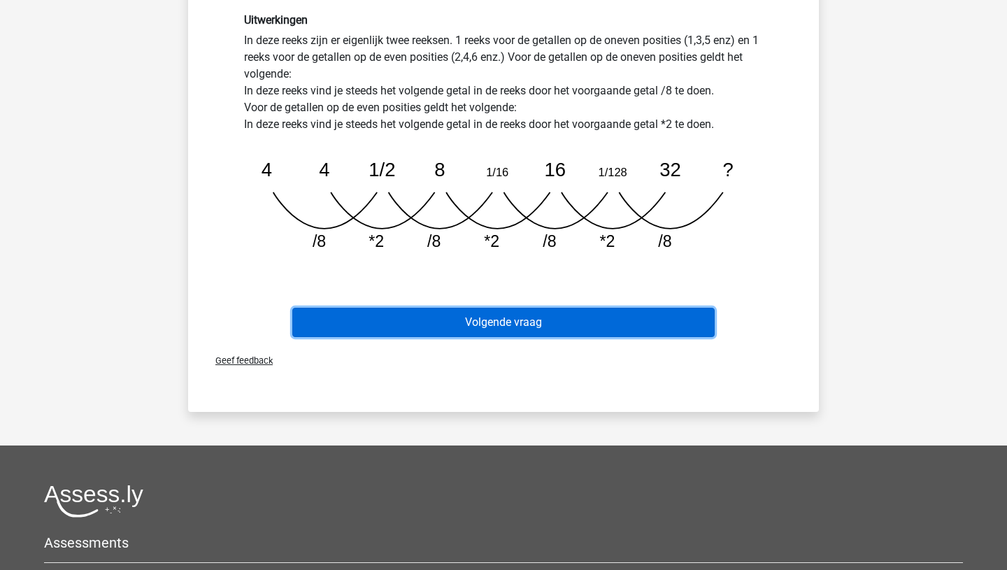
click at [393, 320] on button "Volgende vraag" at bounding box center [503, 322] width 423 height 29
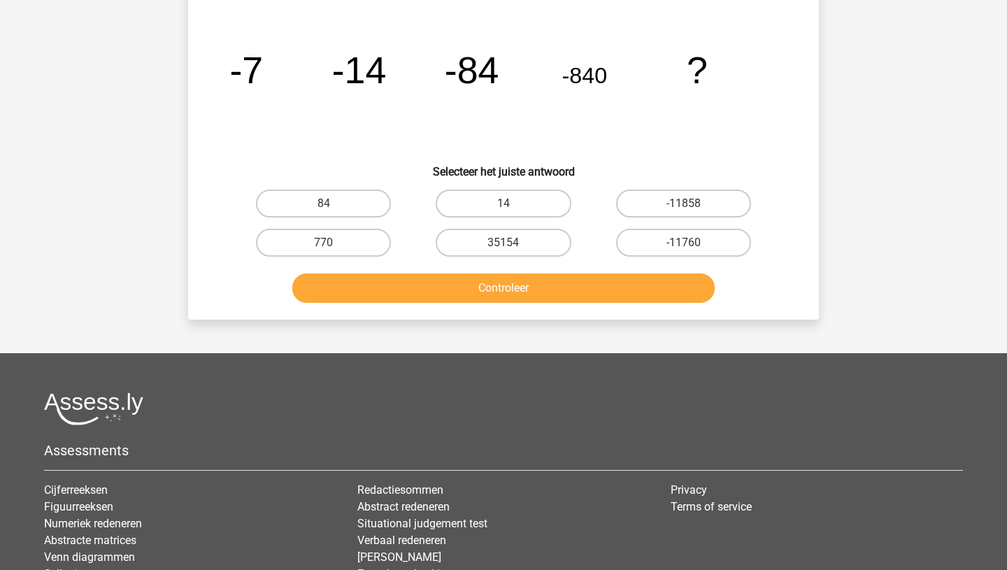
scroll to position [70, 0]
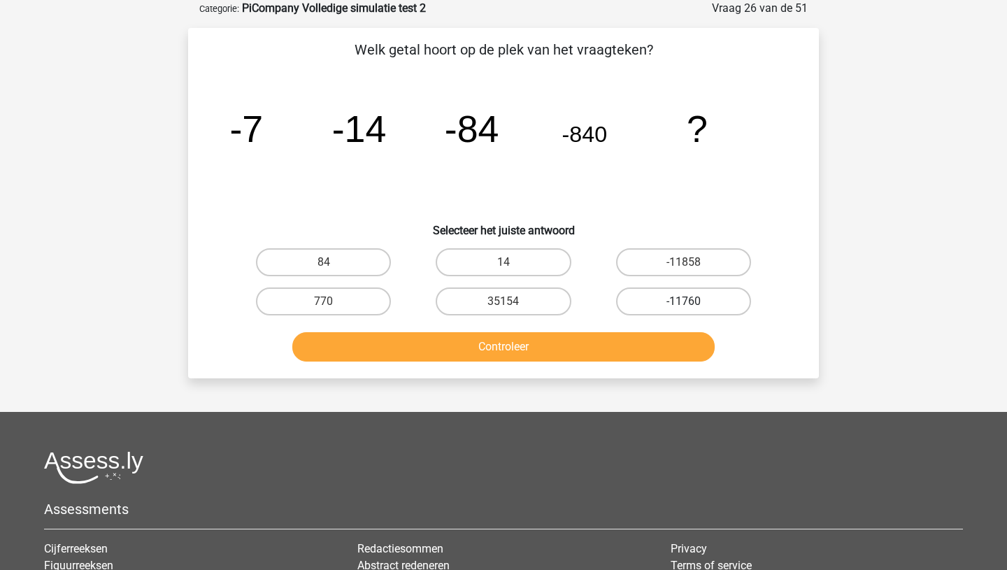
click at [659, 306] on label "-11760" at bounding box center [683, 301] width 135 height 28
click at [683, 306] on input "-11760" at bounding box center [687, 305] width 9 height 9
radio input "true"
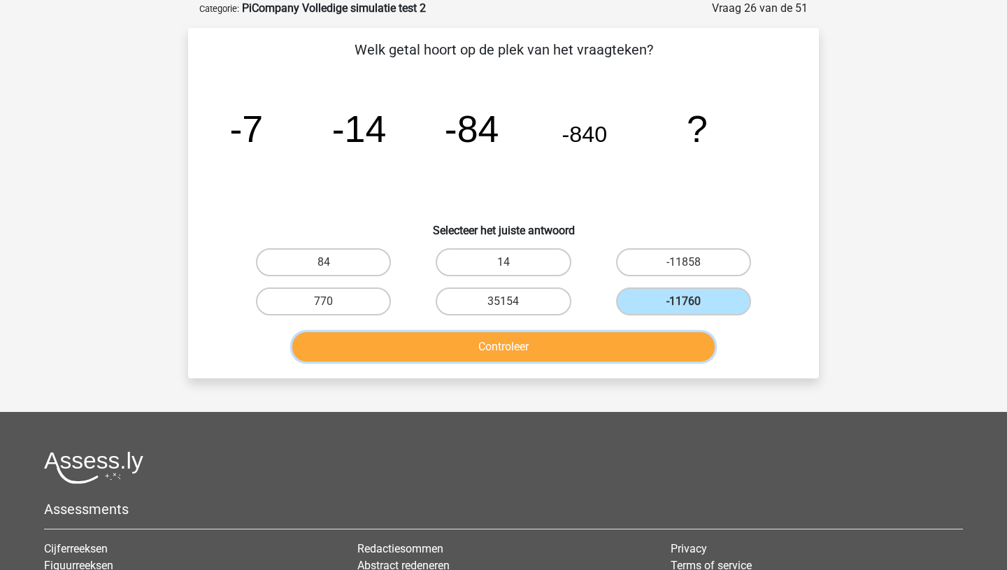
click at [580, 358] on button "Controleer" at bounding box center [503, 346] width 423 height 29
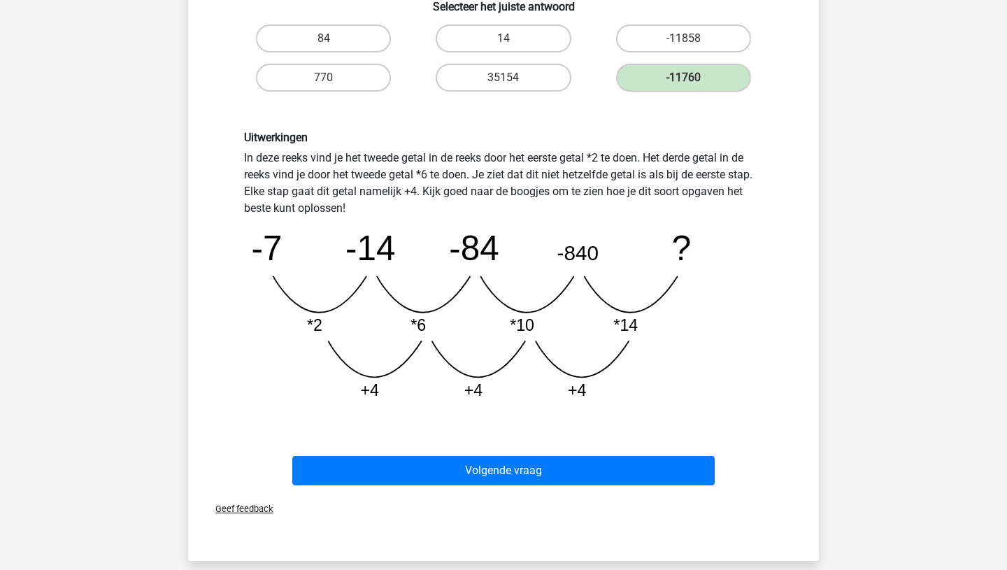
scroll to position [310, 0]
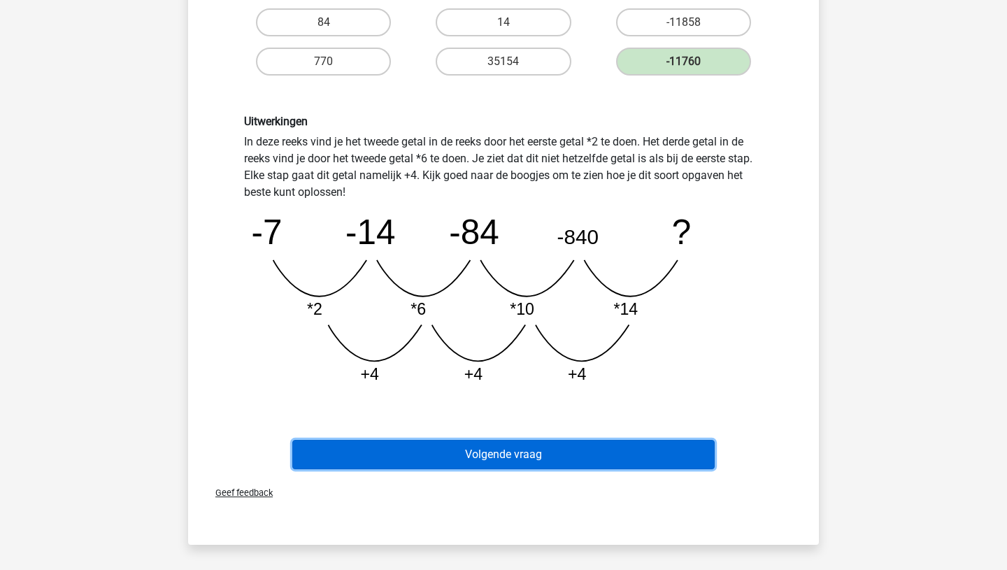
click at [461, 441] on button "Volgende vraag" at bounding box center [503, 454] width 423 height 29
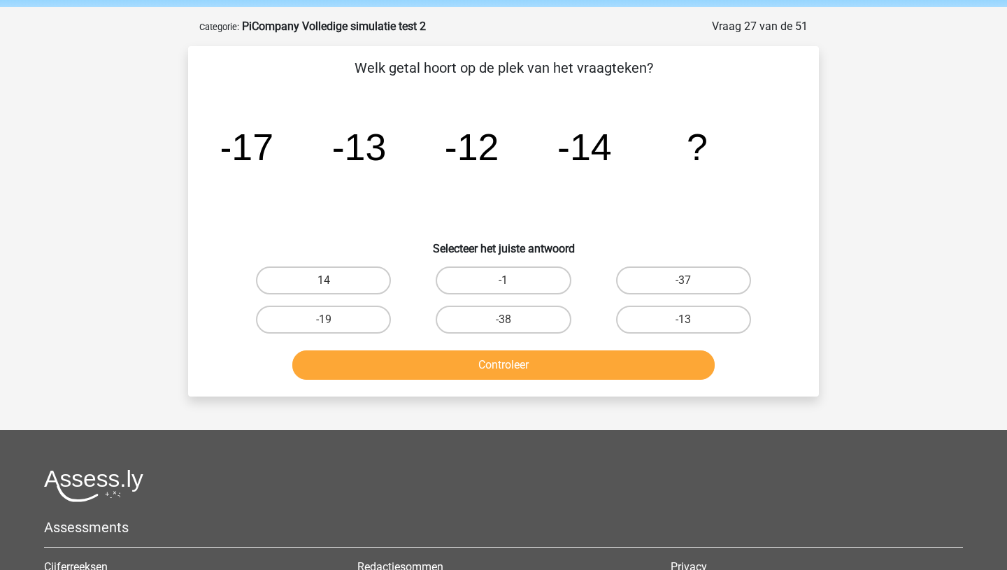
scroll to position [43, 0]
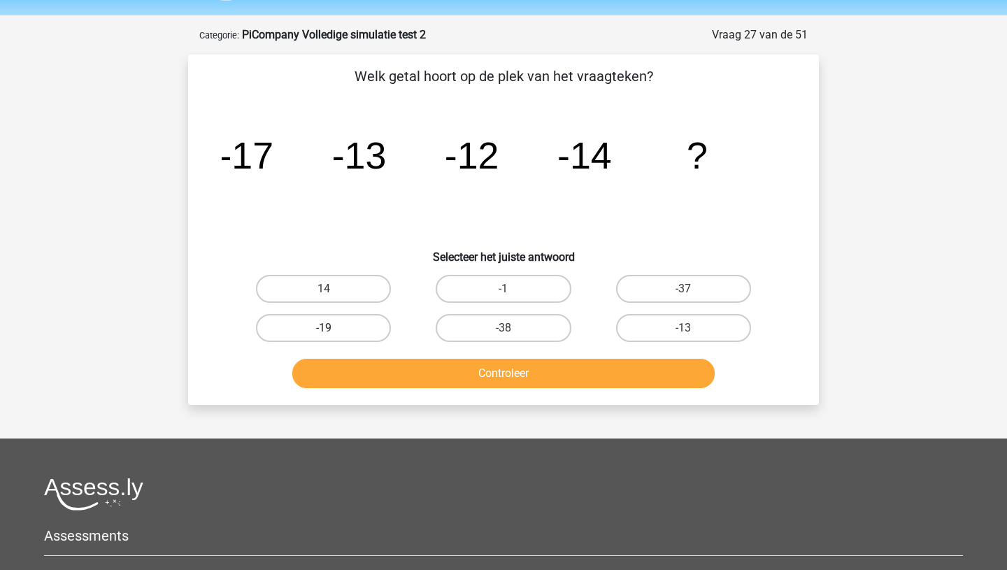
click at [373, 320] on label "-19" at bounding box center [323, 328] width 135 height 28
click at [333, 328] on input "-19" at bounding box center [328, 332] width 9 height 9
radio input "true"
click at [355, 384] on button "Controleer" at bounding box center [503, 373] width 423 height 29
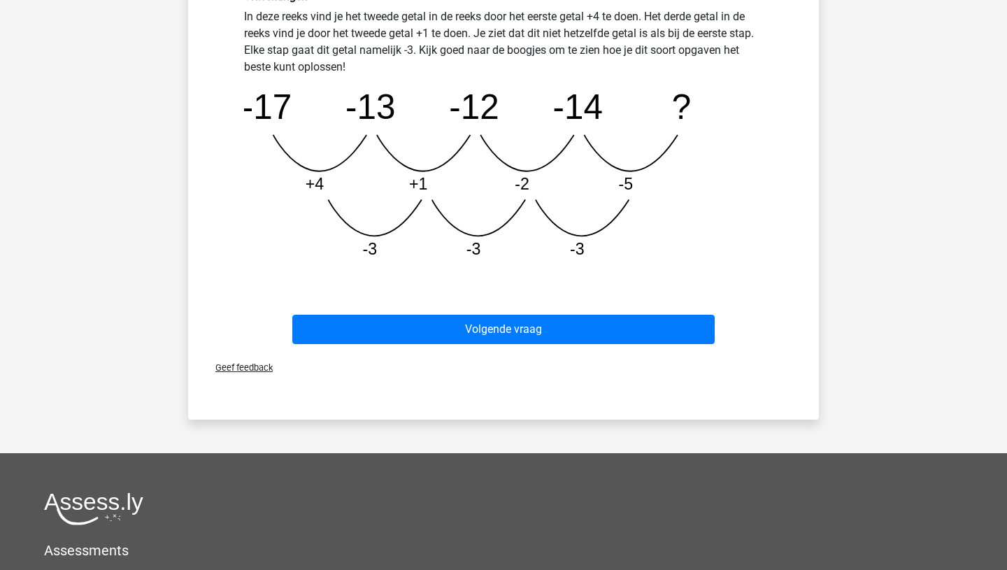
scroll to position [445, 0]
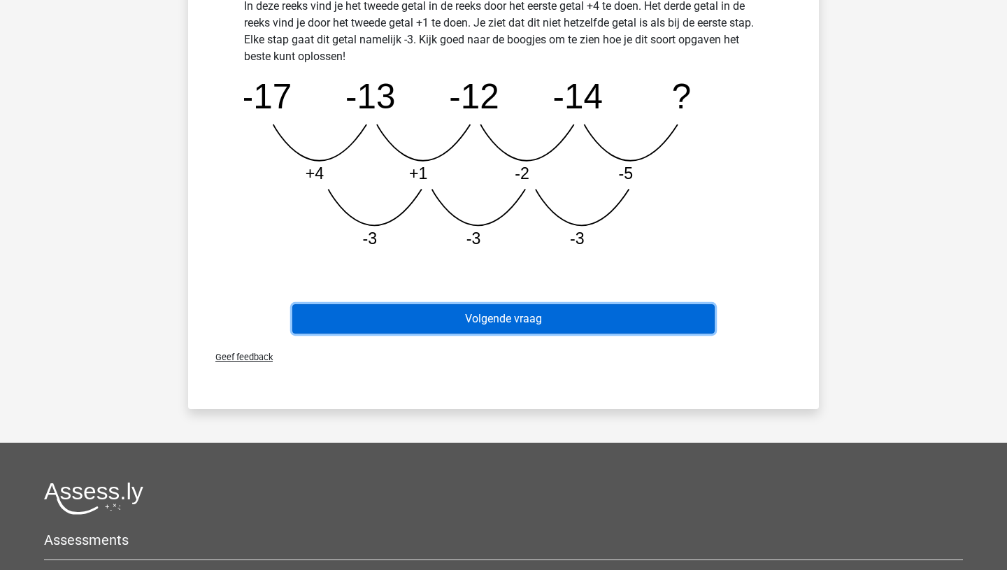
click at [486, 314] on button "Volgende vraag" at bounding box center [503, 318] width 423 height 29
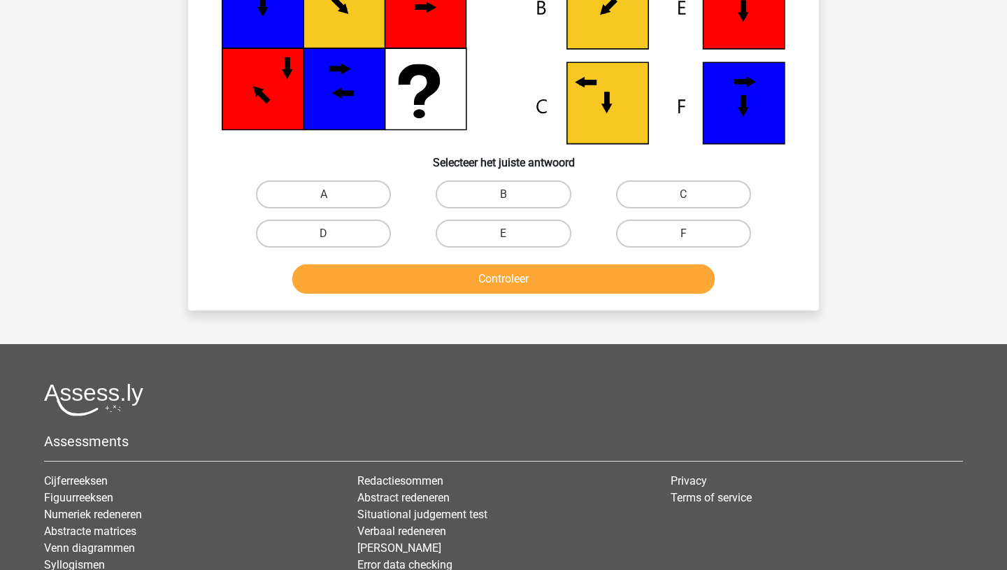
scroll to position [70, 0]
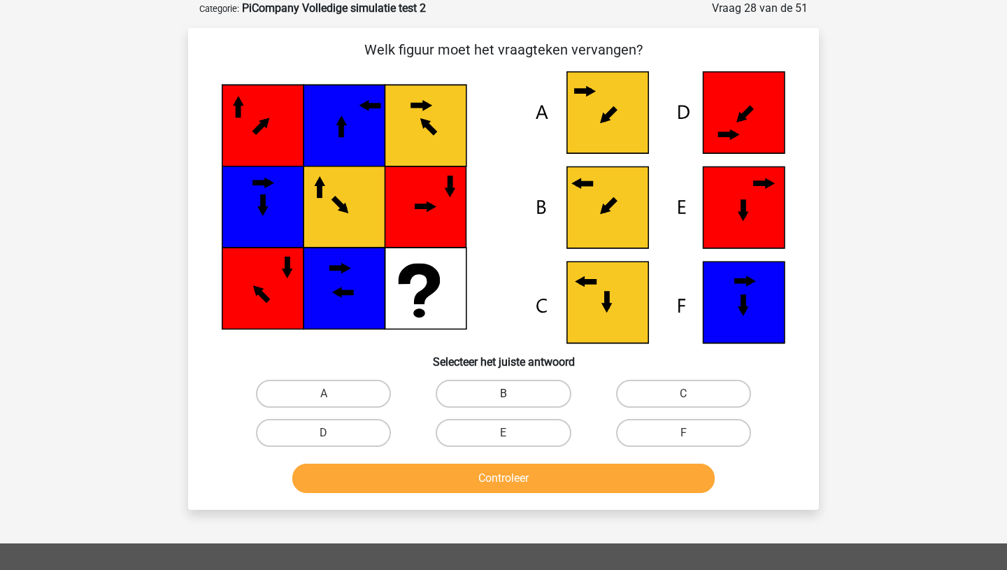
click at [476, 384] on label "B" at bounding box center [503, 394] width 135 height 28
click at [503, 394] on input "B" at bounding box center [507, 398] width 9 height 9
radio input "true"
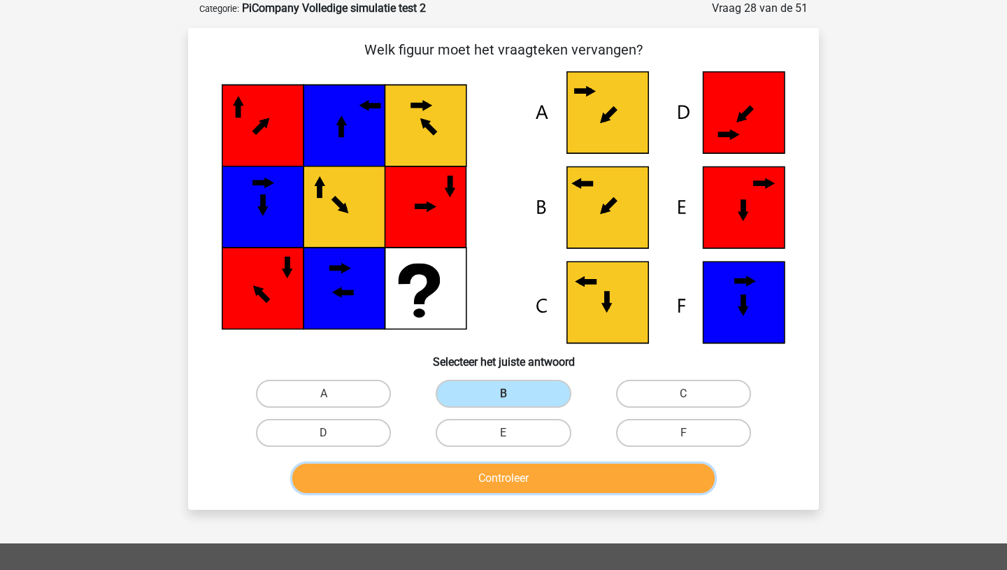
click at [477, 479] on button "Controleer" at bounding box center [503, 478] width 423 height 29
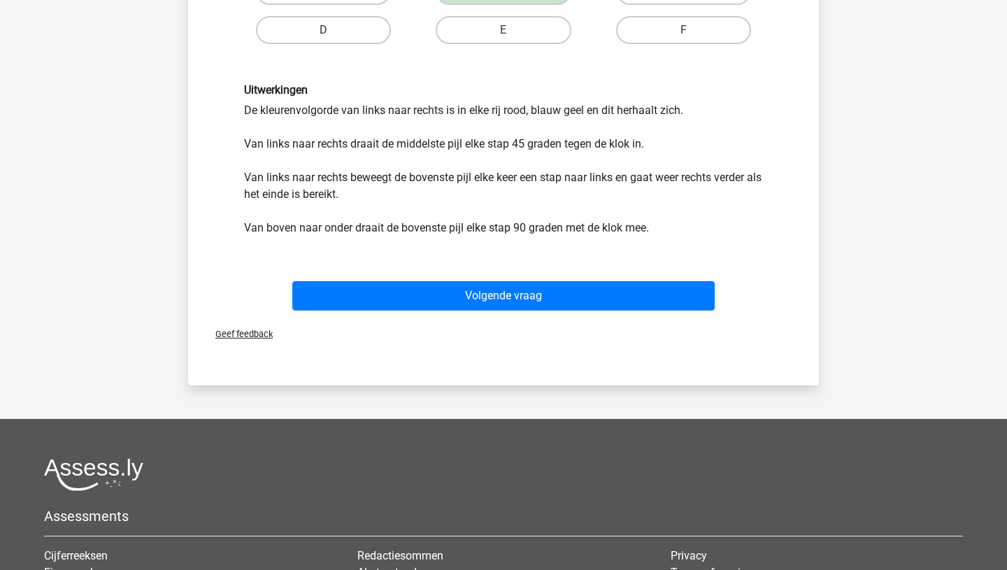
scroll to position [498, 0]
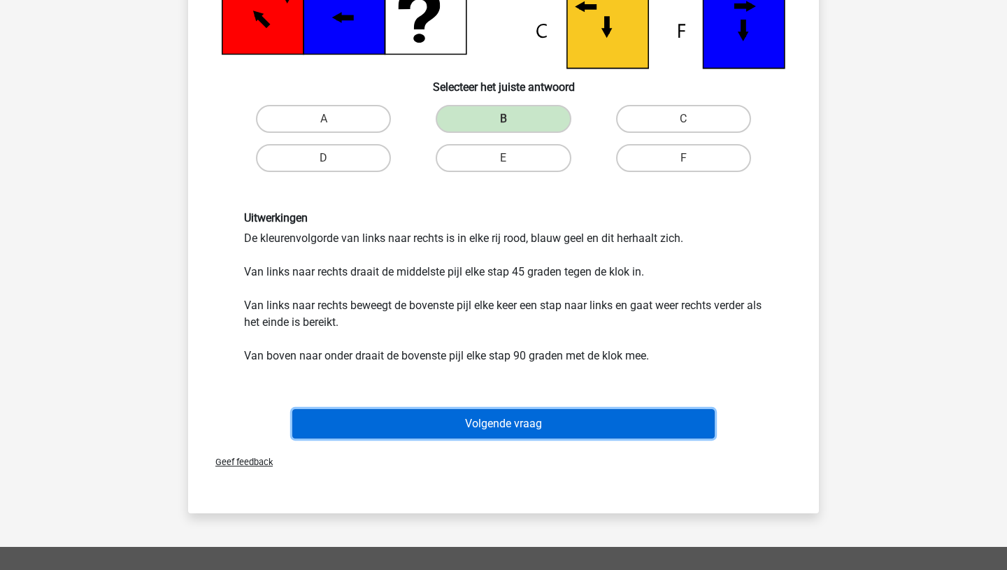
click at [431, 427] on button "Volgende vraag" at bounding box center [503, 423] width 423 height 29
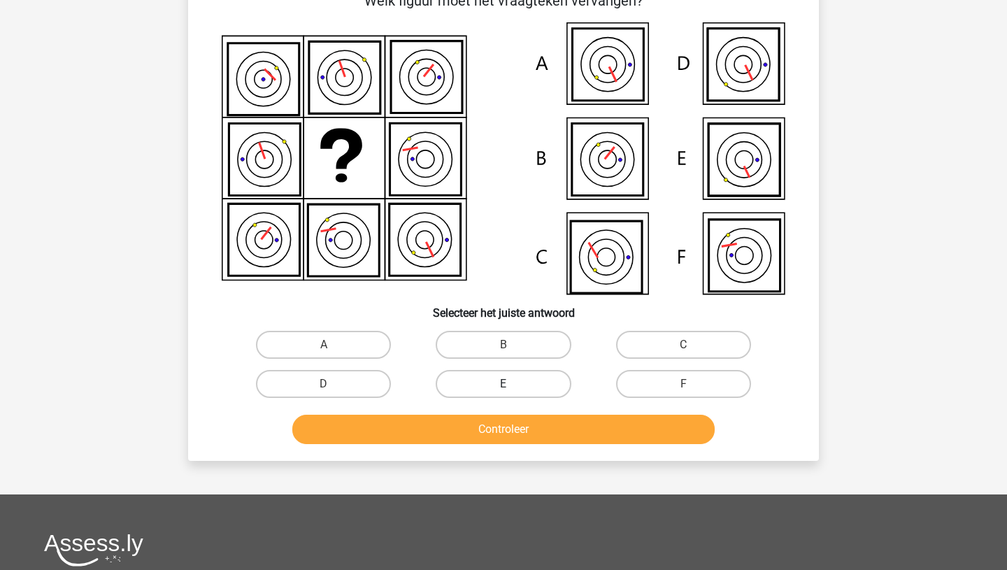
scroll to position [70, 0]
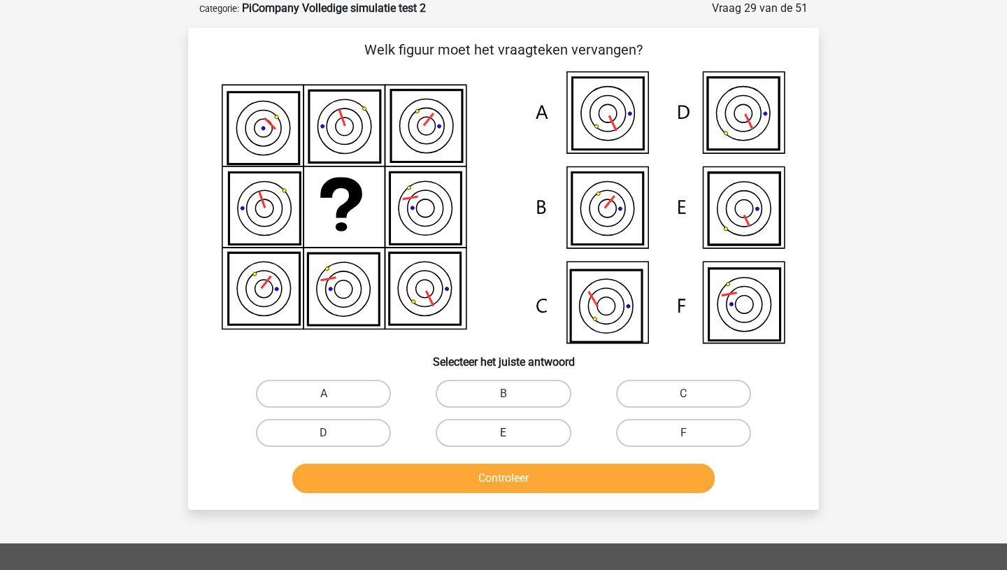
click at [509, 431] on label "E" at bounding box center [503, 433] width 135 height 28
click at [509, 433] on input "E" at bounding box center [507, 437] width 9 height 9
radio input "true"
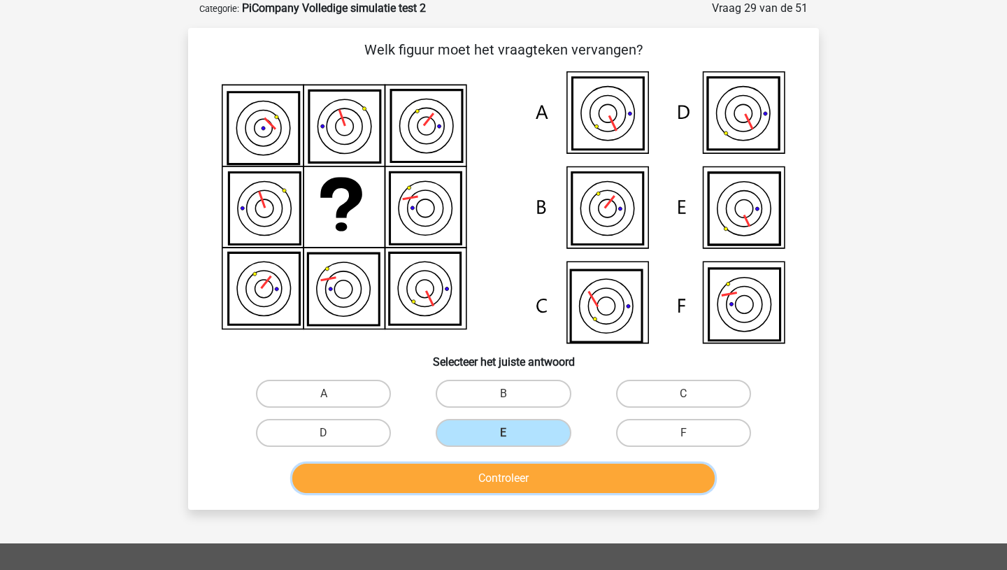
click at [503, 481] on button "Controleer" at bounding box center [503, 478] width 423 height 29
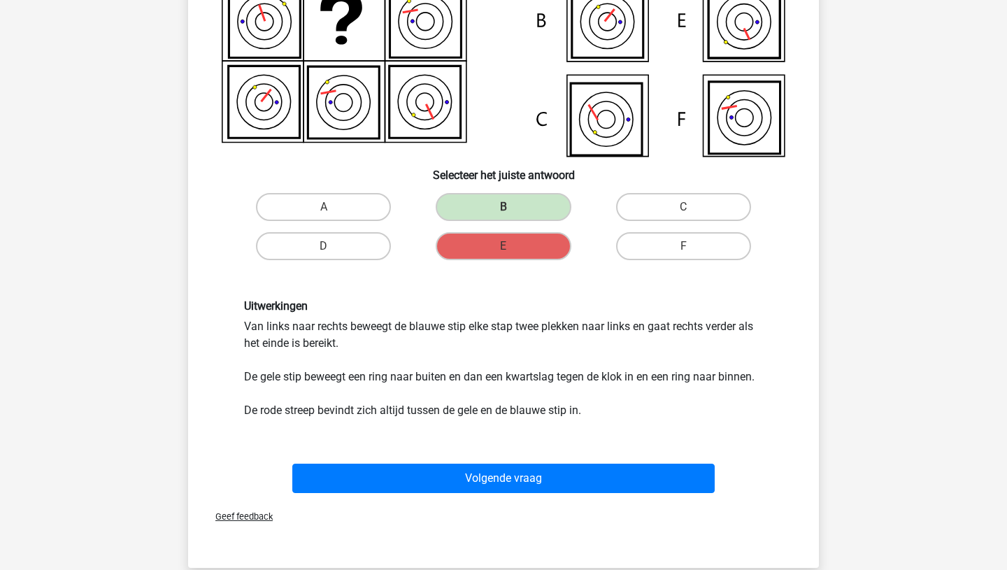
scroll to position [264, 0]
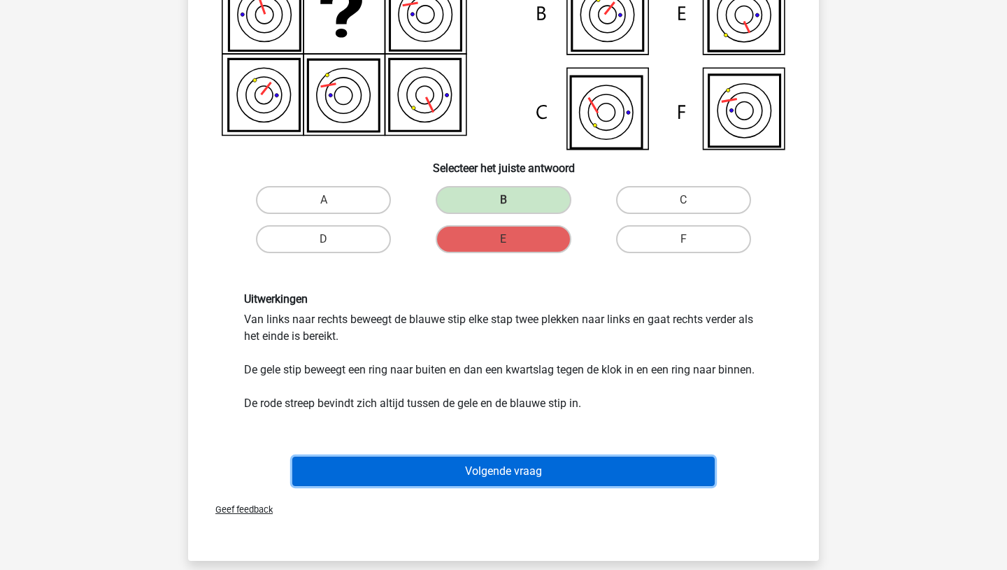
click at [463, 483] on button "Volgende vraag" at bounding box center [503, 471] width 423 height 29
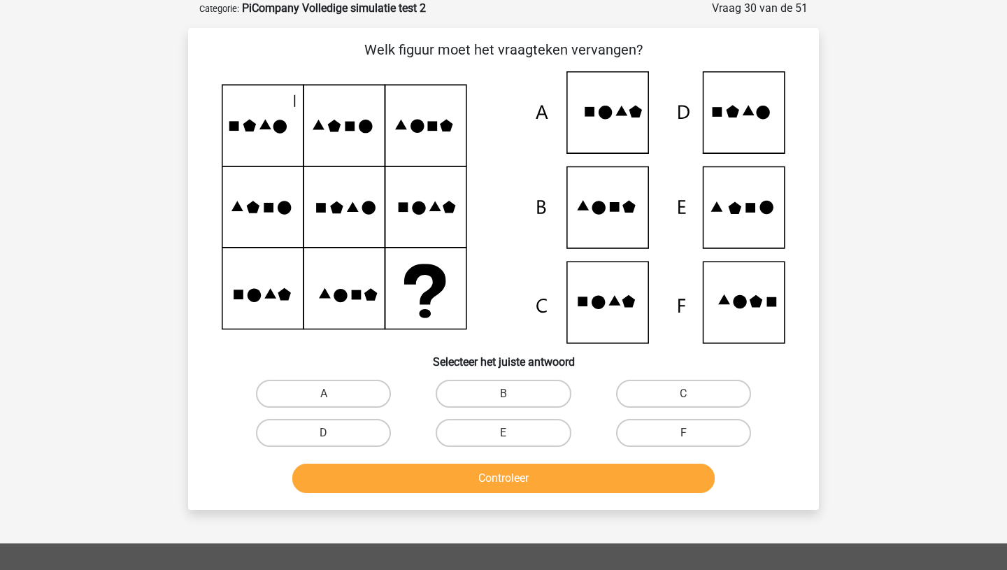
scroll to position [91, 0]
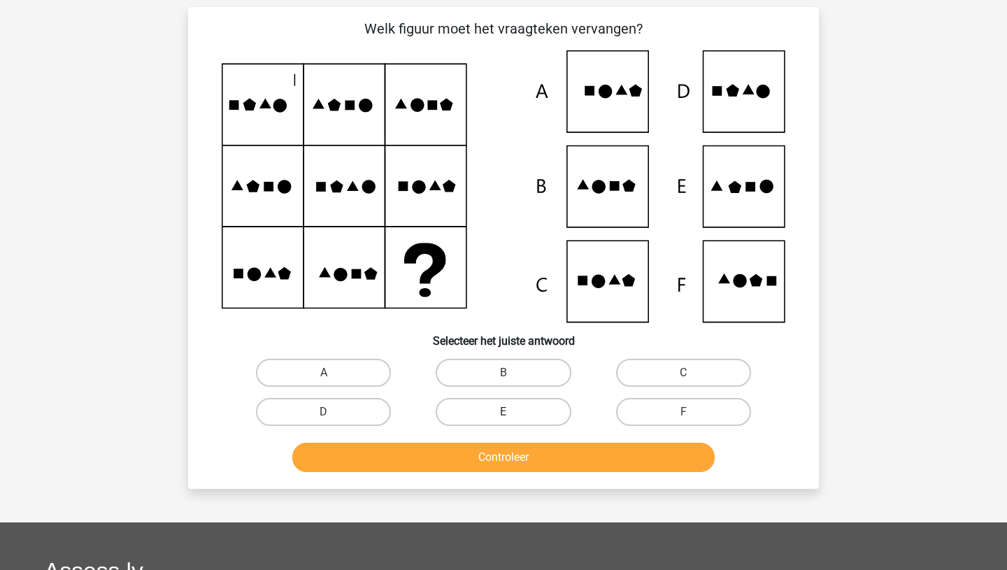
click at [455, 398] on label "E" at bounding box center [503, 412] width 135 height 28
click at [503, 412] on input "E" at bounding box center [507, 416] width 9 height 9
radio input "true"
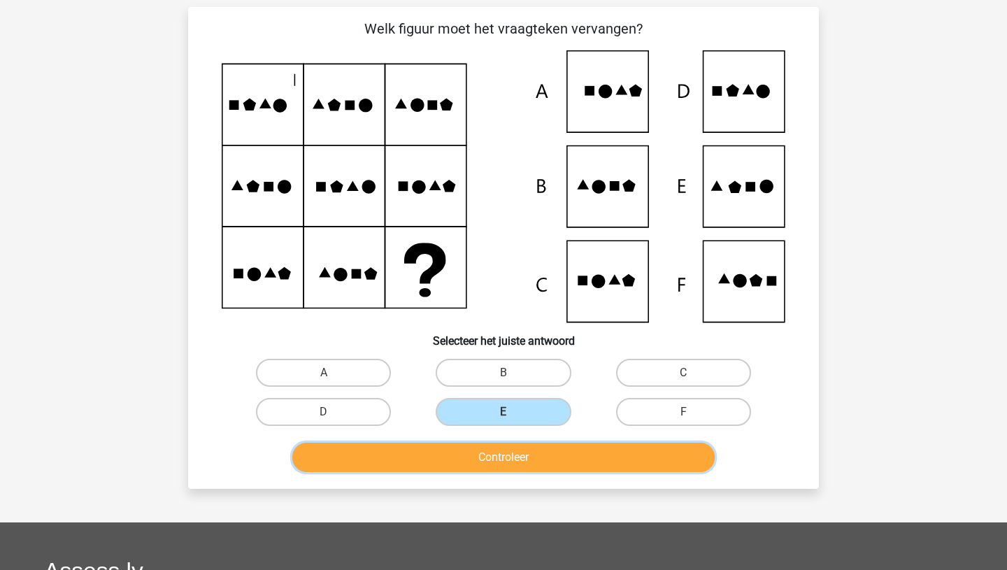
click at [453, 464] on button "Controleer" at bounding box center [503, 457] width 423 height 29
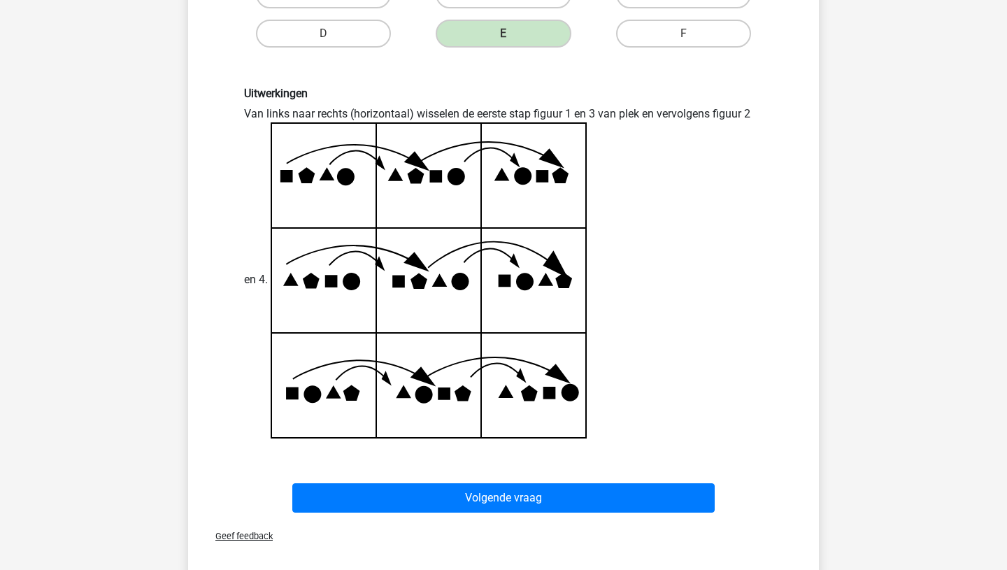
scroll to position [480, 0]
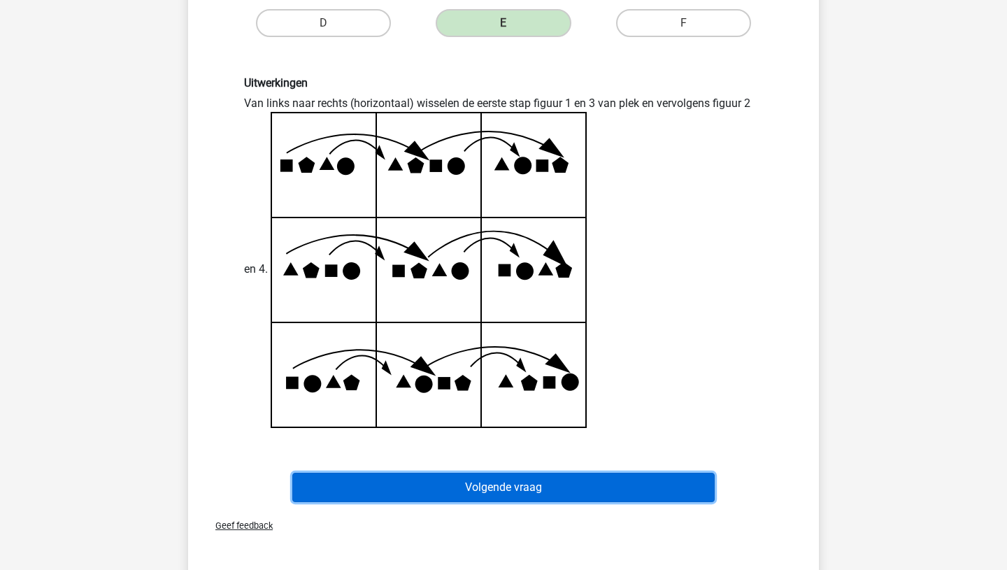
click at [399, 488] on button "Volgende vraag" at bounding box center [503, 487] width 423 height 29
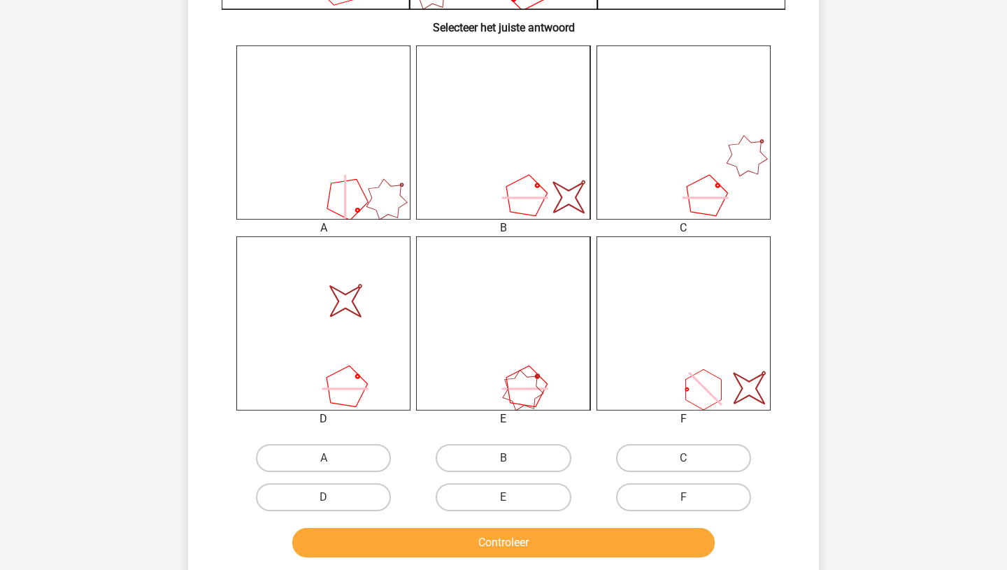
scroll to position [525, 0]
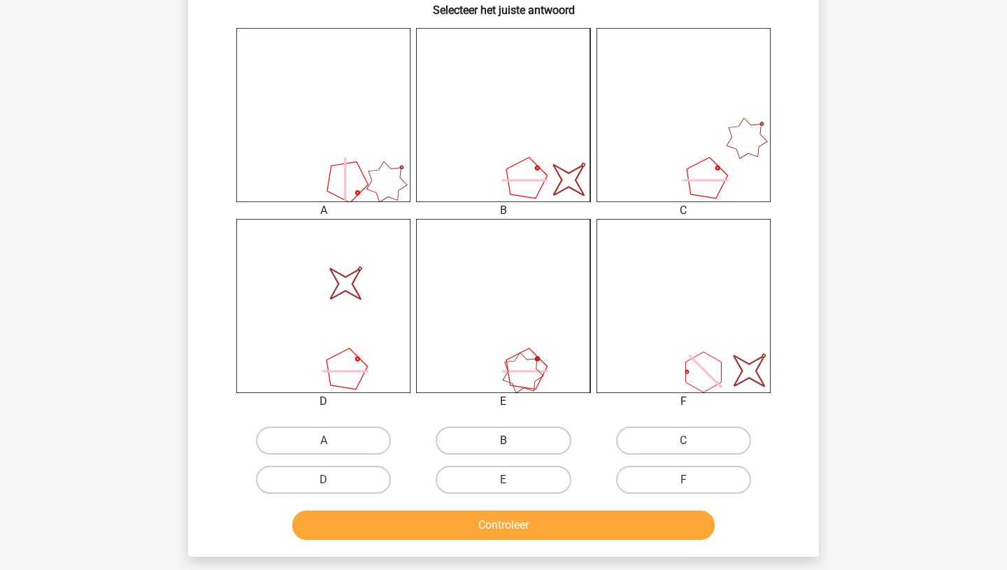
click at [493, 429] on label "B" at bounding box center [503, 441] width 135 height 28
click at [503, 441] on input "B" at bounding box center [507, 445] width 9 height 9
radio input "true"
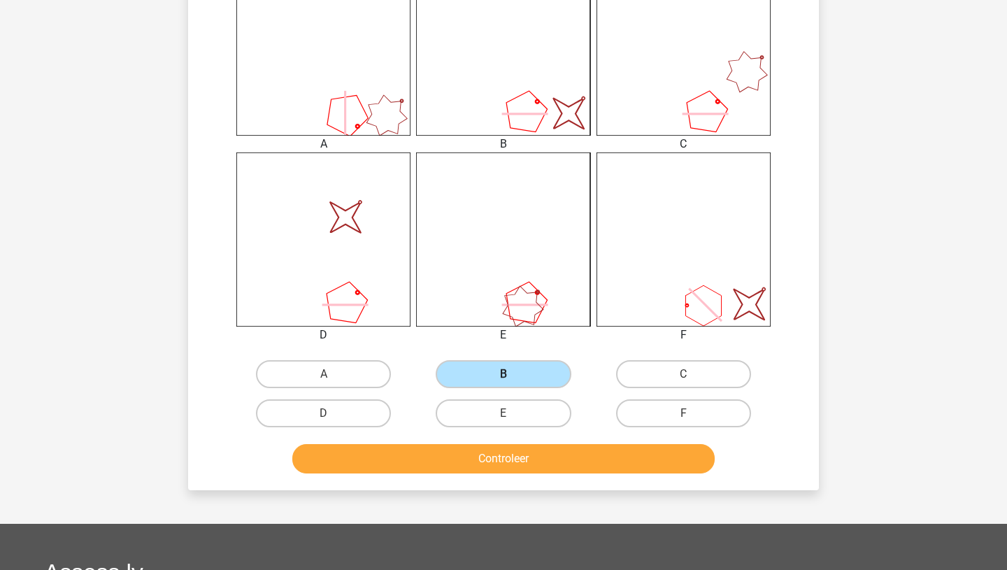
scroll to position [603, 0]
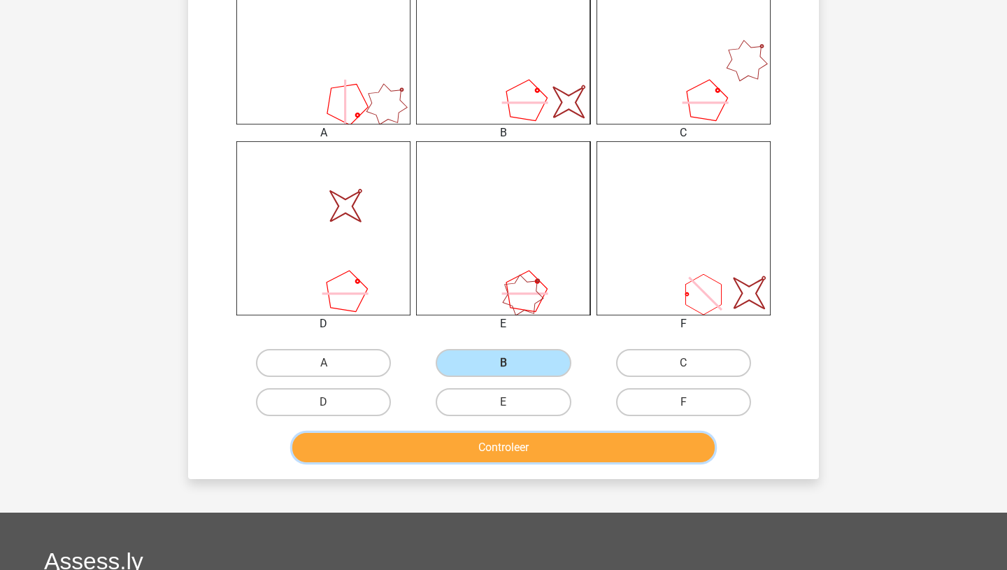
click at [493, 457] on button "Controleer" at bounding box center [503, 447] width 423 height 29
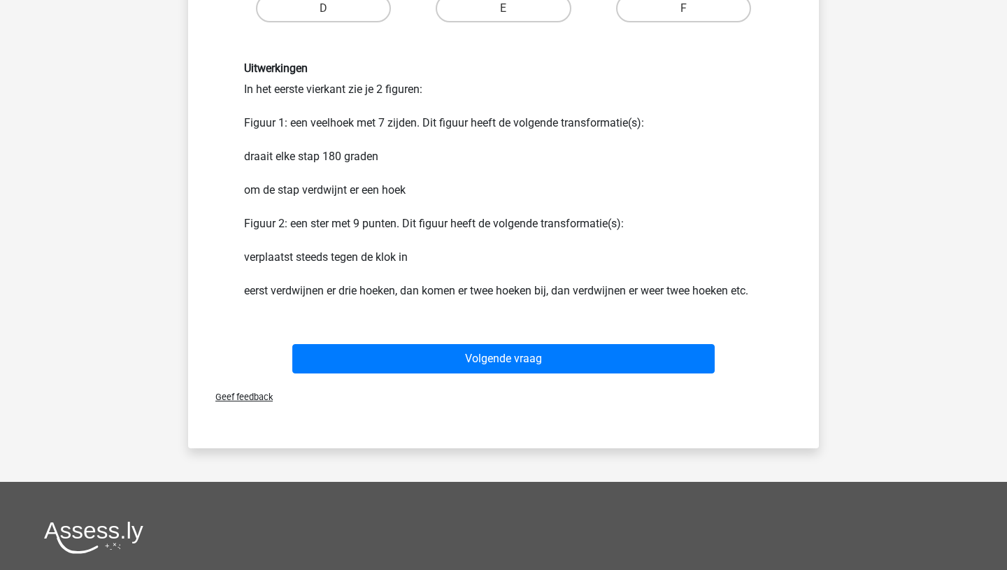
scroll to position [999, 0]
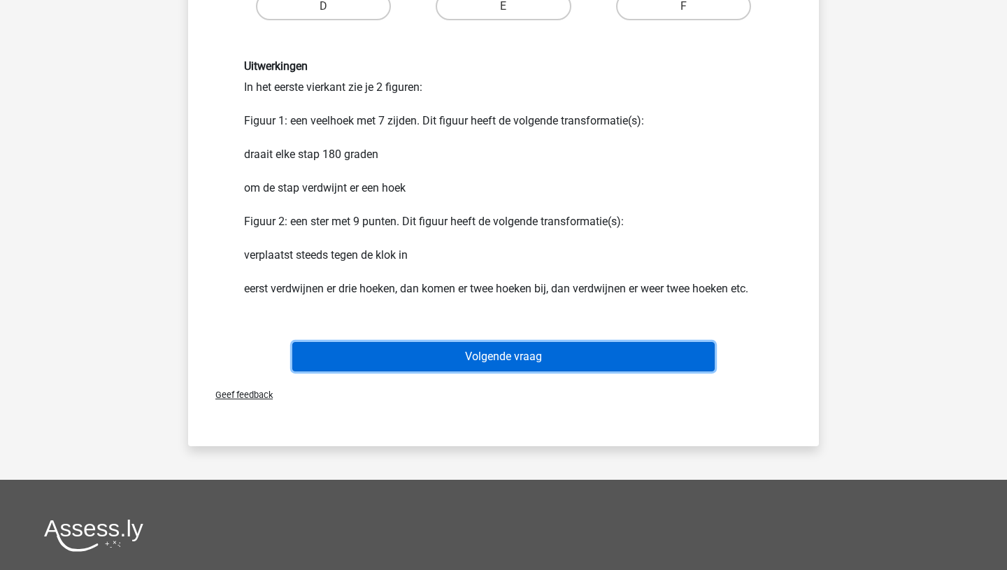
click at [403, 359] on button "Volgende vraag" at bounding box center [503, 356] width 423 height 29
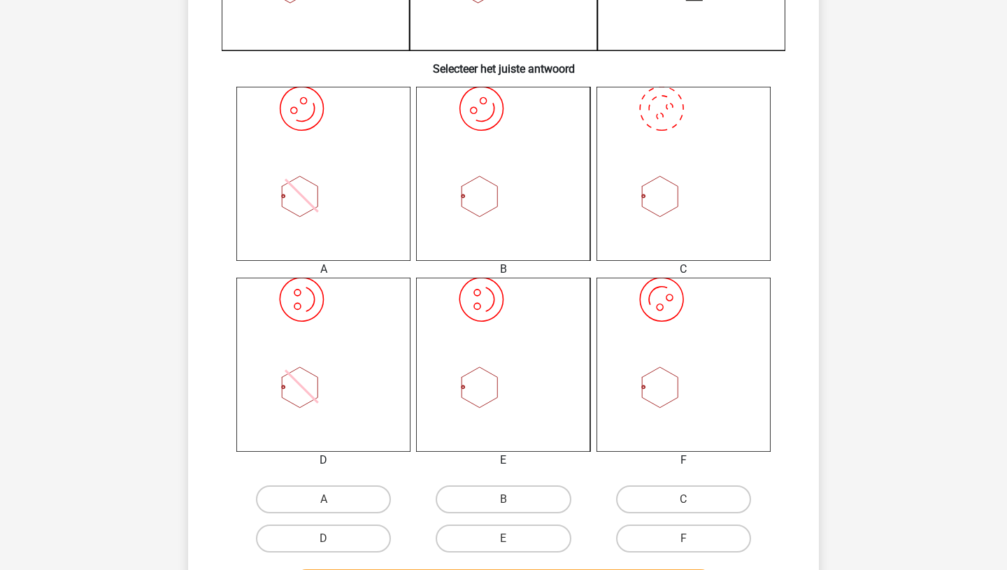
scroll to position [471, 0]
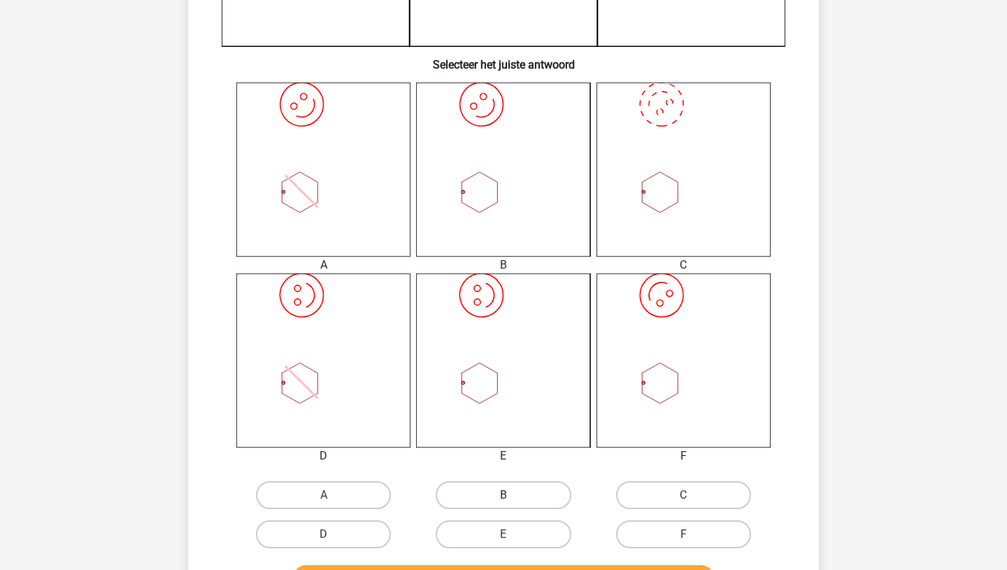
click at [477, 496] on label "B" at bounding box center [503, 495] width 135 height 28
click at [503, 496] on input "B" at bounding box center [507, 499] width 9 height 9
radio input "true"
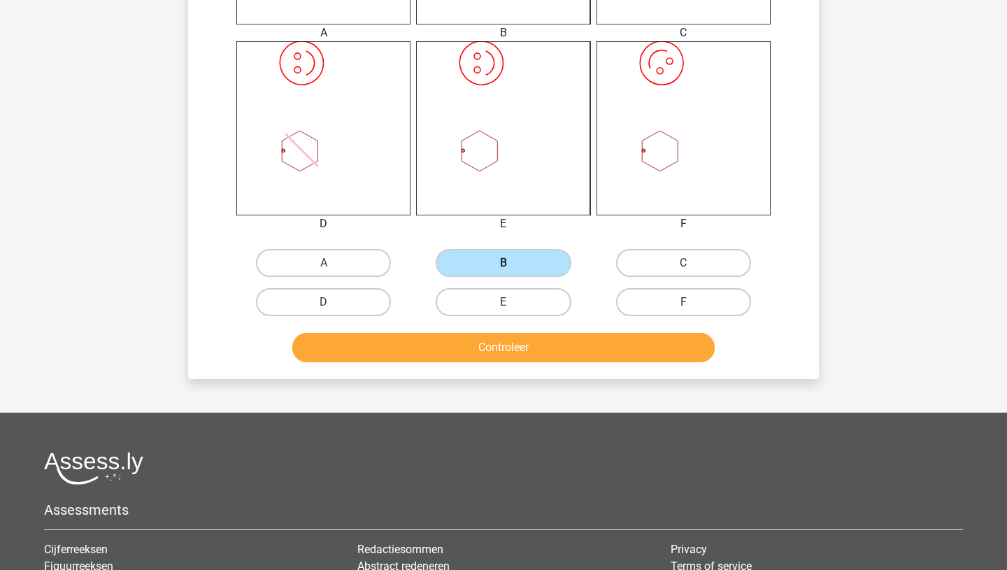
scroll to position [747, 0]
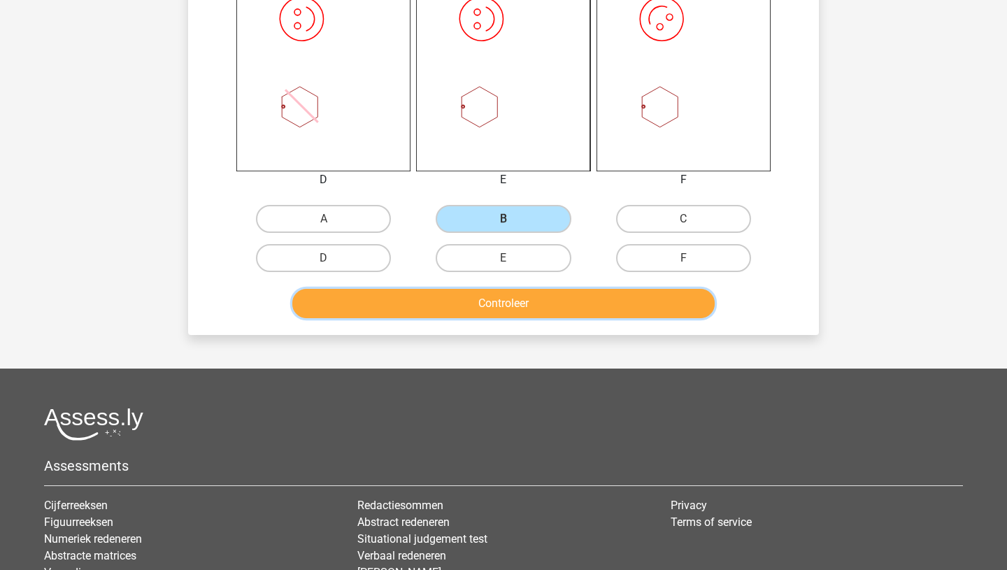
click at [471, 308] on button "Controleer" at bounding box center [503, 303] width 423 height 29
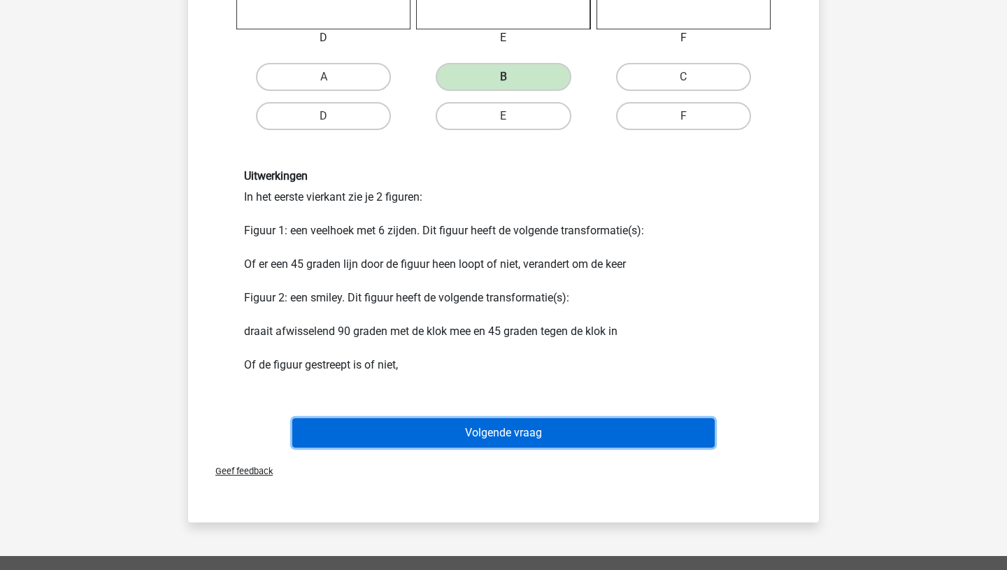
click at [466, 434] on button "Volgende vraag" at bounding box center [503, 432] width 423 height 29
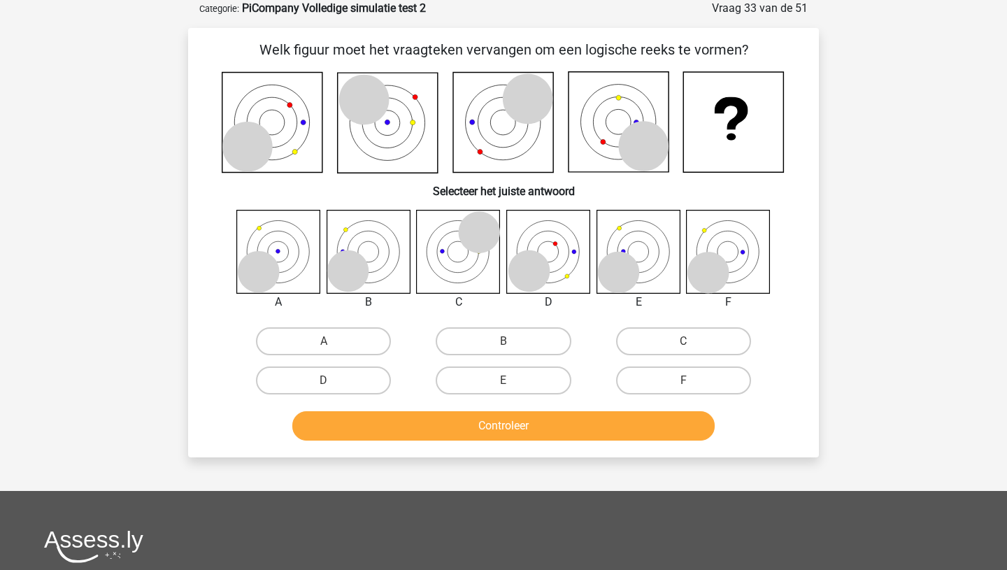
scroll to position [72, 0]
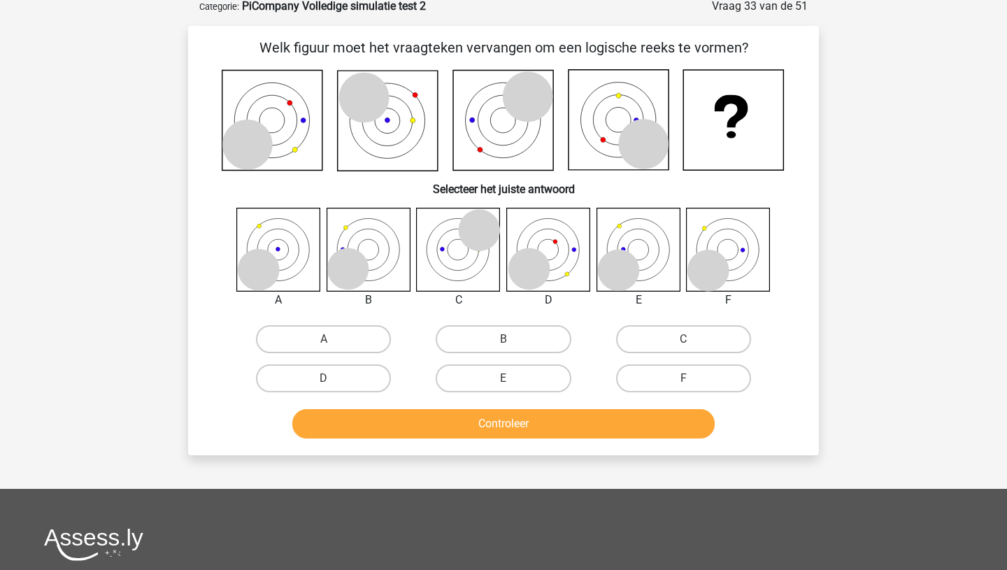
click at [306, 322] on div "A" at bounding box center [324, 339] width 180 height 39
click at [345, 364] on label "D" at bounding box center [323, 378] width 135 height 28
click at [333, 378] on input "D" at bounding box center [328, 382] width 9 height 9
radio input "true"
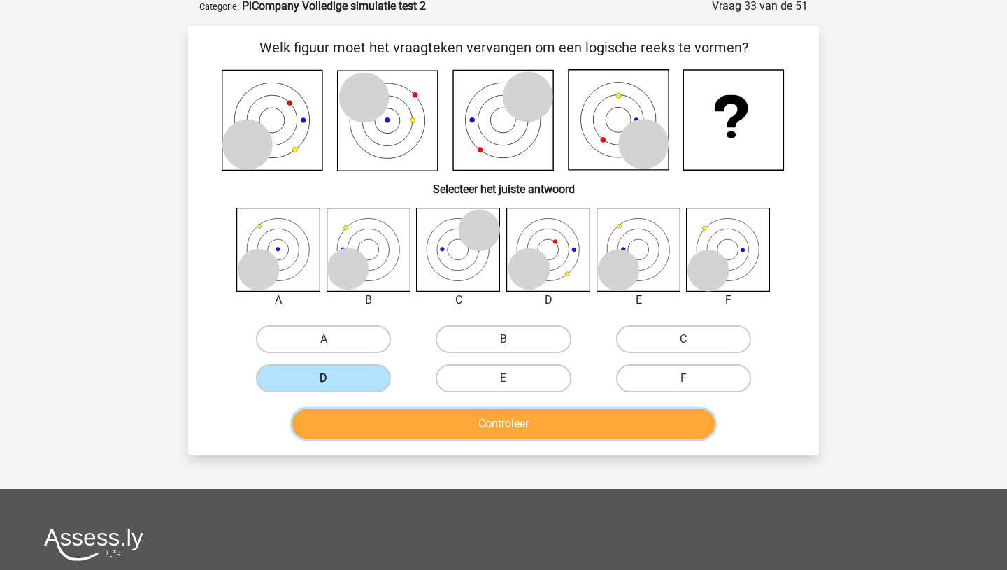
click at [378, 429] on button "Controleer" at bounding box center [503, 423] width 423 height 29
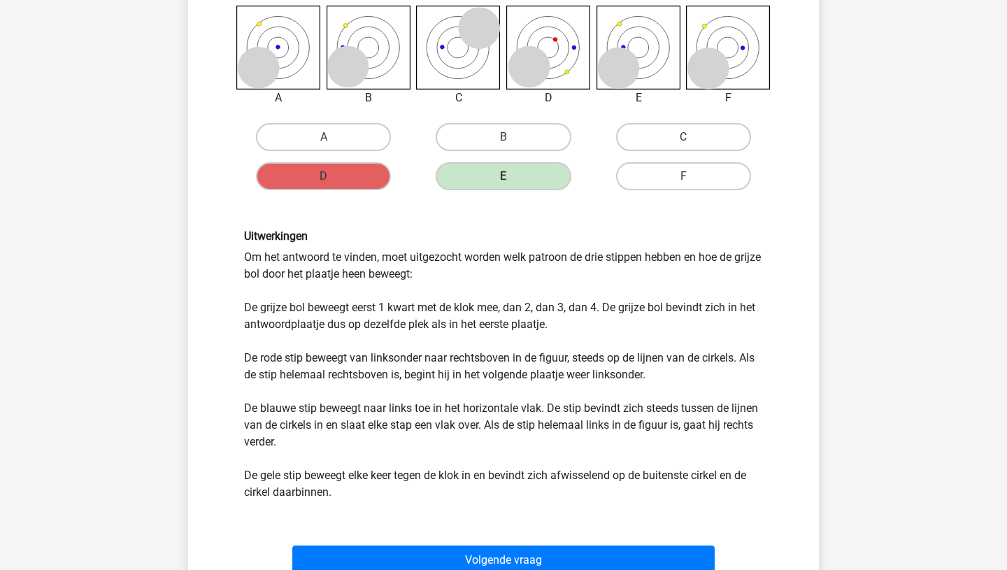
scroll to position [284, 0]
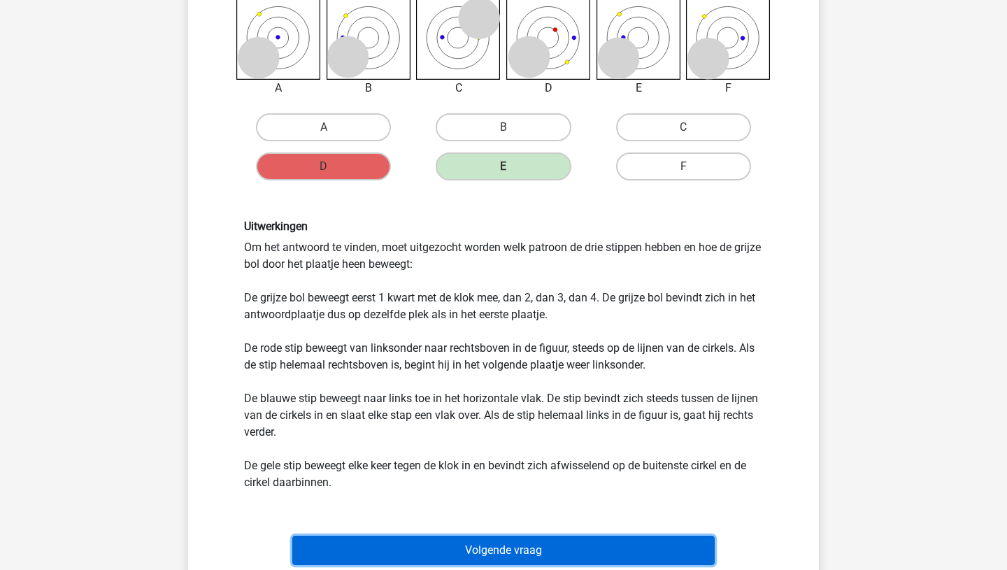
click at [428, 548] on button "Volgende vraag" at bounding box center [503, 550] width 423 height 29
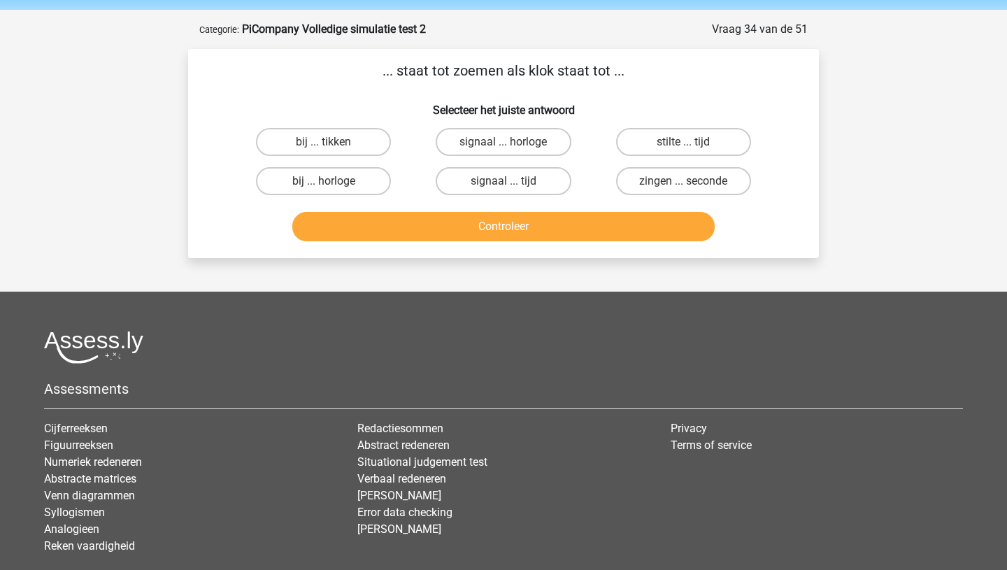
scroll to position [0, 0]
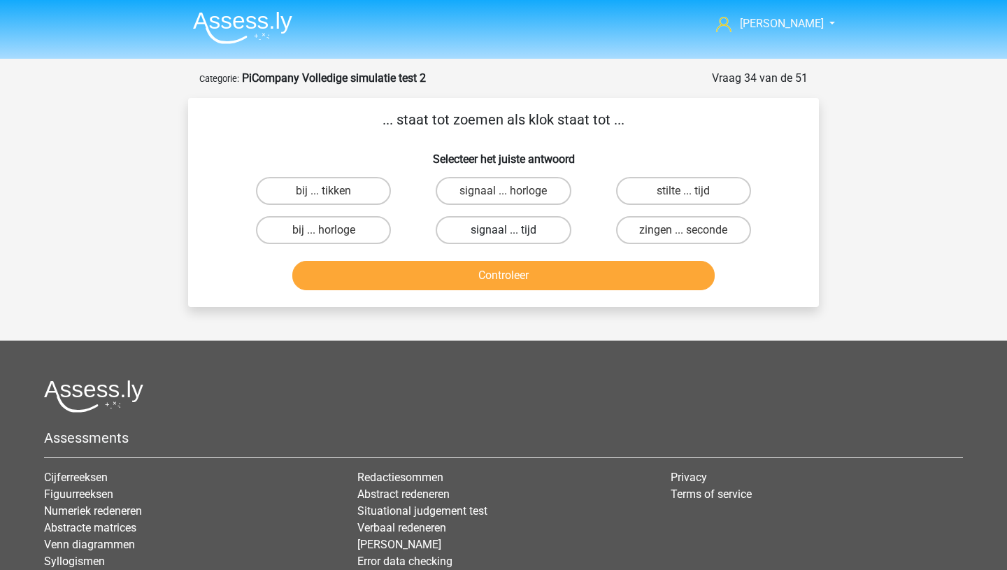
click at [482, 227] on label "signaal ... tijd" at bounding box center [503, 230] width 135 height 28
click at [503, 230] on input "signaal ... tijd" at bounding box center [507, 234] width 9 height 9
radio input "true"
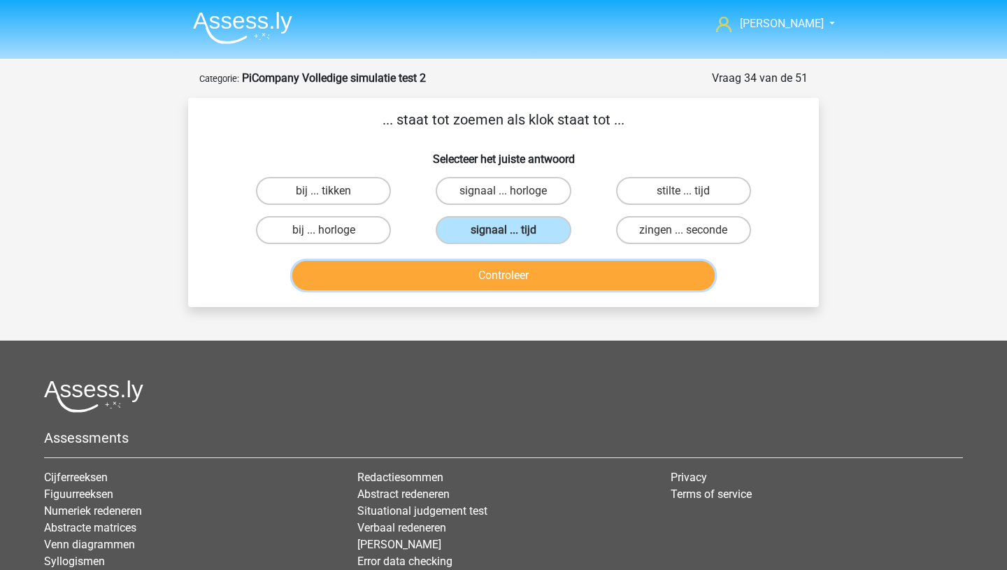
click at [475, 269] on button "Controleer" at bounding box center [503, 275] width 423 height 29
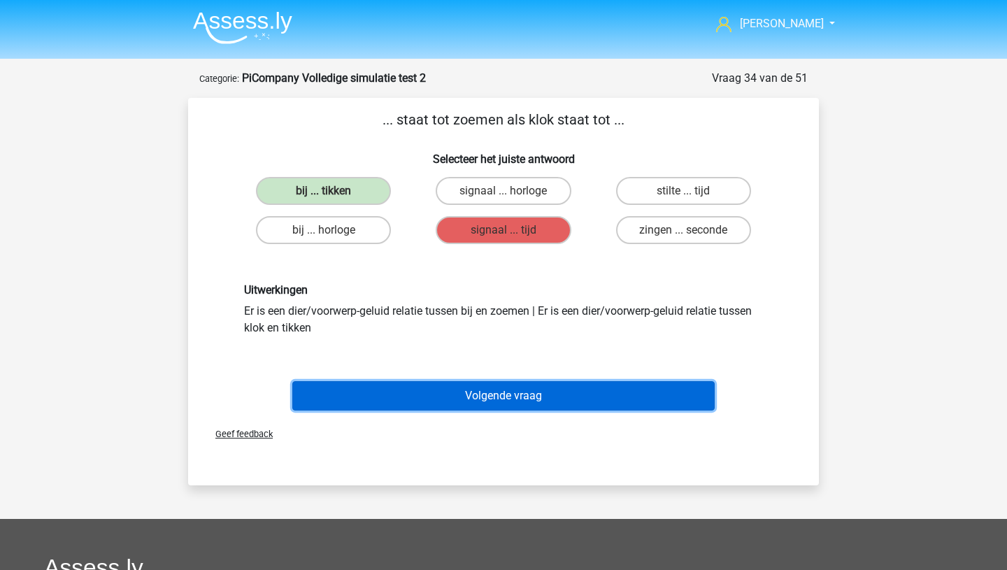
click at [396, 393] on button "Volgende vraag" at bounding box center [503, 395] width 423 height 29
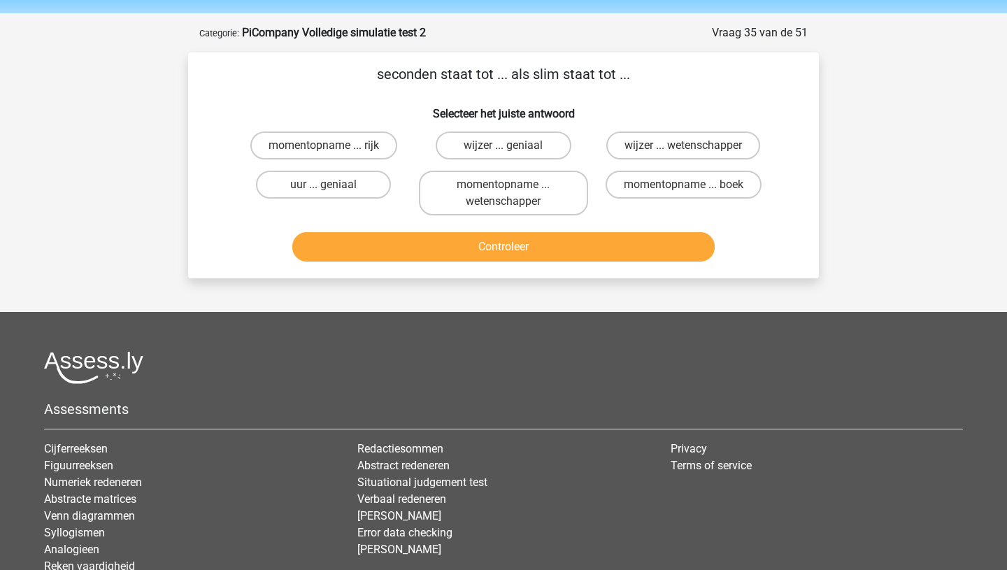
scroll to position [29, 0]
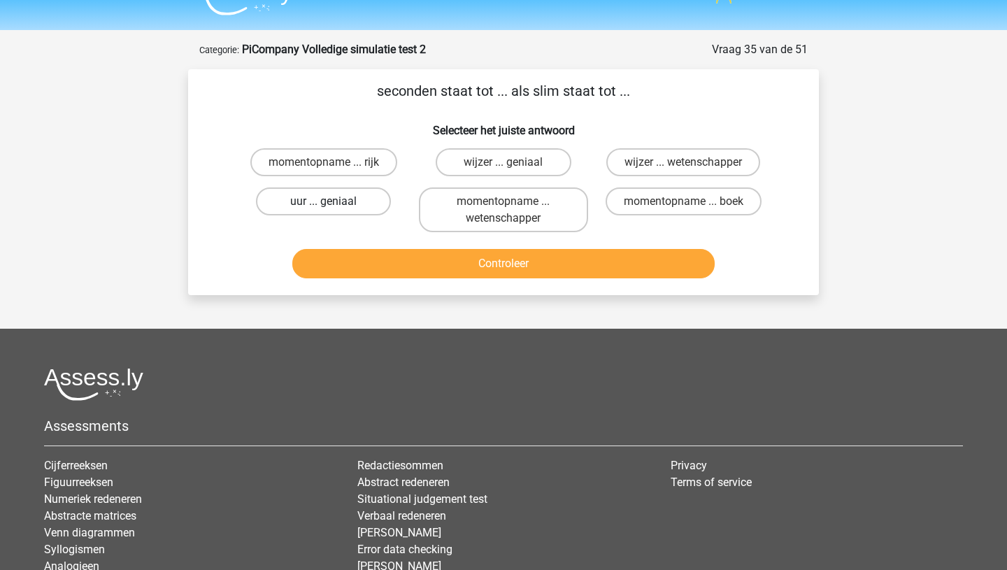
click at [324, 199] on label "uur ... geniaal" at bounding box center [323, 201] width 135 height 28
click at [324, 201] on input "uur ... geniaal" at bounding box center [328, 205] width 9 height 9
radio input "true"
click at [353, 278] on div "Controleer" at bounding box center [504, 266] width 540 height 35
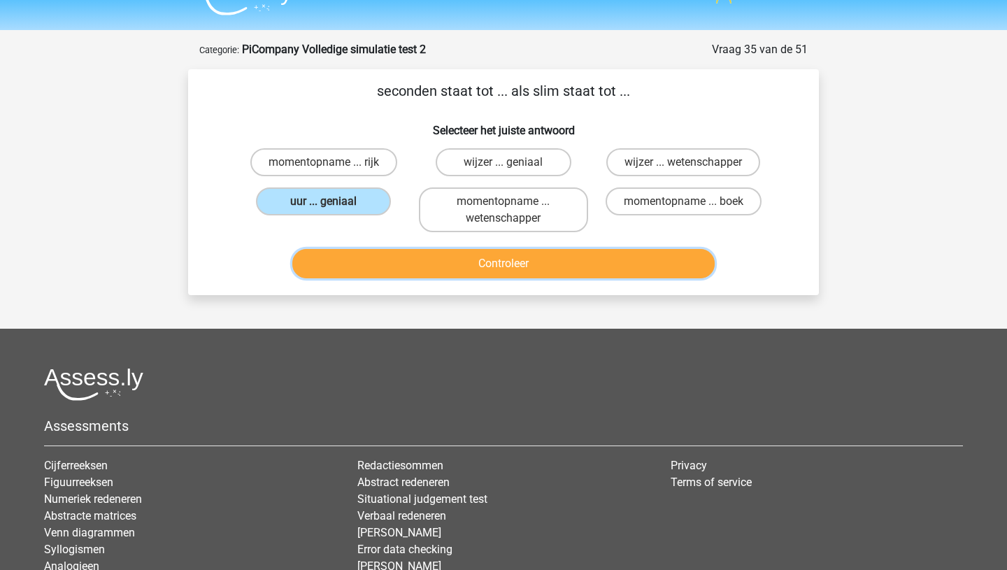
click at [361, 266] on button "Controleer" at bounding box center [503, 263] width 423 height 29
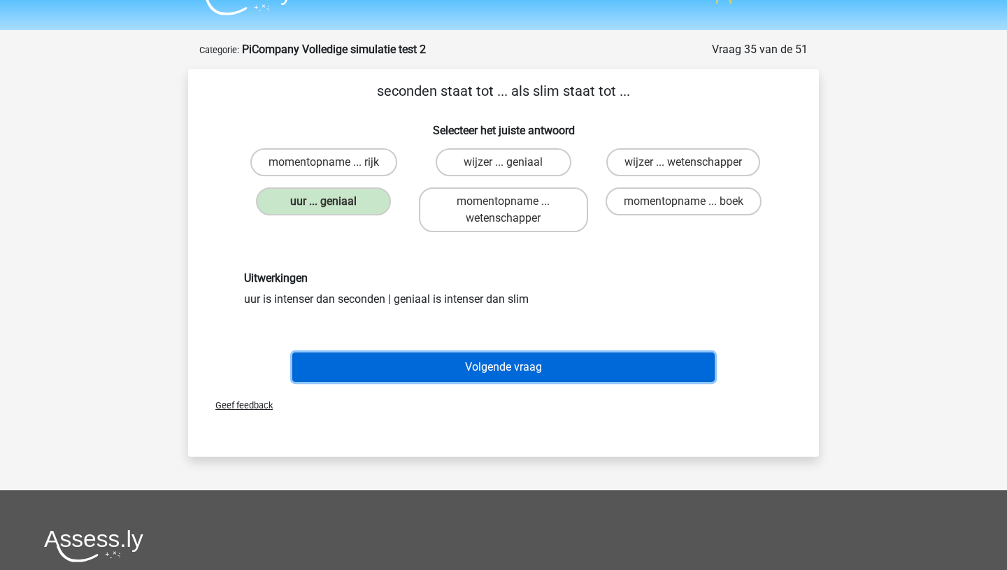
click at [364, 363] on button "Volgende vraag" at bounding box center [503, 366] width 423 height 29
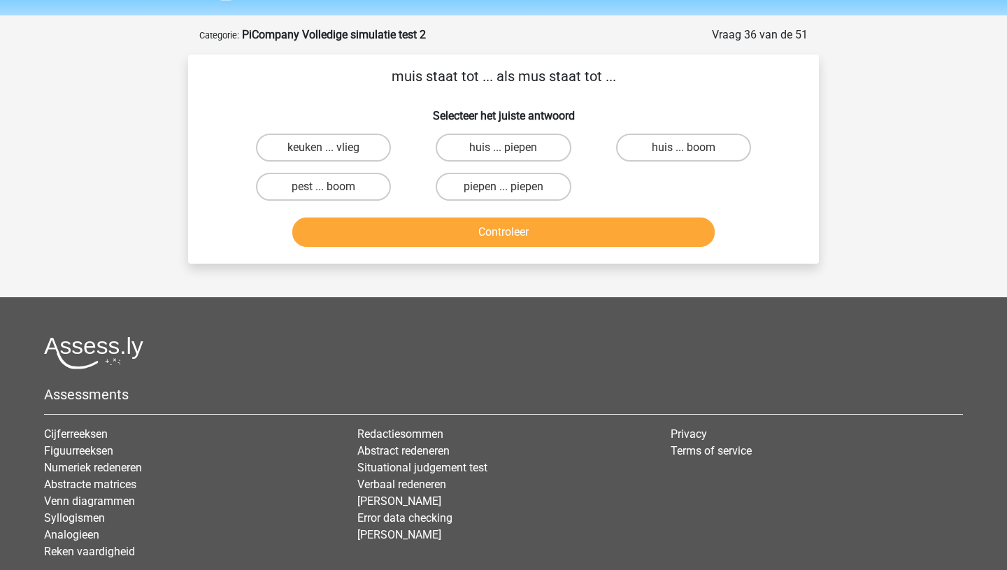
scroll to position [38, 0]
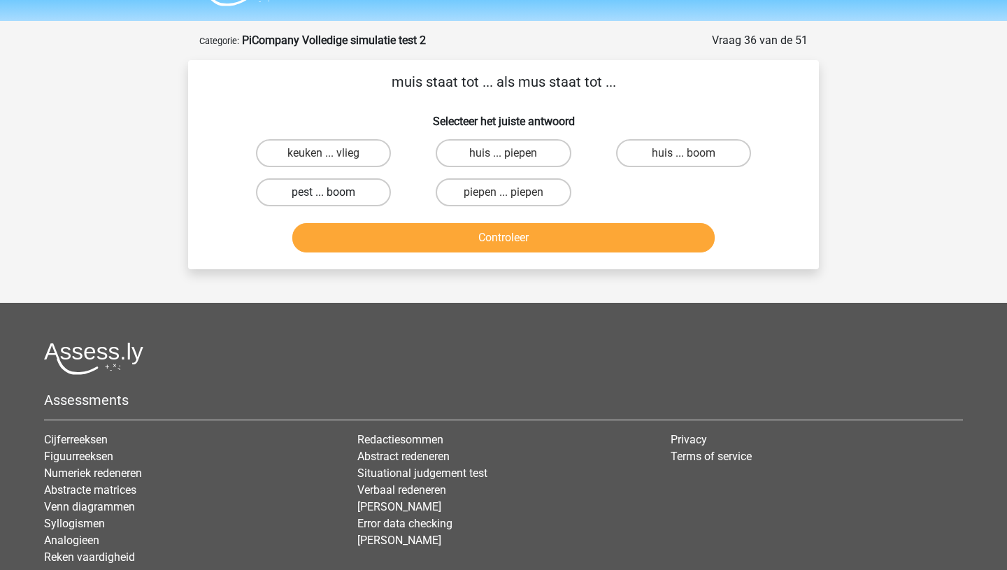
click at [350, 197] on label "pest ... boom" at bounding box center [323, 192] width 135 height 28
click at [333, 197] on input "pest ... boom" at bounding box center [328, 196] width 9 height 9
radio input "true"
click at [352, 237] on button "Controleer" at bounding box center [503, 237] width 423 height 29
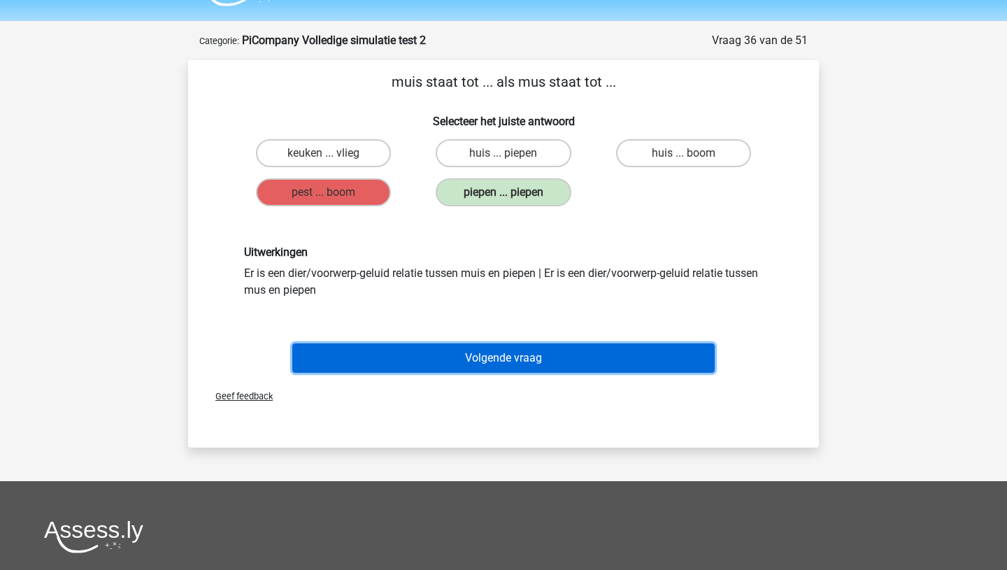
click at [374, 370] on button "Volgende vraag" at bounding box center [503, 357] width 423 height 29
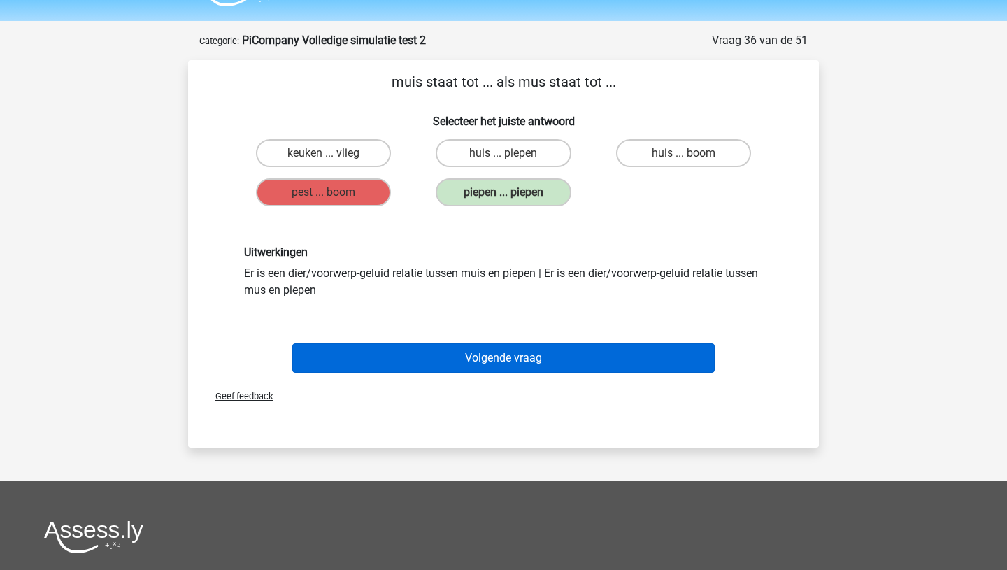
scroll to position [70, 0]
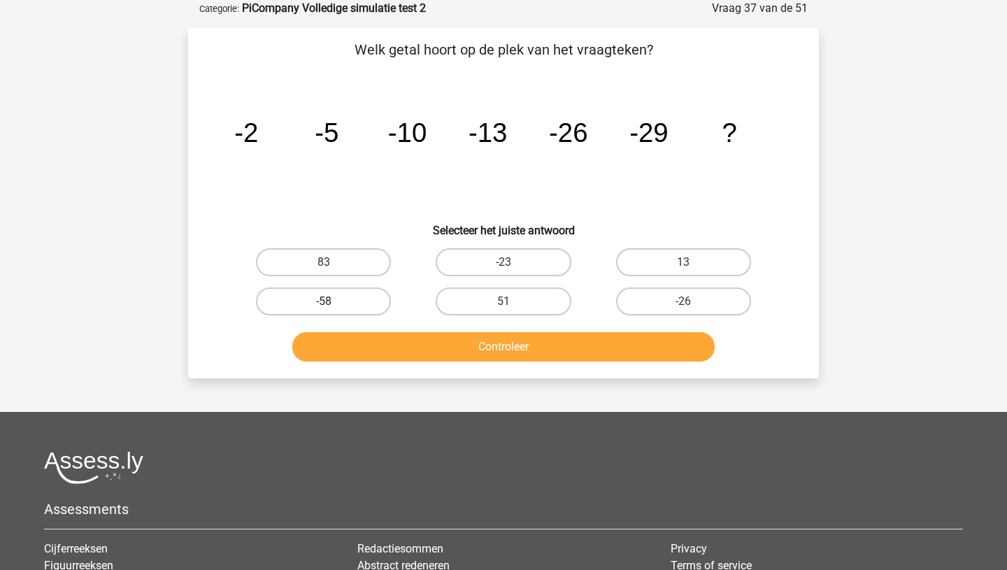
click at [308, 298] on label "-58" at bounding box center [323, 301] width 135 height 28
click at [324, 301] on input "-58" at bounding box center [328, 305] width 9 height 9
radio input "true"
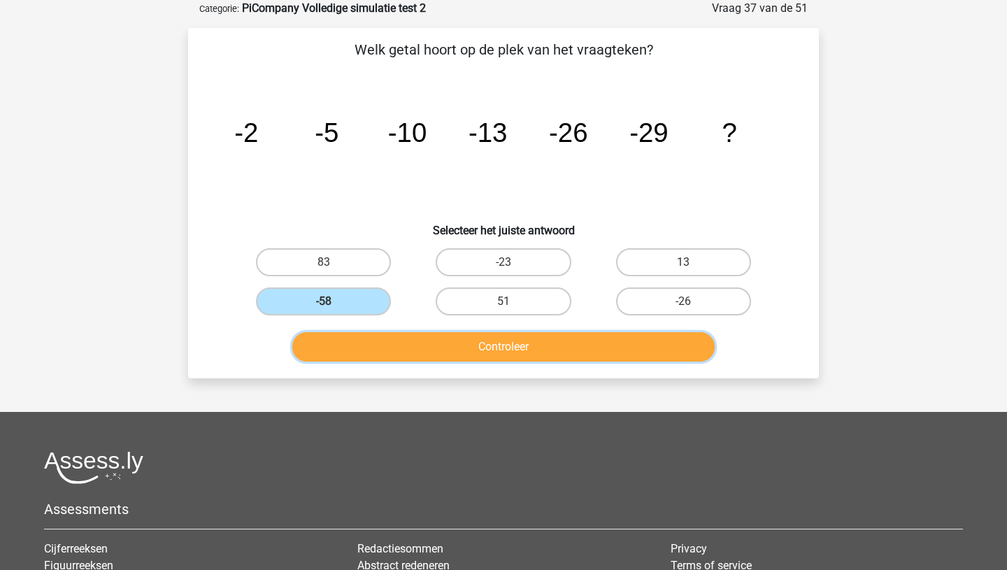
click at [366, 356] on button "Controleer" at bounding box center [503, 346] width 423 height 29
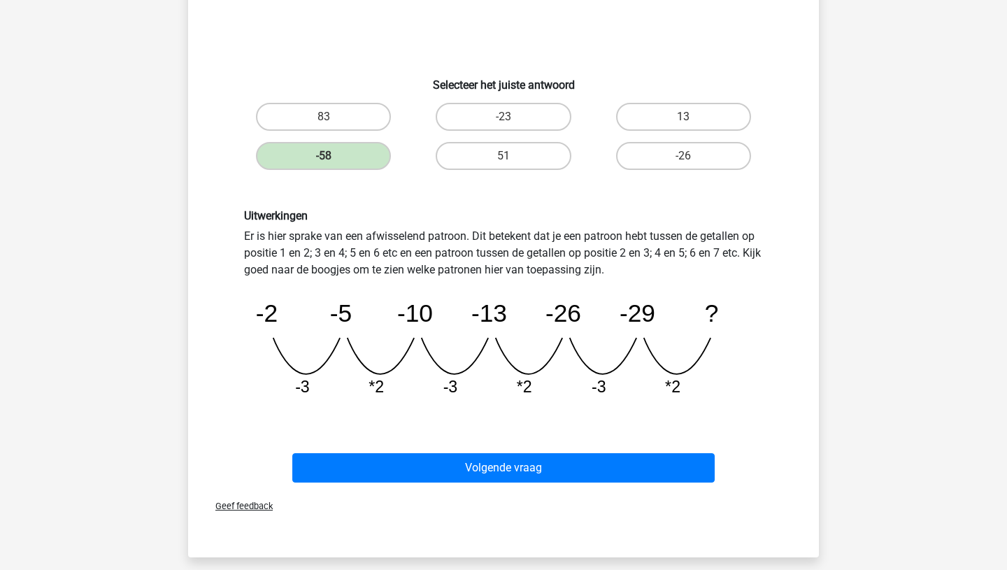
scroll to position [222, 0]
